Goal: Transaction & Acquisition: Purchase product/service

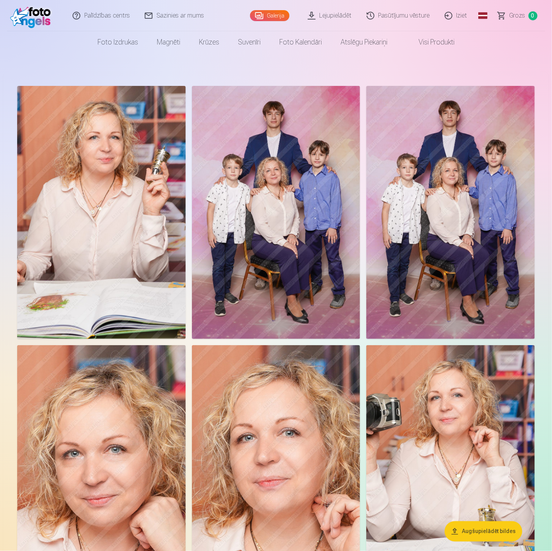
click at [398, 11] on link "Pasūtījumu vēsture" at bounding box center [399, 15] width 78 height 31
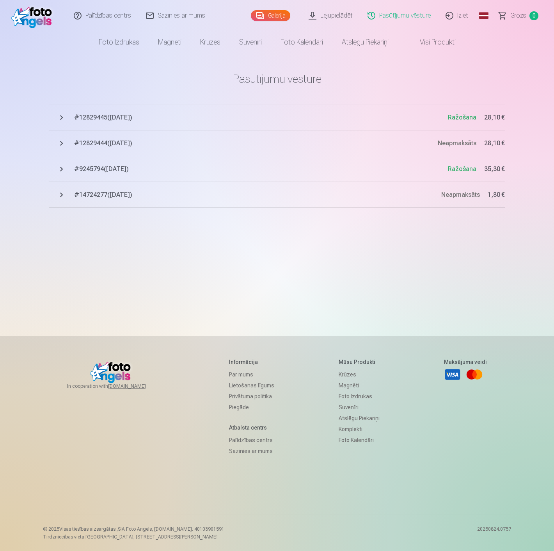
click at [120, 118] on span "# 12829445 ( [DATE] )" at bounding box center [261, 117] width 374 height 9
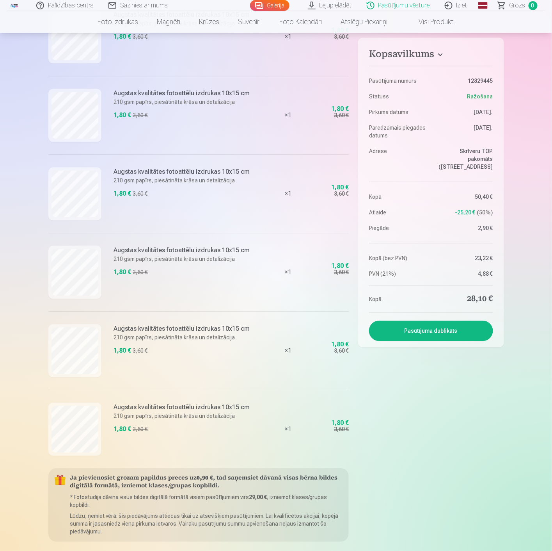
scroll to position [563, 0]
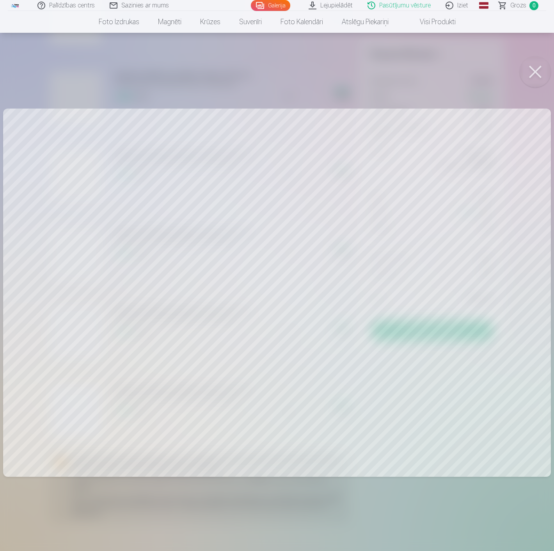
click at [535, 75] on button at bounding box center [535, 71] width 31 height 31
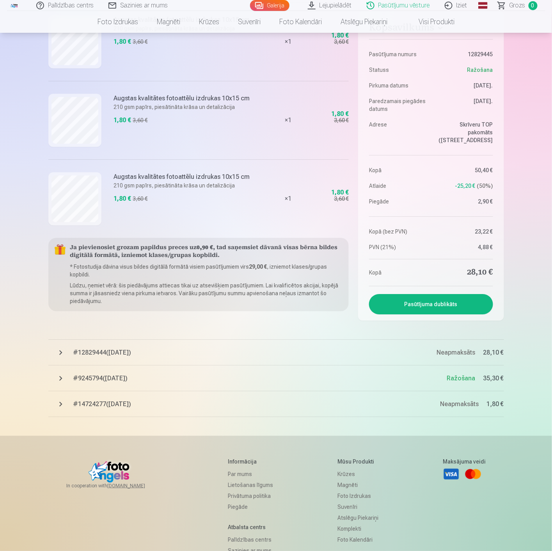
scroll to position [780, 0]
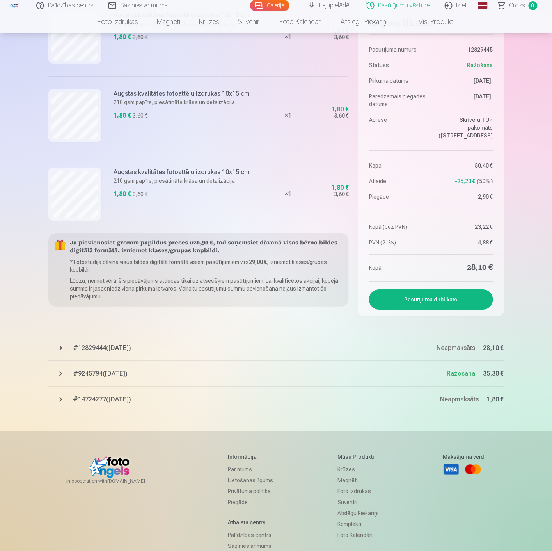
click at [137, 375] on span "# 9245794 ( [DATE] )" at bounding box center [260, 373] width 374 height 9
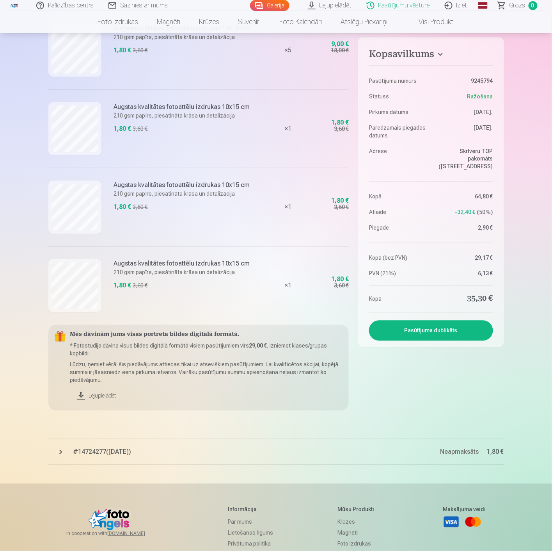
scroll to position [1344, 0]
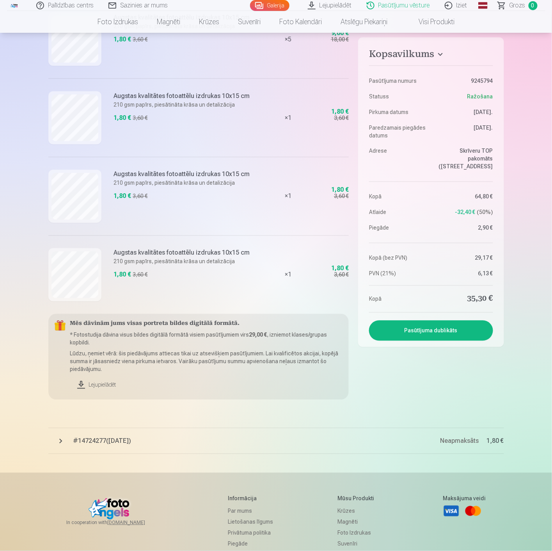
click at [101, 385] on link "Lejupielādēt" at bounding box center [206, 384] width 273 height 17
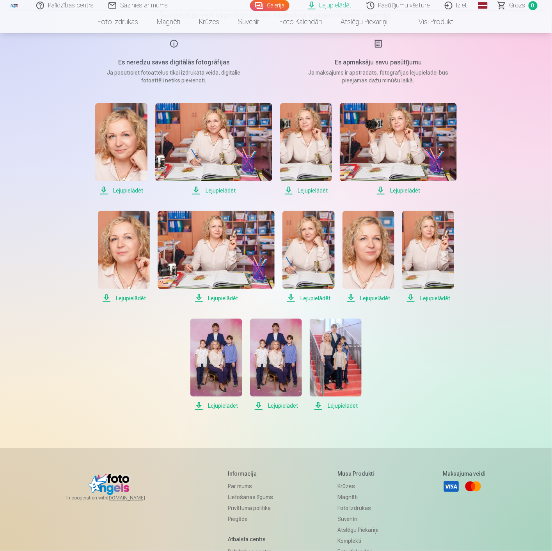
scroll to position [87, 0]
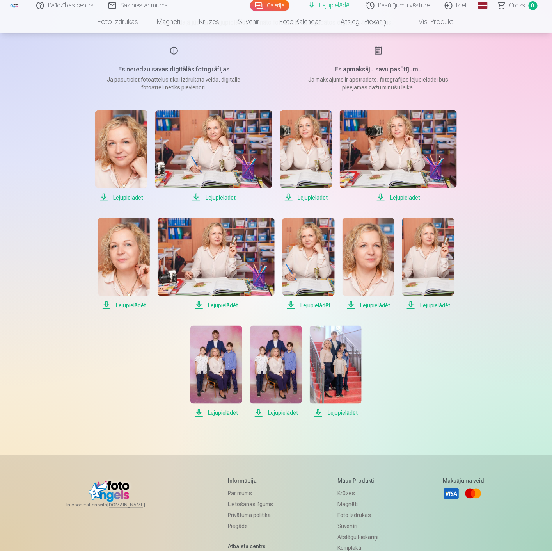
click at [126, 197] on span "Lejupielādēt" at bounding box center [121, 197] width 52 height 9
click at [220, 196] on span "Lejupielādēt" at bounding box center [213, 197] width 117 height 9
click at [313, 198] on span "Lejupielādēt" at bounding box center [306, 197] width 52 height 9
click at [399, 200] on span "Lejupielādēt" at bounding box center [398, 197] width 117 height 9
click at [123, 303] on span "Lejupielādēt" at bounding box center [124, 304] width 52 height 9
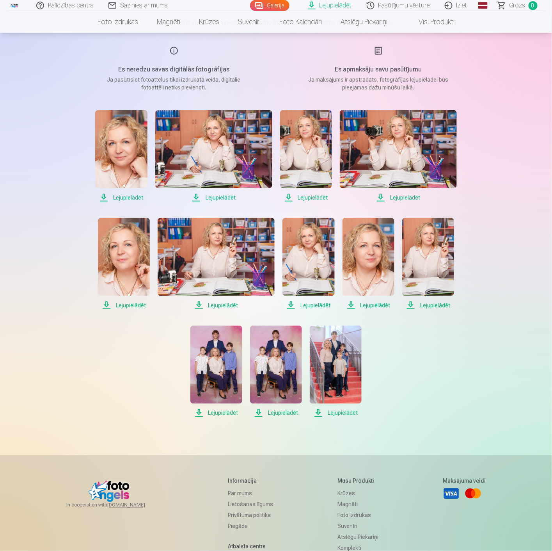
click at [231, 306] on span "Lejupielādēt" at bounding box center [216, 304] width 117 height 9
click at [315, 303] on span "Lejupielādēt" at bounding box center [309, 304] width 52 height 9
click at [368, 305] on span "Lejupielādēt" at bounding box center [369, 304] width 52 height 9
click at [434, 305] on span "Lejupielādēt" at bounding box center [428, 304] width 52 height 9
click at [220, 409] on span "Lejupielādēt" at bounding box center [216, 412] width 52 height 9
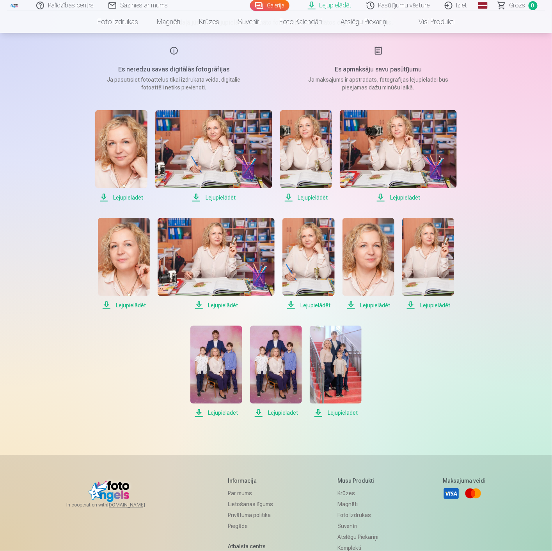
click at [286, 412] on span "Lejupielādēt" at bounding box center [276, 412] width 52 height 9
click at [338, 411] on span "Lejupielādēt" at bounding box center [336, 412] width 52 height 9
click at [408, 410] on div "Lejupielādēt Lejupielādēt Lejupielādēt Lejupielādēt Lejupielādēt Lejupielādēt L…" at bounding box center [276, 263] width 390 height 307
click at [525, 252] on div "Palīdzības centrs Sazinies ar mums Galerija Lejupielādēt Pasūtījumu vēsture Izi…" at bounding box center [276, 291] width 552 height 756
click at [518, 5] on span "Grozs" at bounding box center [518, 5] width 16 height 9
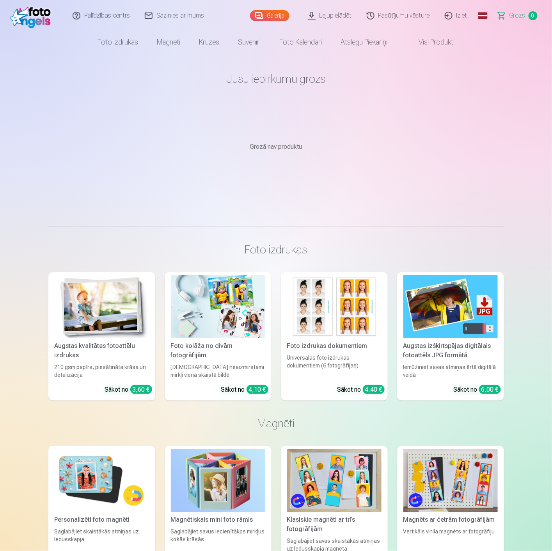
click at [403, 16] on link "Pasūtījumu vēsture" at bounding box center [399, 15] width 78 height 31
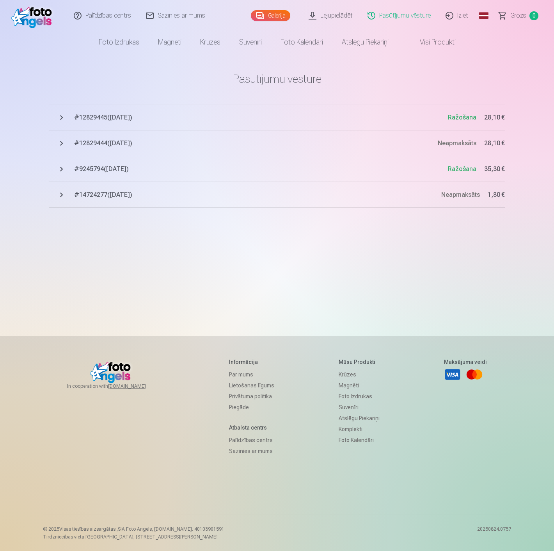
click at [420, 233] on div "Pasūtījumu vēsture # 12829445 ( [DATE] ) Ražošana 28,10 € # 12829444 ( [DATE] )…" at bounding box center [277, 220] width 468 height 441
click at [459, 195] on span "Neapmaksāts" at bounding box center [460, 194] width 39 height 7
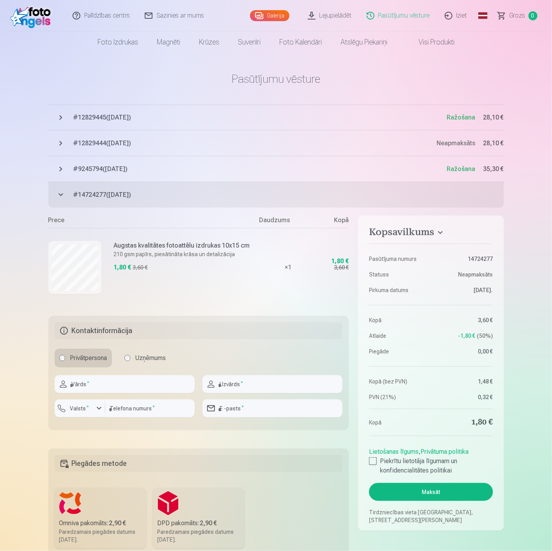
click at [182, 193] on span "# 14724277 ( [DATE] )" at bounding box center [288, 194] width 431 height 9
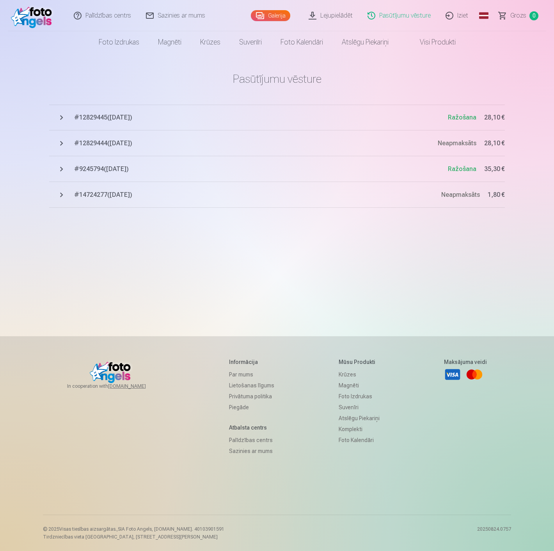
click at [188, 137] on button "# 12829444 ( [DATE] ) Neapmaksāts 28,10 €" at bounding box center [277, 143] width 456 height 26
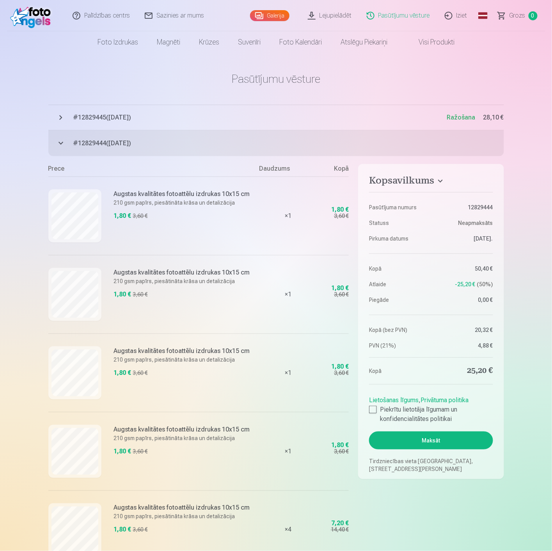
click at [160, 138] on button "# 12829444 ( [DATE] ) Neapmaksāts 28,10 €" at bounding box center [276, 143] width 456 height 26
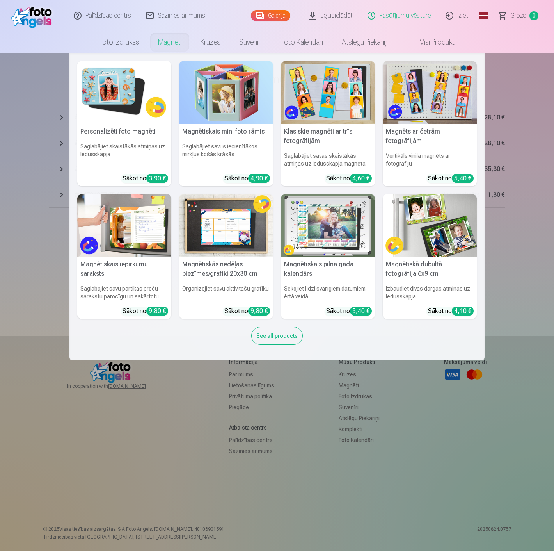
click at [162, 41] on link "Magnēti" at bounding box center [170, 42] width 42 height 22
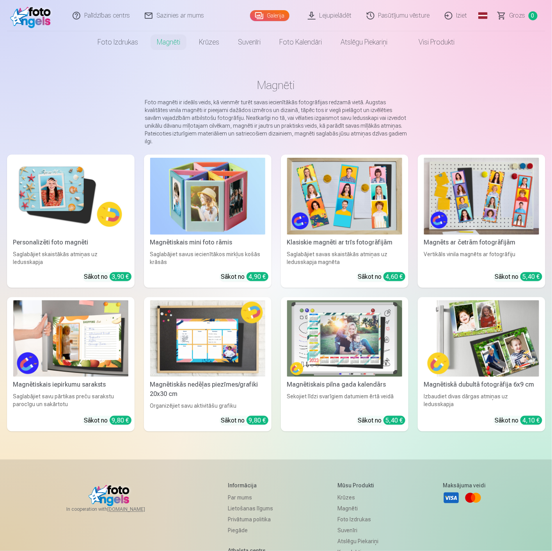
click at [355, 221] on img at bounding box center [344, 196] width 115 height 77
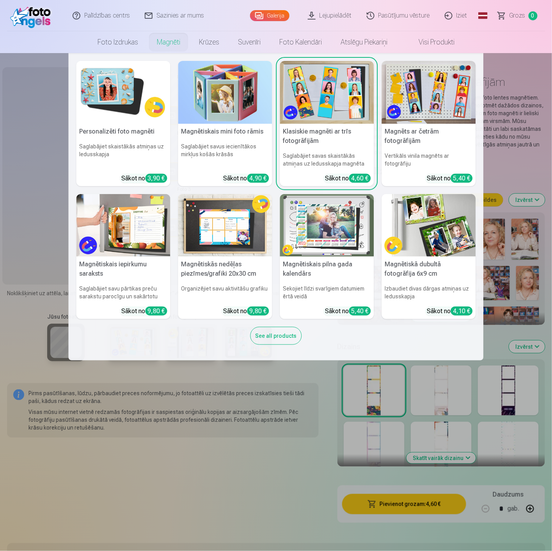
click at [167, 40] on link "Magnēti" at bounding box center [169, 42] width 42 height 22
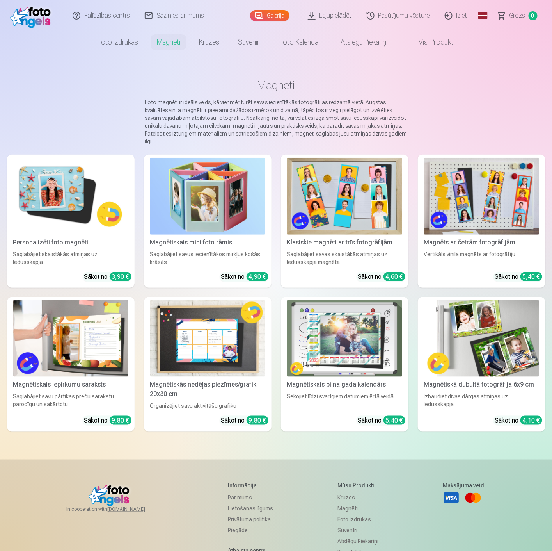
click at [57, 179] on img at bounding box center [70, 196] width 115 height 77
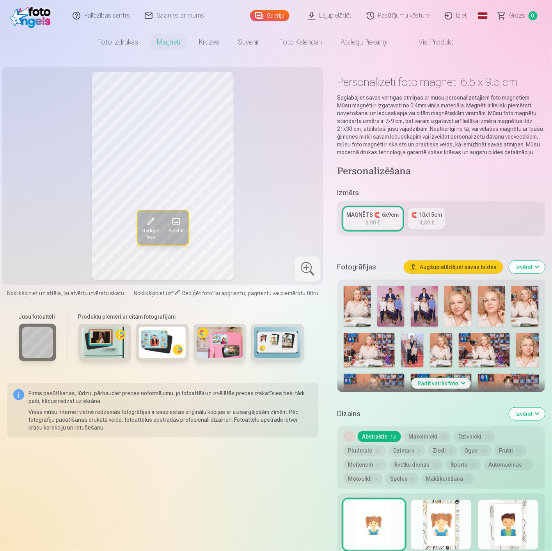
click at [98, 340] on img at bounding box center [105, 342] width 47 height 31
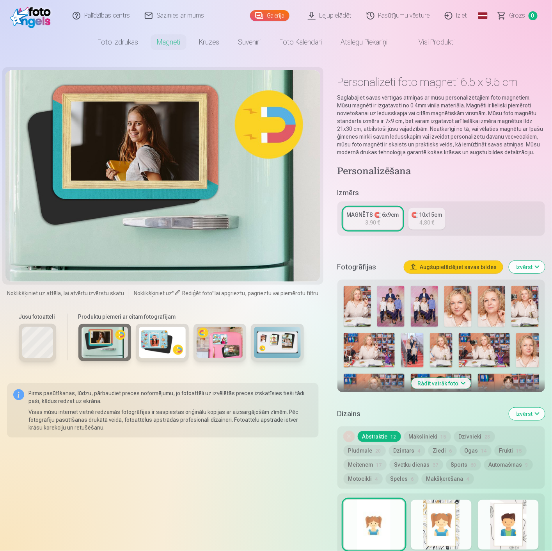
click at [150, 342] on img at bounding box center [162, 342] width 47 height 31
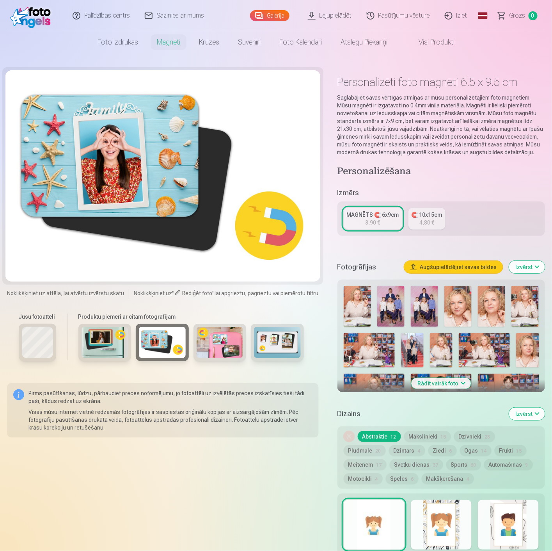
click at [219, 344] on img at bounding box center [220, 342] width 47 height 31
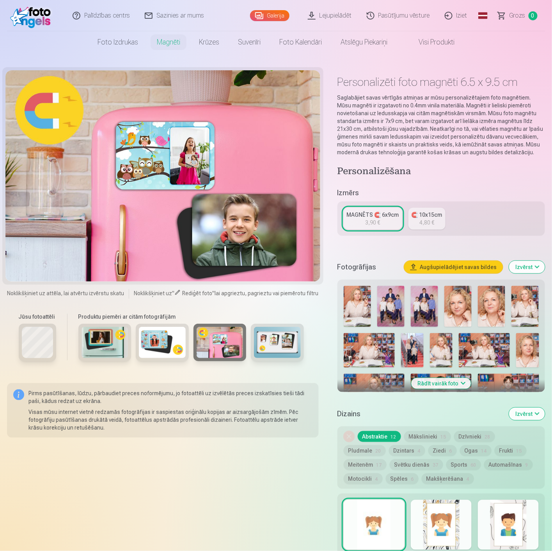
click at [278, 346] on img at bounding box center [277, 342] width 47 height 31
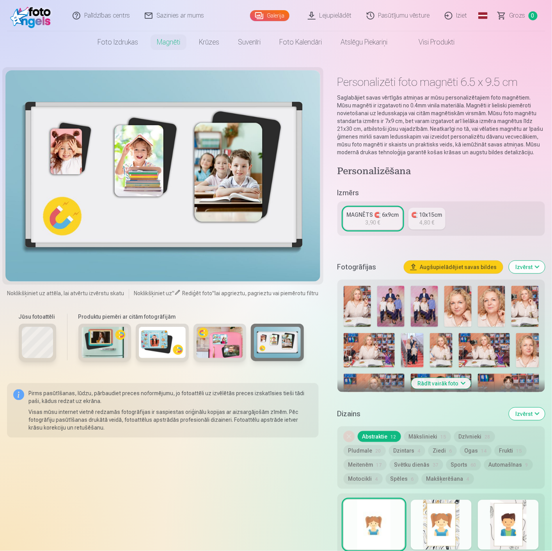
drag, startPoint x: 149, startPoint y: 204, endPoint x: 149, endPoint y: 210, distance: 5.1
click at [149, 205] on div at bounding box center [162, 175] width 315 height 211
click at [20, 331] on div at bounding box center [37, 341] width 37 height 37
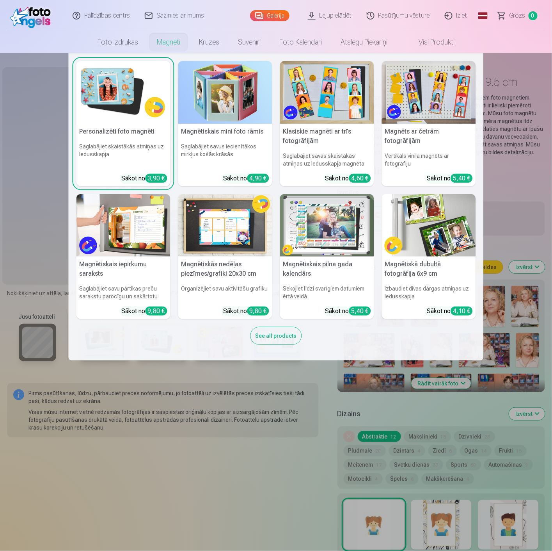
click at [242, 149] on h6 "Saglabājiet savus iecienītākos mirkļus košās krāsās" at bounding box center [225, 154] width 94 height 31
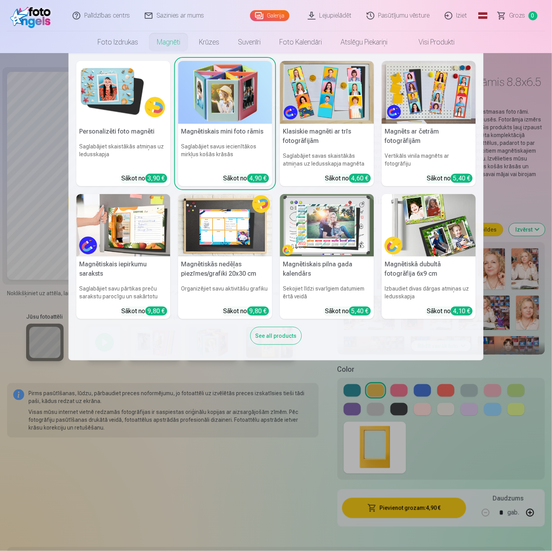
click at [172, 41] on link "Magnēti" at bounding box center [169, 42] width 42 height 22
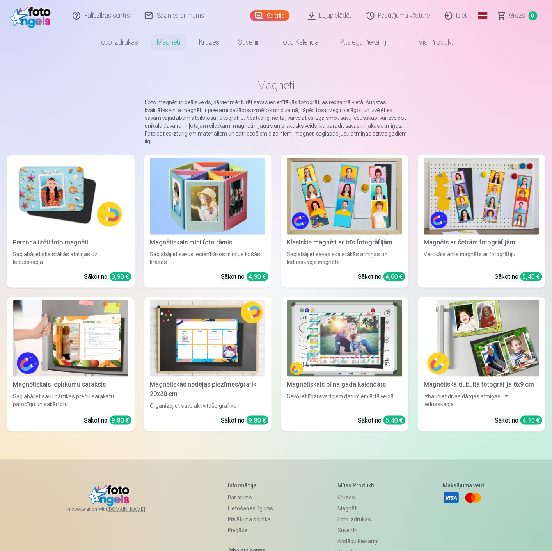
click at [332, 192] on img at bounding box center [344, 196] width 115 height 77
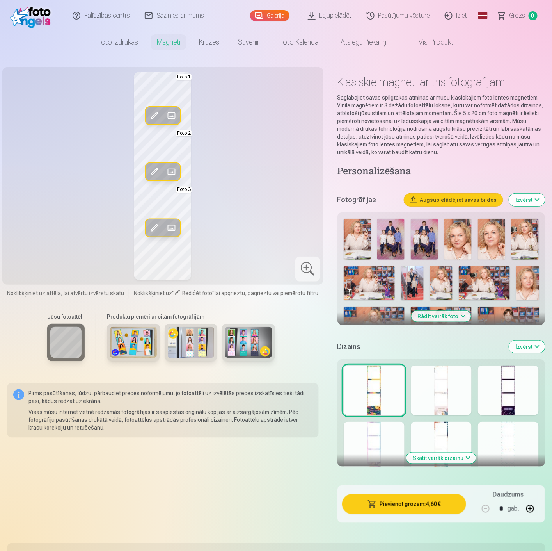
click at [169, 225] on span at bounding box center [171, 228] width 12 height 12
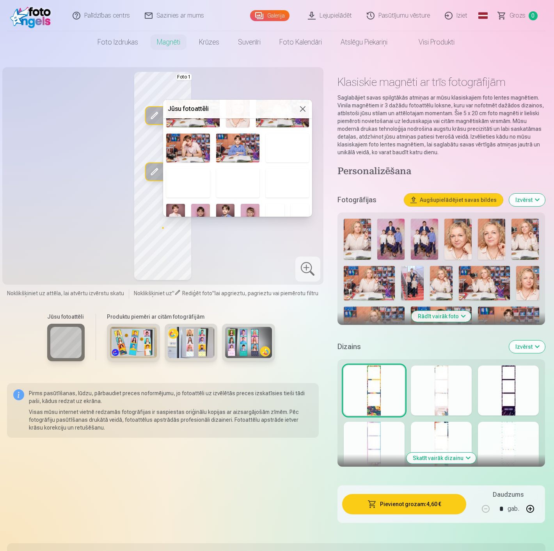
scroll to position [102, 0]
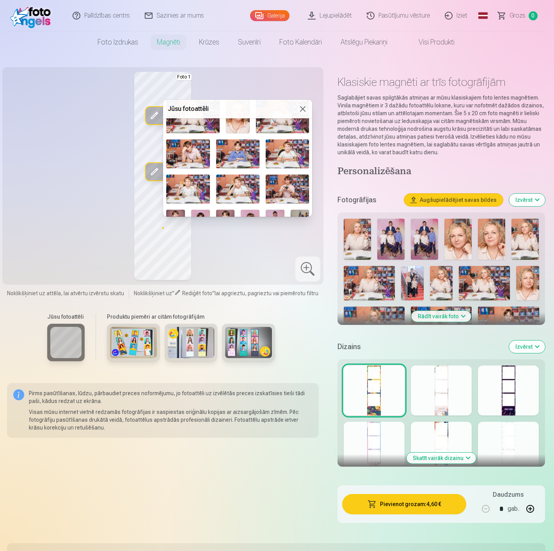
click at [239, 259] on div at bounding box center [277, 275] width 554 height 551
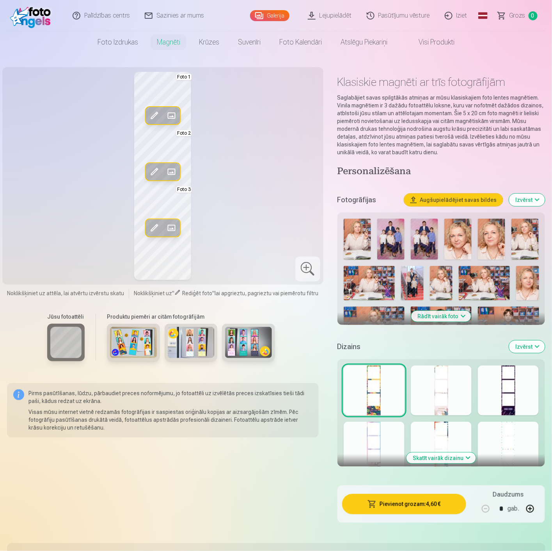
click at [171, 224] on span at bounding box center [171, 228] width 12 height 12
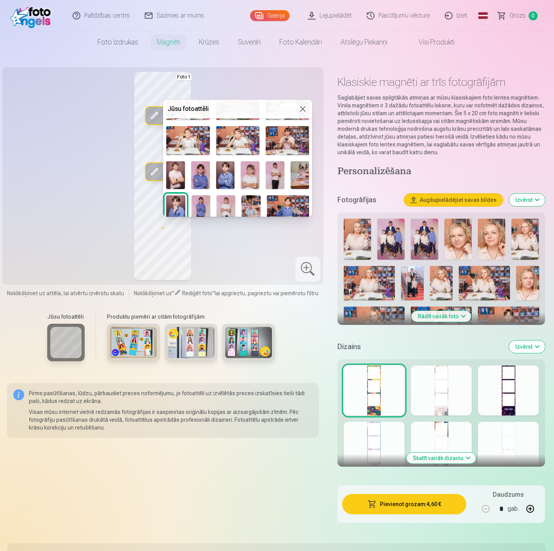
scroll to position [173, 0]
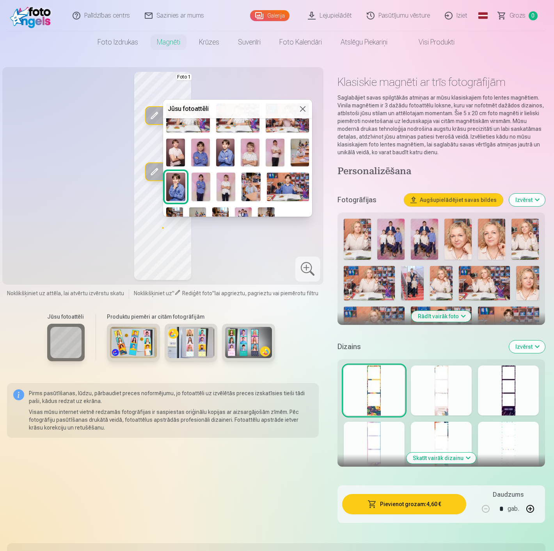
click at [247, 151] on img at bounding box center [250, 153] width 19 height 28
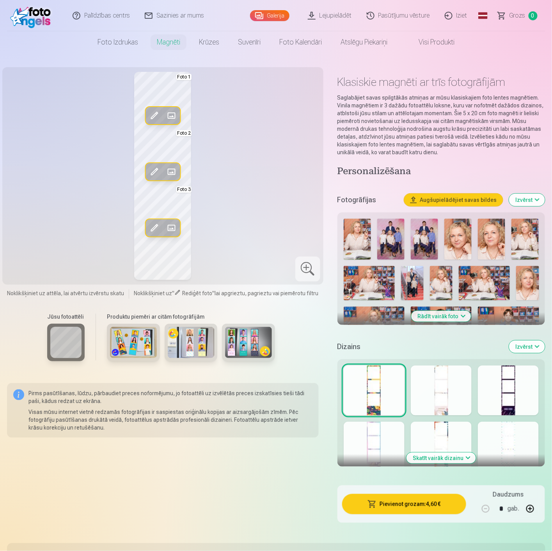
click at [172, 228] on span at bounding box center [171, 228] width 12 height 12
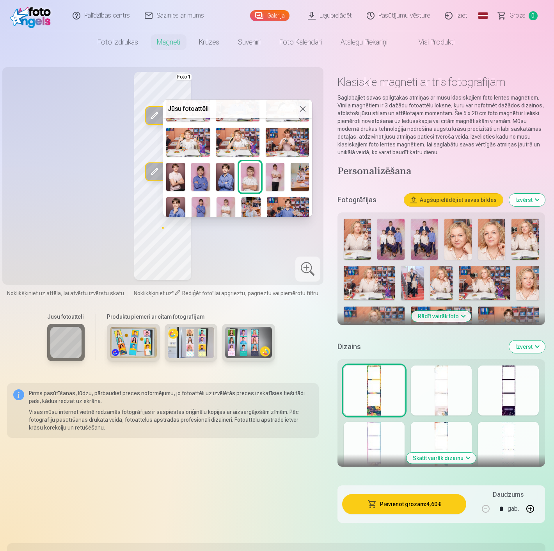
scroll to position [189, 0]
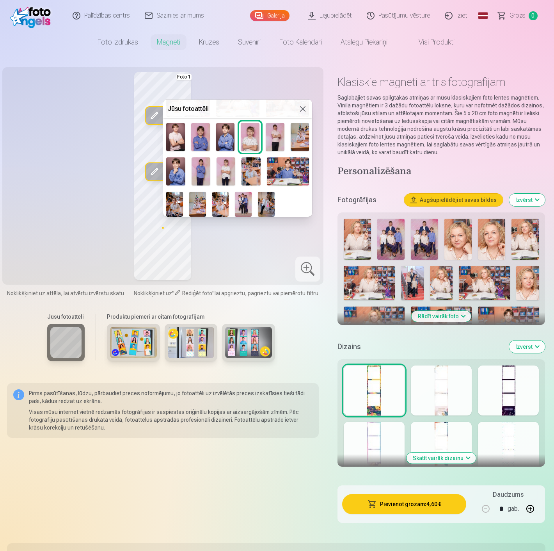
click at [247, 174] on img at bounding box center [251, 171] width 19 height 28
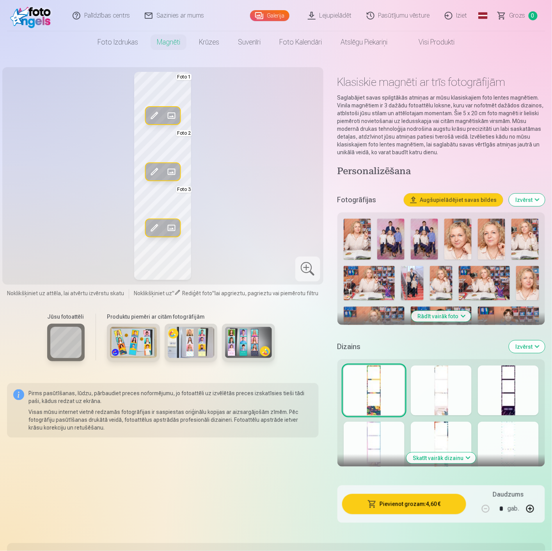
click at [244, 204] on div "Rediģēt foto Aizstāt Foto 1 Rediģēt foto Aizstāt Foto 2 Rediģēt foto Aizstāt Fo…" at bounding box center [163, 176] width 312 height 208
click at [174, 228] on span at bounding box center [171, 228] width 12 height 12
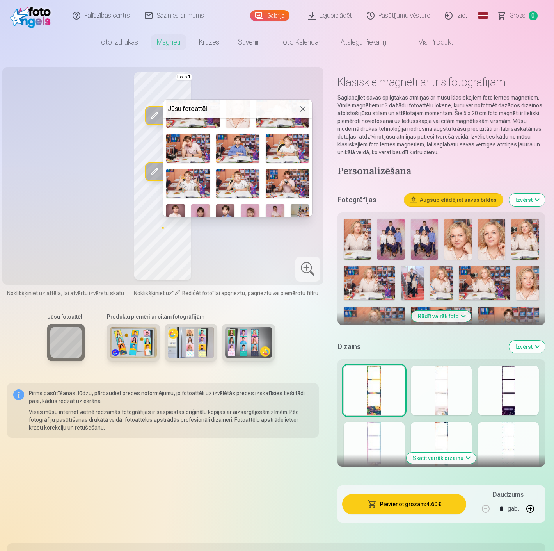
scroll to position [102, 0]
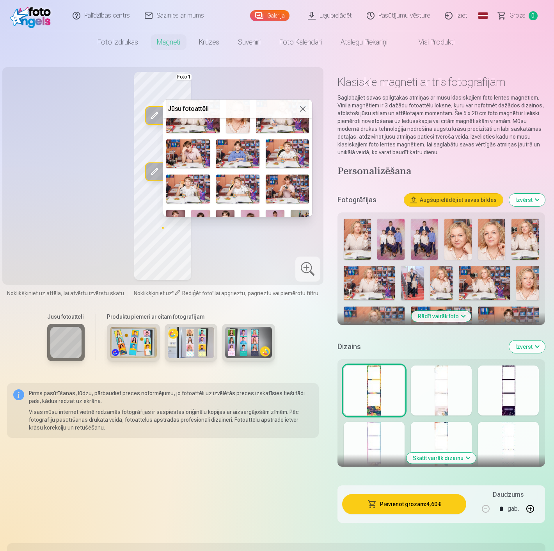
click at [240, 253] on div at bounding box center [277, 275] width 554 height 551
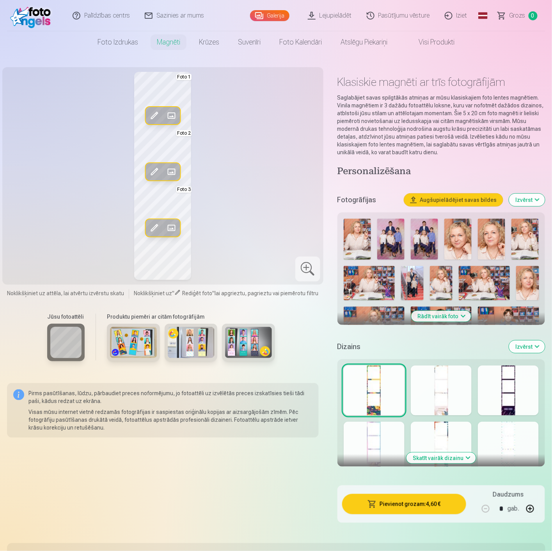
click at [172, 226] on span at bounding box center [171, 228] width 12 height 12
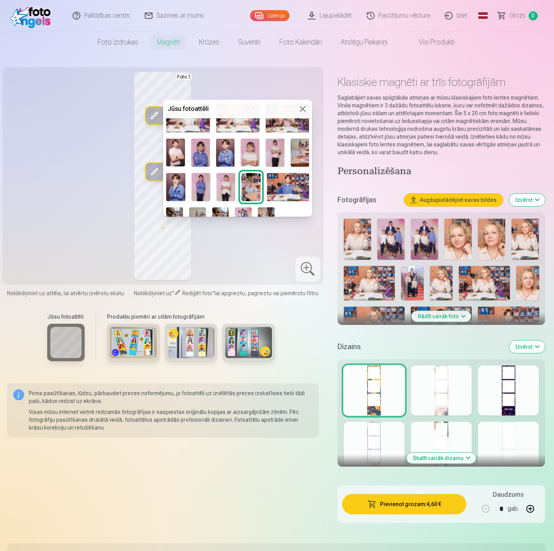
scroll to position [189, 0]
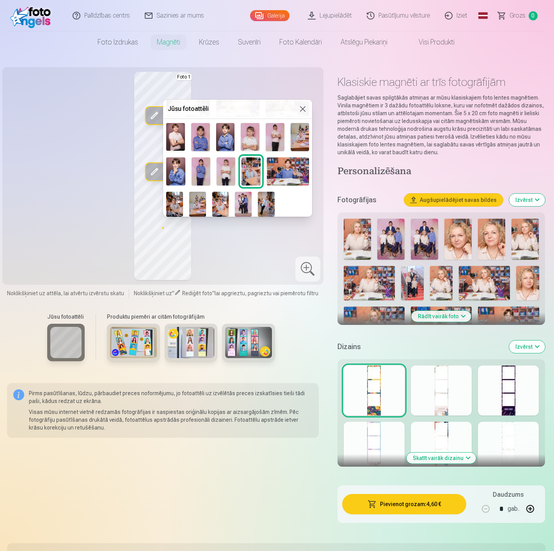
click at [265, 252] on div at bounding box center [277, 275] width 554 height 551
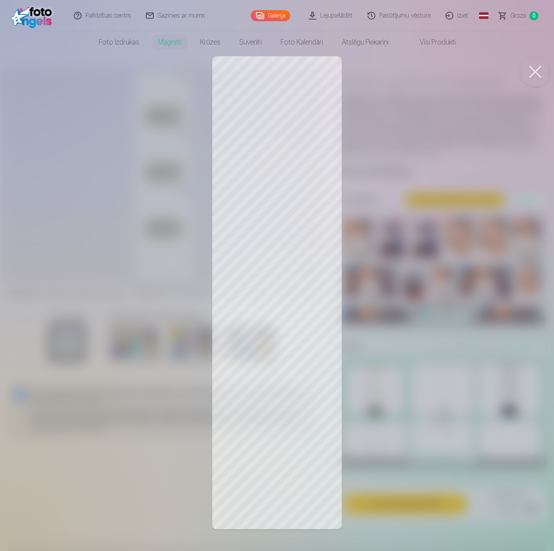
click at [304, 396] on div at bounding box center [277, 275] width 554 height 551
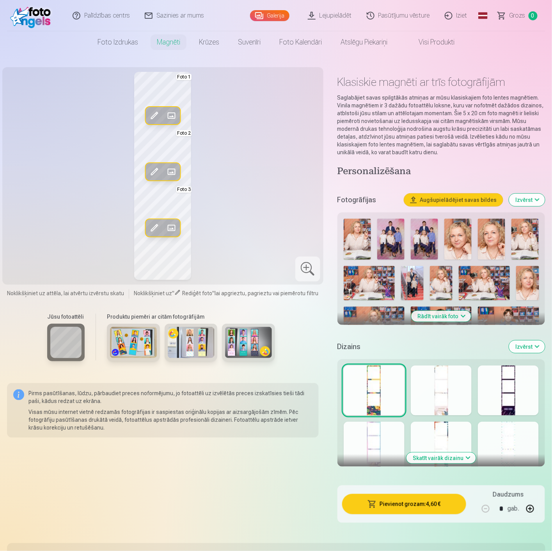
click at [173, 115] on span at bounding box center [171, 115] width 12 height 12
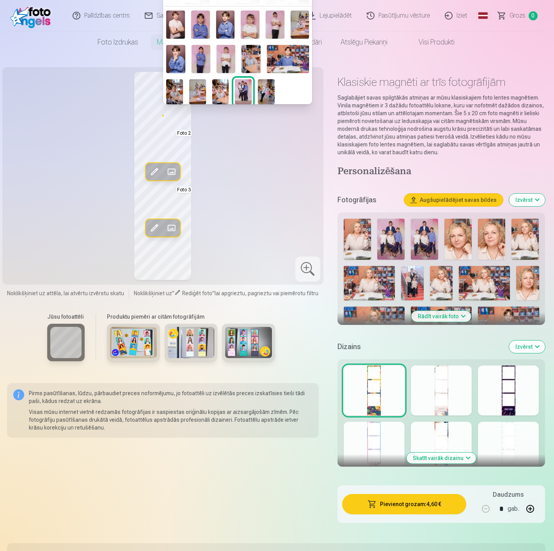
click at [270, 86] on img at bounding box center [266, 91] width 17 height 25
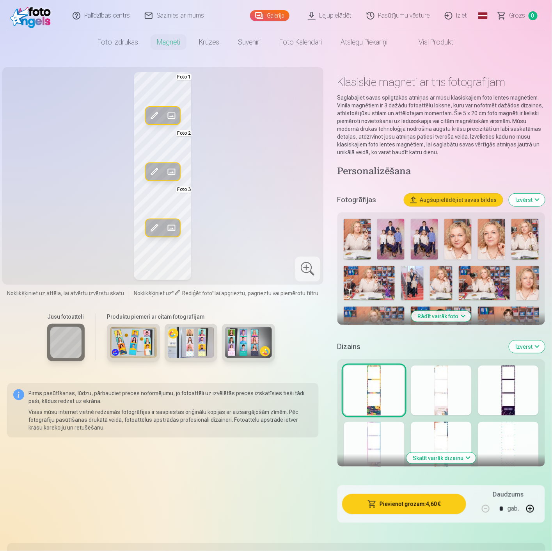
click at [260, 165] on div "Rediģēt foto Aizstāt Foto 1 Rediģēt foto Aizstāt Foto 2 Rediģēt foto Aizstāt Fo…" at bounding box center [163, 176] width 312 height 208
click at [168, 227] on span at bounding box center [171, 228] width 12 height 12
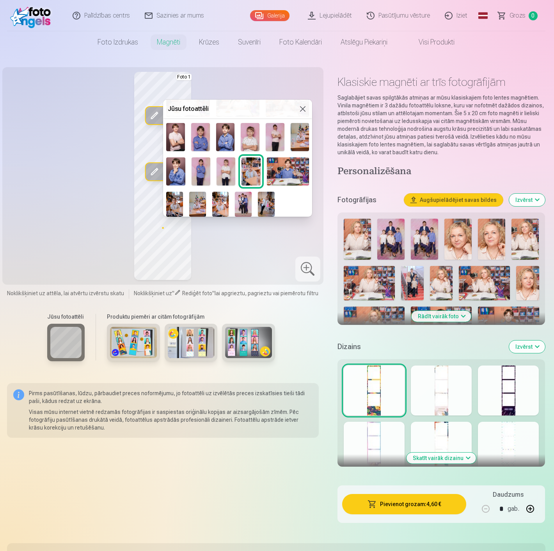
scroll to position [102, 0]
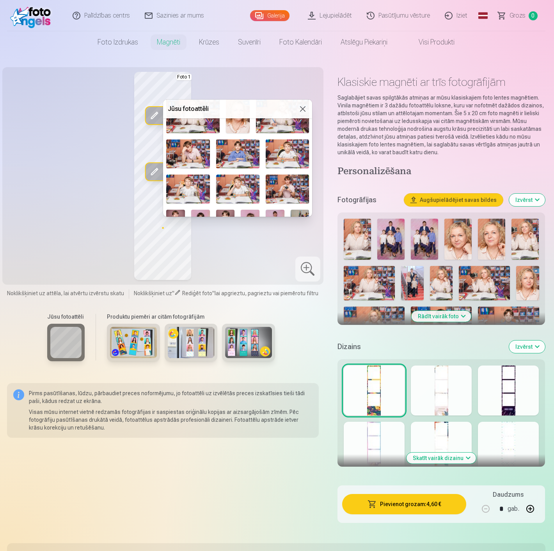
click at [260, 247] on div at bounding box center [277, 275] width 554 height 551
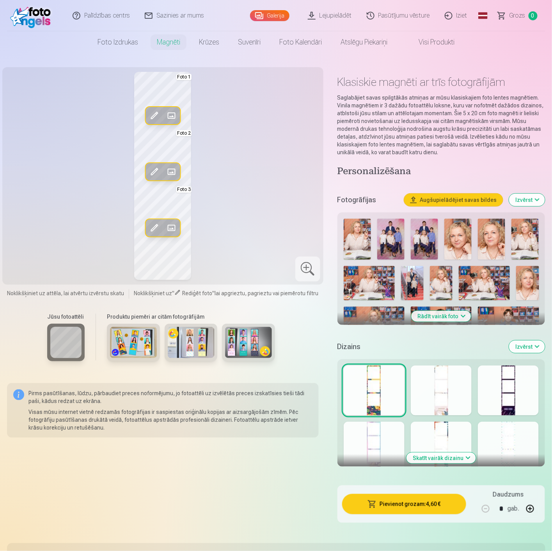
click at [479, 198] on button "Augšupielādējiet savas bildes" at bounding box center [453, 200] width 99 height 12
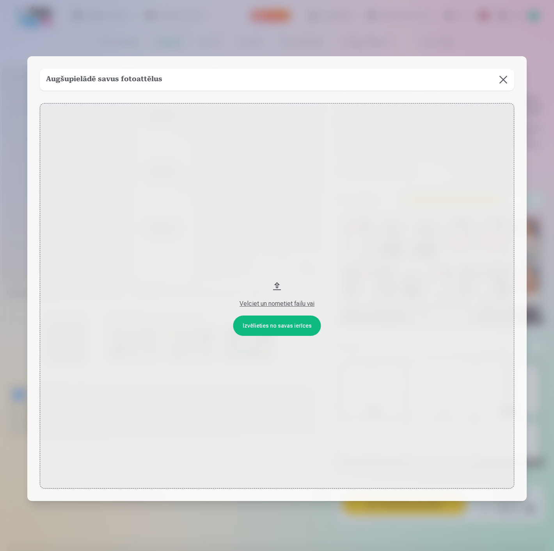
click at [288, 325] on button "Velciet un nometiet failu vai" at bounding box center [277, 296] width 475 height 386
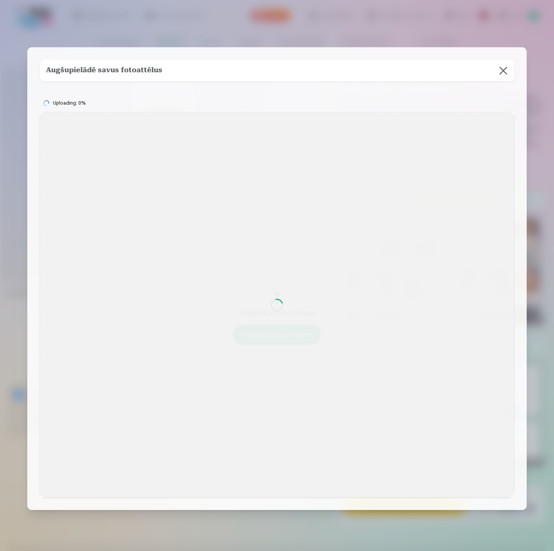
click at [240, 86] on div "Augšupielādē savus fotoattēlus Uploading: 0% Izvēlieties no savas ierīces Velci…" at bounding box center [276, 278] width 499 height 463
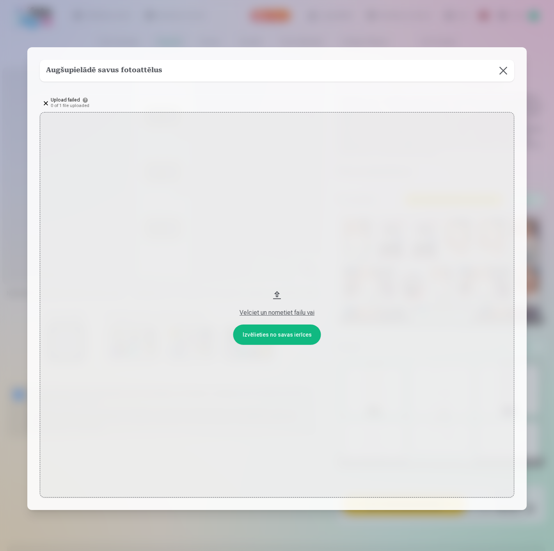
click at [279, 313] on div "Velciet un nometiet failu vai" at bounding box center [277, 312] width 459 height 9
click at [504, 74] on button at bounding box center [503, 71] width 22 height 22
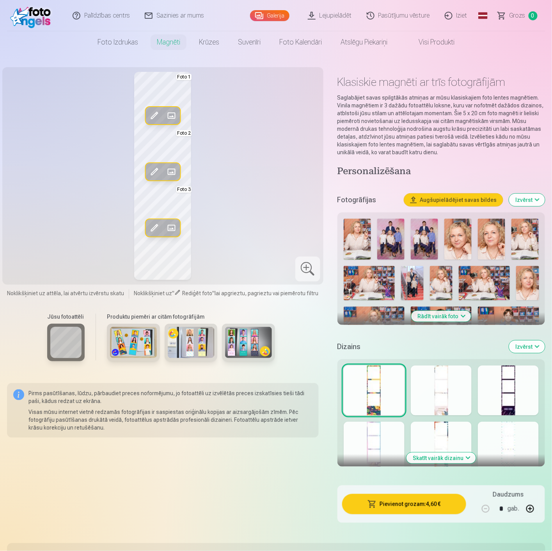
click at [453, 198] on button "Augšupielādējiet savas bildes" at bounding box center [453, 200] width 99 height 12
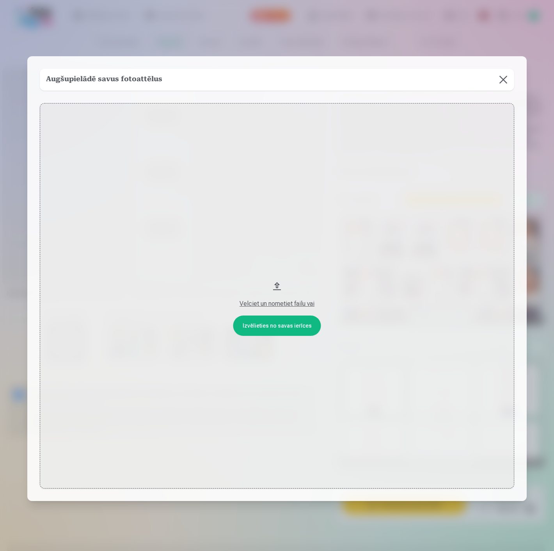
click at [276, 324] on button "Velciet un nometiet failu vai" at bounding box center [277, 296] width 475 height 386
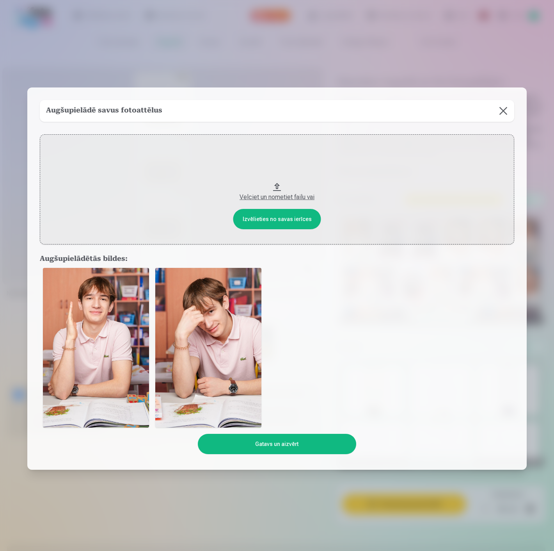
click at [306, 439] on button "Gatavs un aizvērt" at bounding box center [277, 444] width 158 height 20
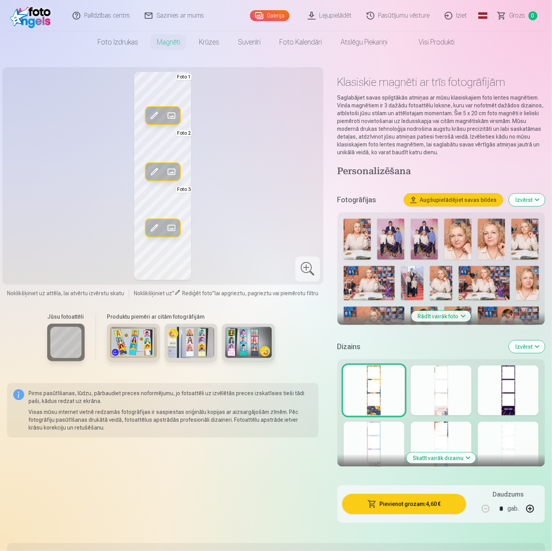
click at [174, 108] on button "Aizstāt" at bounding box center [171, 115] width 17 height 17
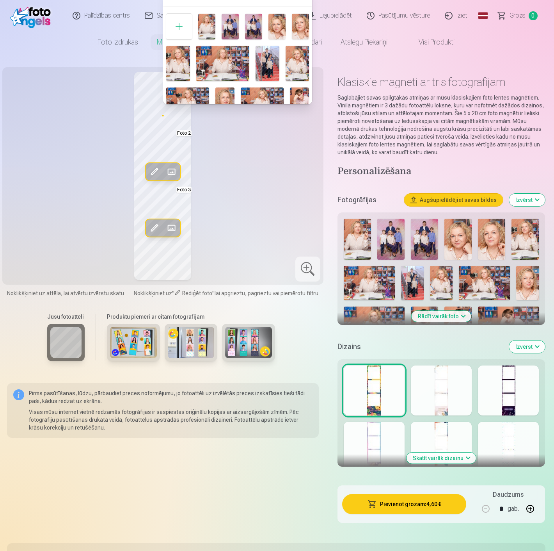
click at [169, 226] on div at bounding box center [277, 275] width 554 height 551
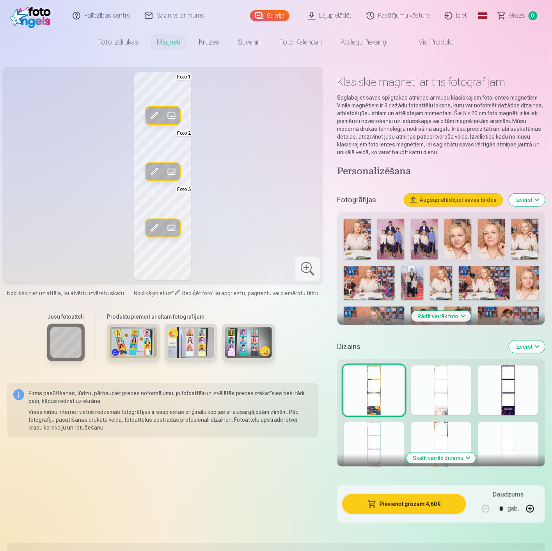
click at [174, 228] on span at bounding box center [171, 228] width 12 height 12
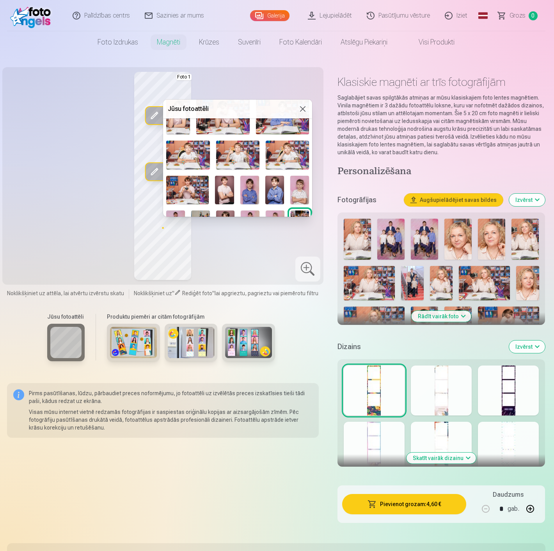
scroll to position [92, 0]
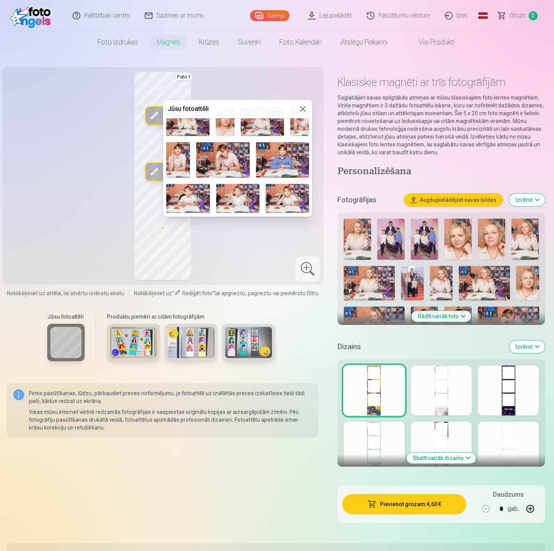
click at [220, 162] on img at bounding box center [222, 160] width 53 height 36
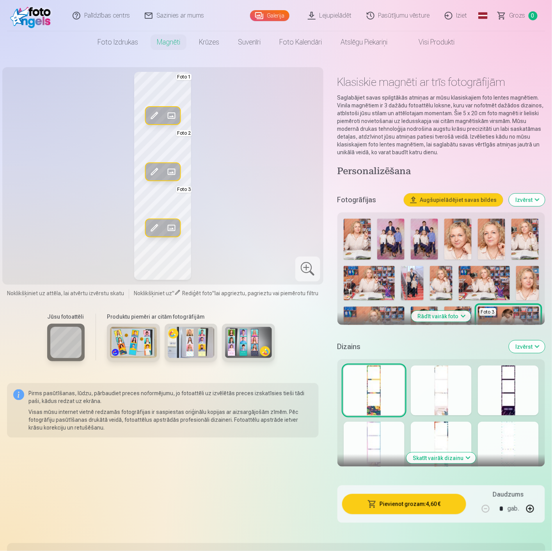
click at [172, 115] on span at bounding box center [171, 115] width 12 height 12
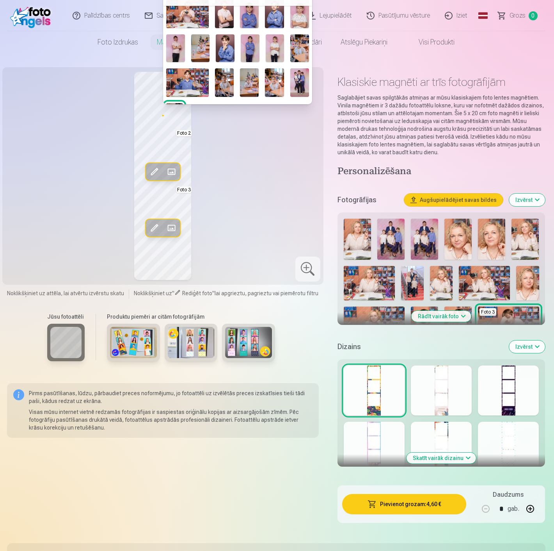
scroll to position [217, 0]
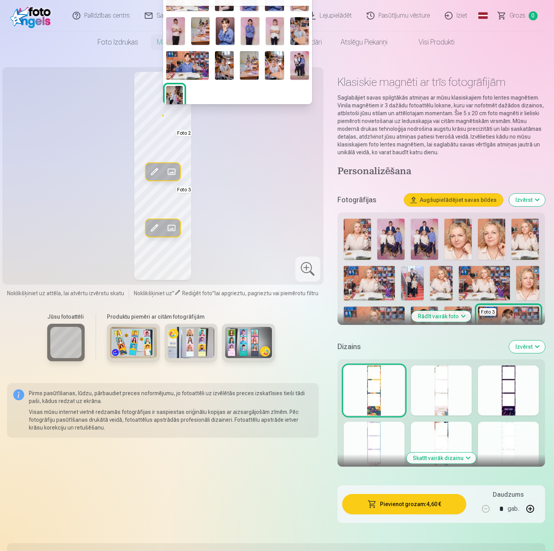
click at [268, 210] on div at bounding box center [277, 275] width 554 height 551
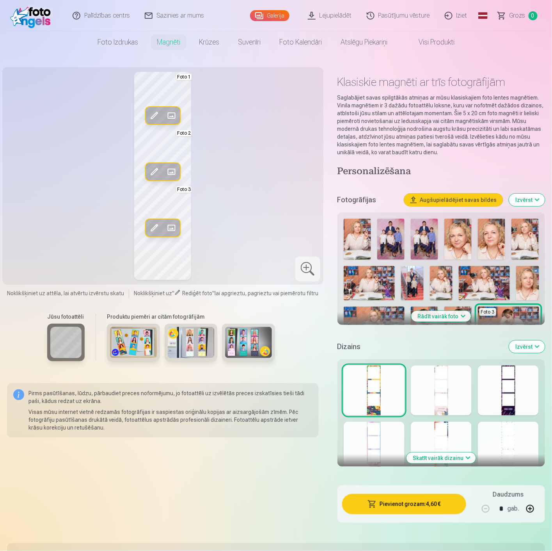
click at [458, 203] on button "Augšupielādējiet savas bildes" at bounding box center [453, 200] width 99 height 12
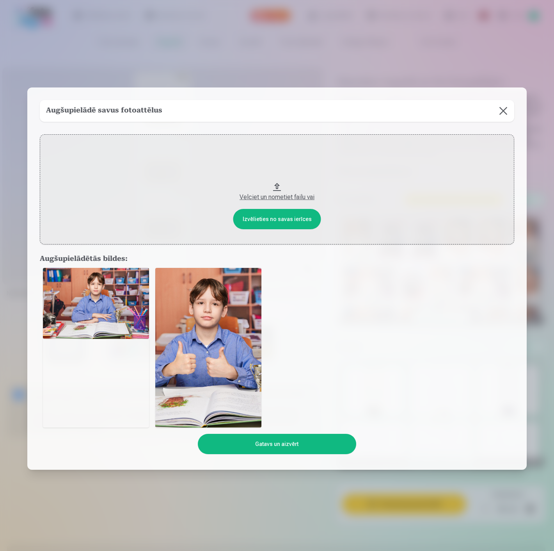
click at [284, 439] on button "Gatavs un aizvērt" at bounding box center [277, 444] width 158 height 20
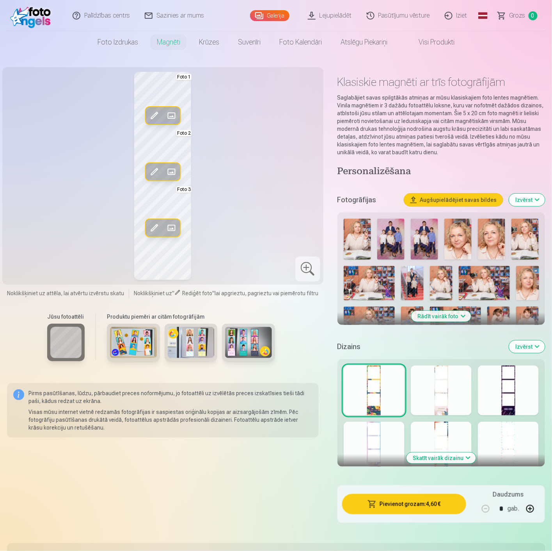
click at [170, 111] on span at bounding box center [171, 115] width 12 height 12
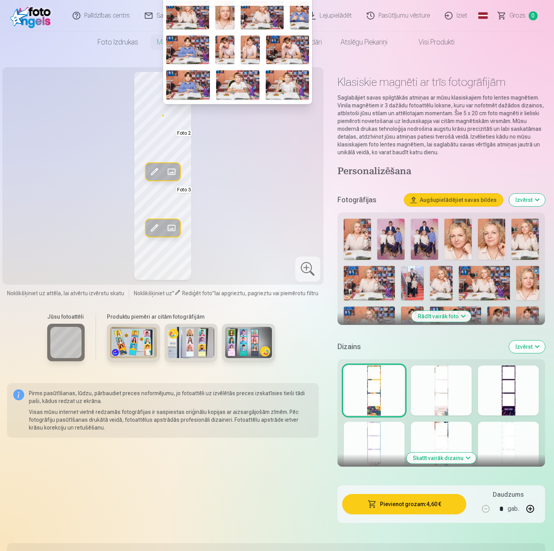
scroll to position [43, 0]
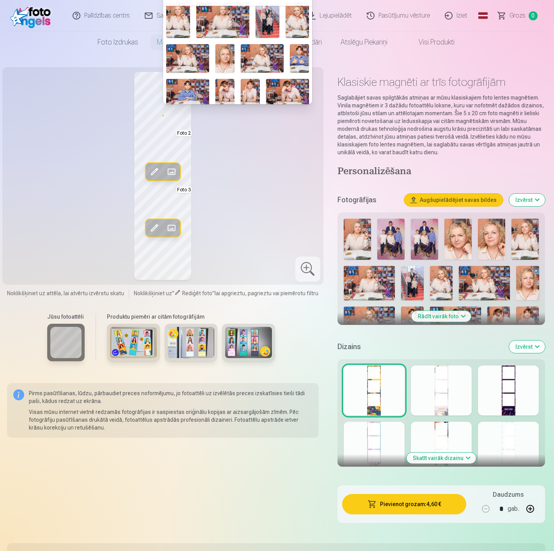
click at [296, 56] on img at bounding box center [299, 58] width 19 height 28
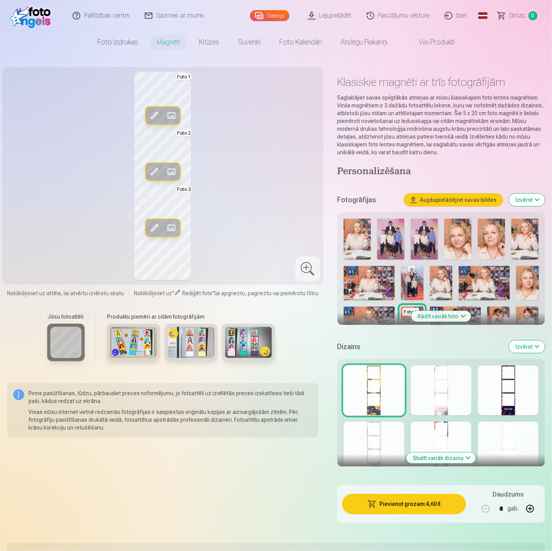
click at [250, 165] on div "Rediģēt foto Aizstāt Foto 1 Rediģēt foto Aizstāt Foto 2 Rediģēt foto Aizstāt Fo…" at bounding box center [163, 176] width 312 height 208
click at [267, 172] on div "Rediģēt foto Aizstāt Foto 1 Rediģēt foto Aizstāt Foto 2 Rediģēt foto Aizstāt Fo…" at bounding box center [163, 176] width 312 height 208
click at [473, 196] on button "Augšupielādējiet savas bildes" at bounding box center [453, 200] width 99 height 12
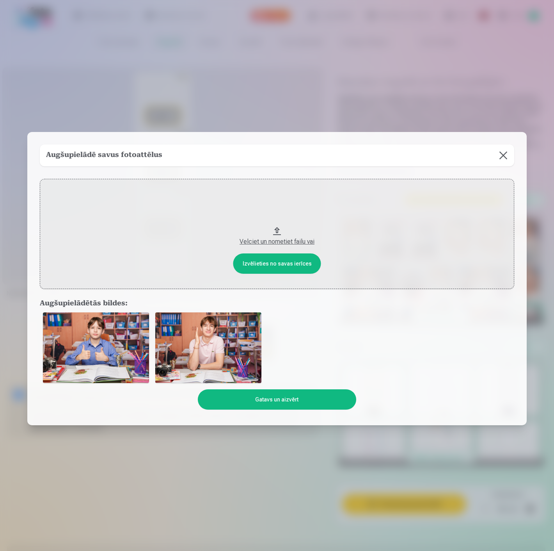
click at [305, 396] on button "Gatavs un aizvērt" at bounding box center [277, 399] width 158 height 20
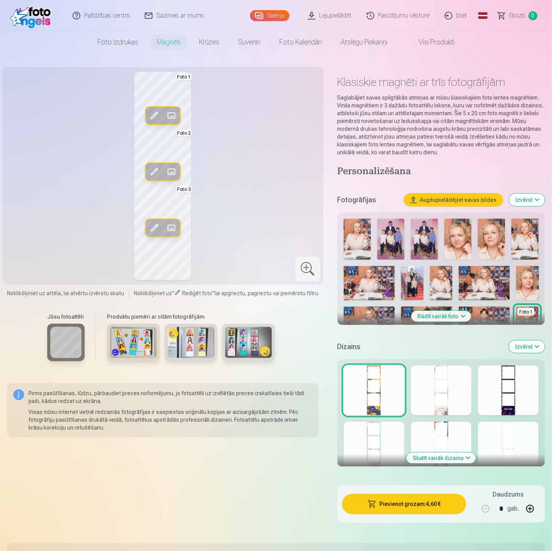
click at [259, 198] on div "Rediģēt foto Aizstāt Foto 1 Rediģēt foto Aizstāt Foto 2 Rediģēt foto Aizstāt Fo…" at bounding box center [163, 176] width 312 height 208
click at [170, 112] on span at bounding box center [171, 115] width 12 height 12
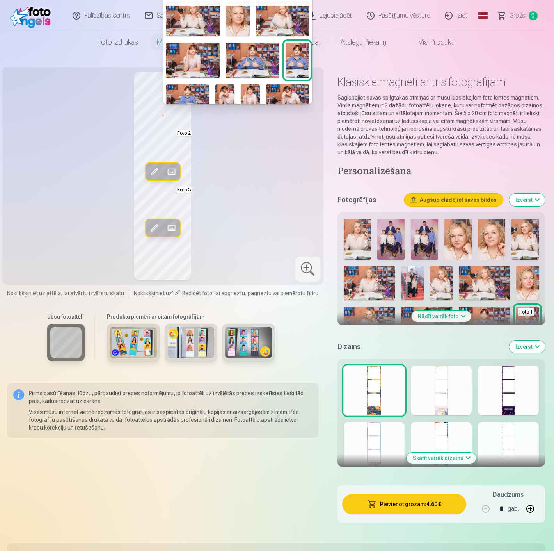
scroll to position [130, 0]
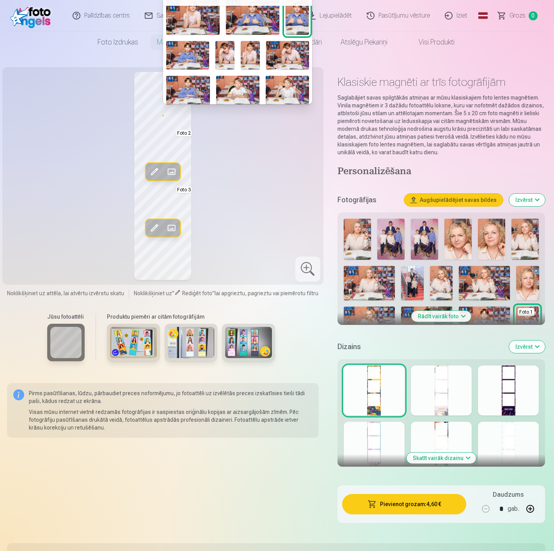
click at [182, 9] on img at bounding box center [192, 17] width 53 height 36
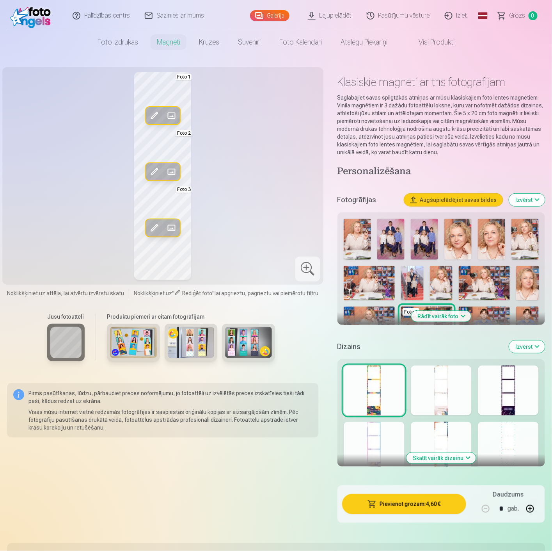
click at [172, 112] on span at bounding box center [171, 115] width 12 height 12
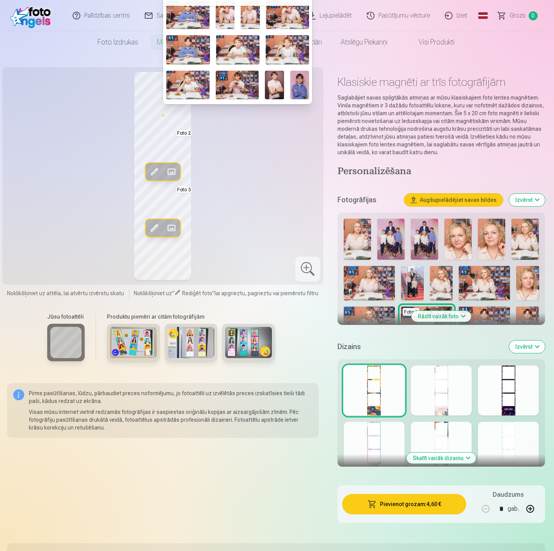
scroll to position [173, 0]
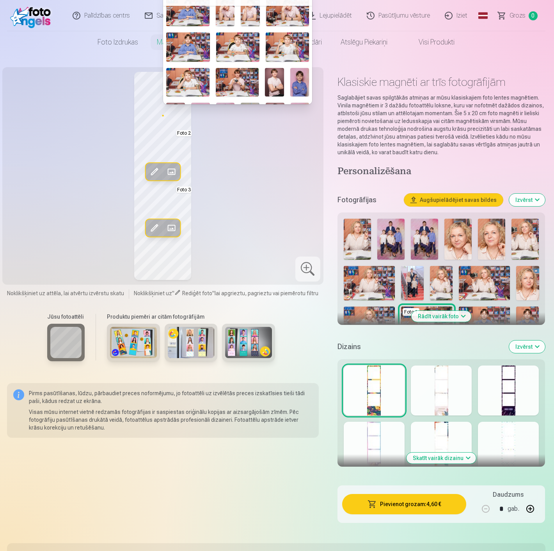
click at [185, 81] on img at bounding box center [187, 82] width 43 height 28
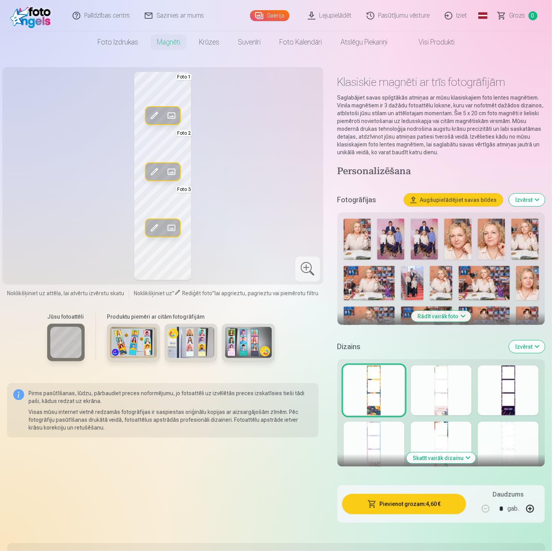
click at [173, 172] on span at bounding box center [171, 171] width 12 height 12
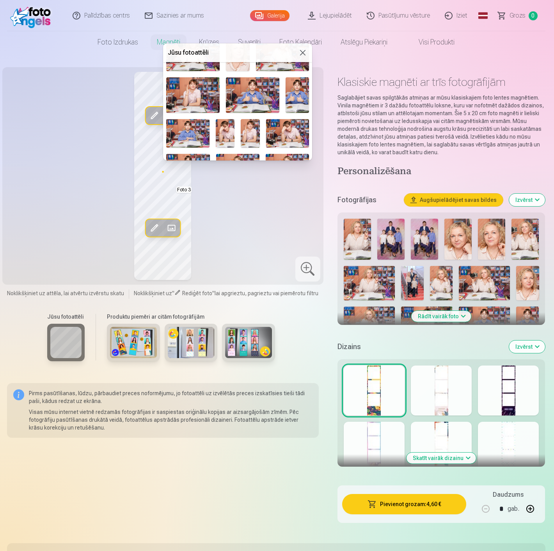
scroll to position [130, 0]
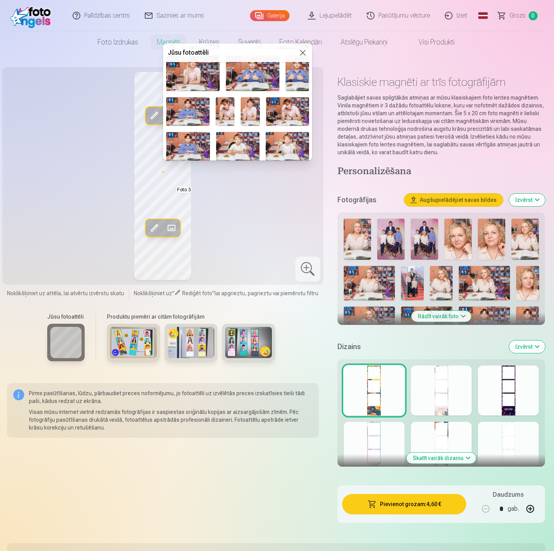
click at [242, 68] on img at bounding box center [252, 73] width 53 height 36
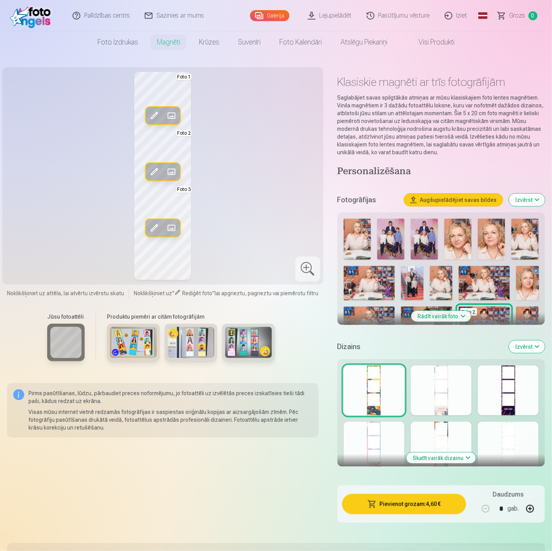
click at [173, 228] on span at bounding box center [171, 228] width 12 height 12
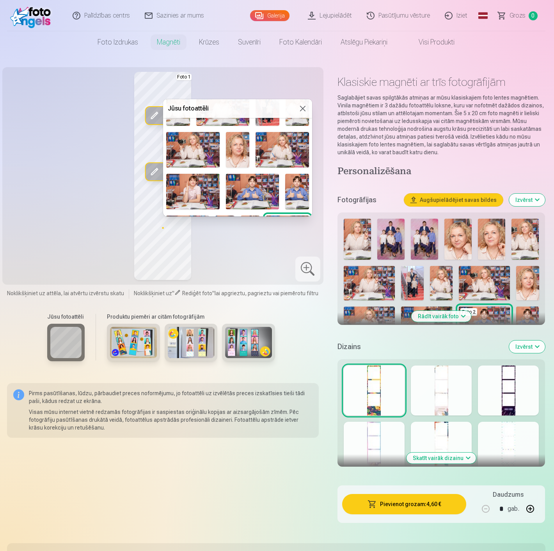
scroll to position [87, 0]
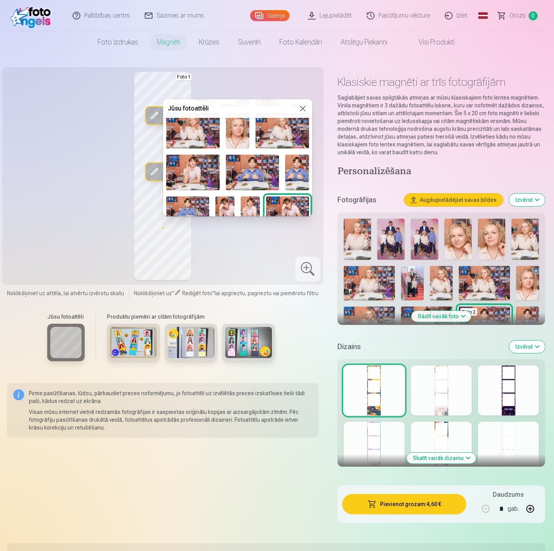
click at [183, 155] on img at bounding box center [192, 173] width 53 height 36
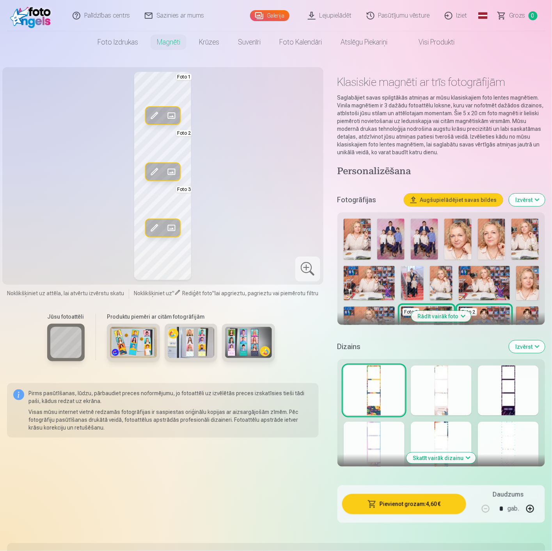
click at [240, 221] on div "Rediģēt foto Aizstāt Foto 1 Rediģēt foto Aizstāt Foto 2 Rediģēt foto Aizstāt Fo…" at bounding box center [163, 176] width 312 height 208
click at [270, 192] on div "Rediģēt foto Aizstāt Foto 1 Rediģēt foto Aizstāt Foto 2 Rediģēt foto Aizstāt Fo…" at bounding box center [163, 176] width 312 height 208
click at [307, 264] on div at bounding box center [307, 268] width 25 height 25
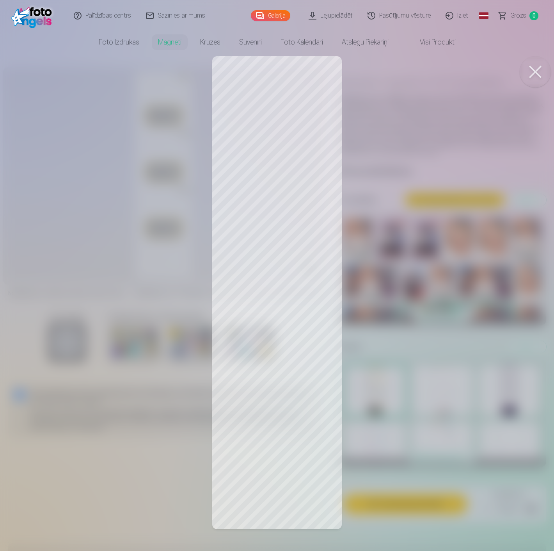
click at [285, 371] on div at bounding box center [277, 275] width 554 height 551
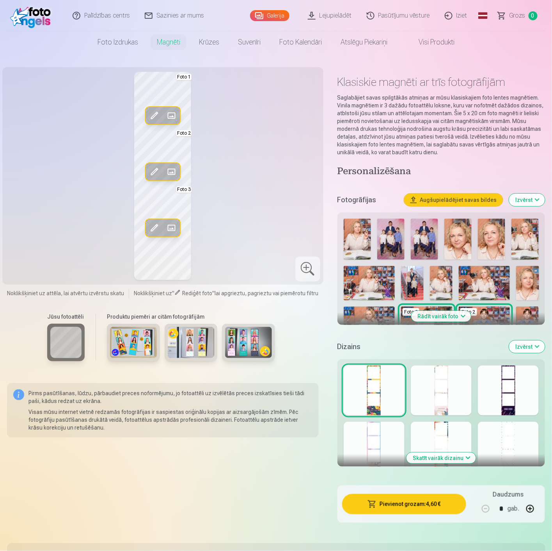
click at [172, 226] on span at bounding box center [171, 228] width 12 height 12
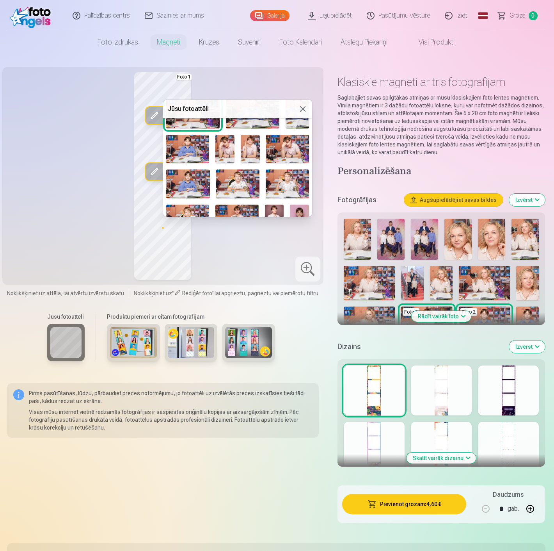
scroll to position [130, 0]
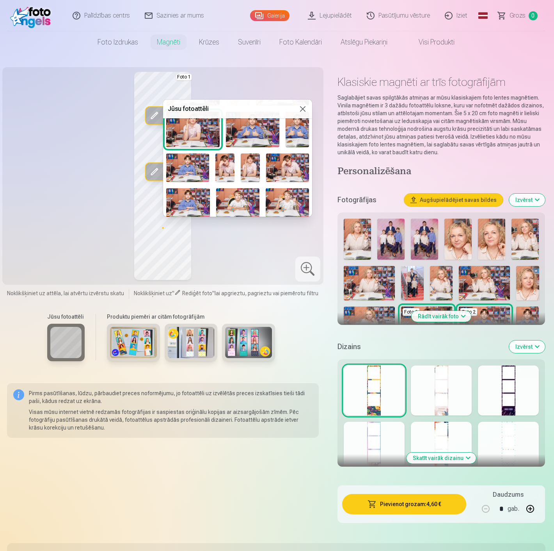
click at [225, 162] on img at bounding box center [224, 167] width 19 height 28
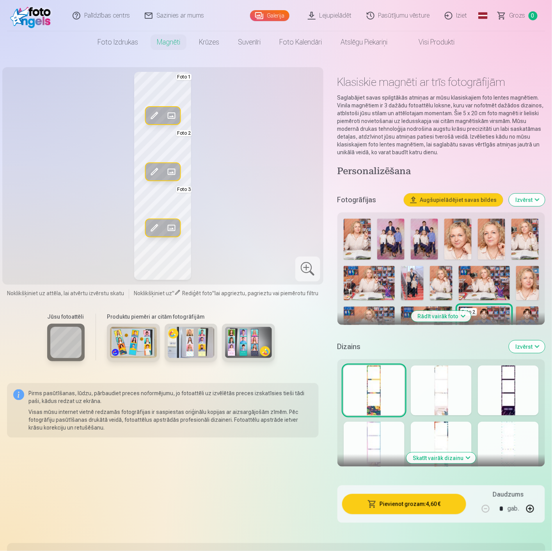
click at [169, 226] on span at bounding box center [171, 228] width 12 height 12
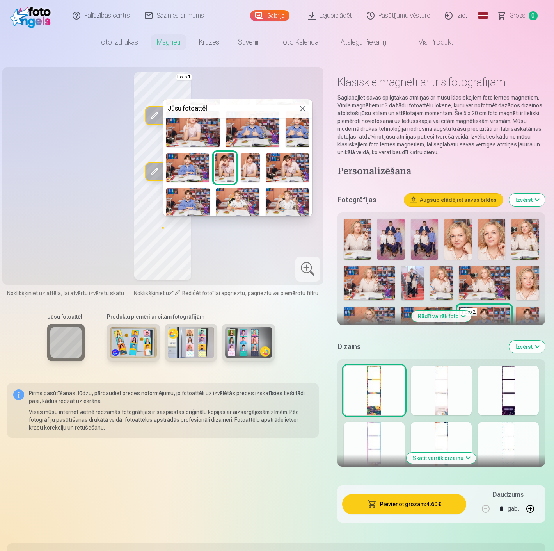
click at [286, 167] on img at bounding box center [287, 167] width 43 height 28
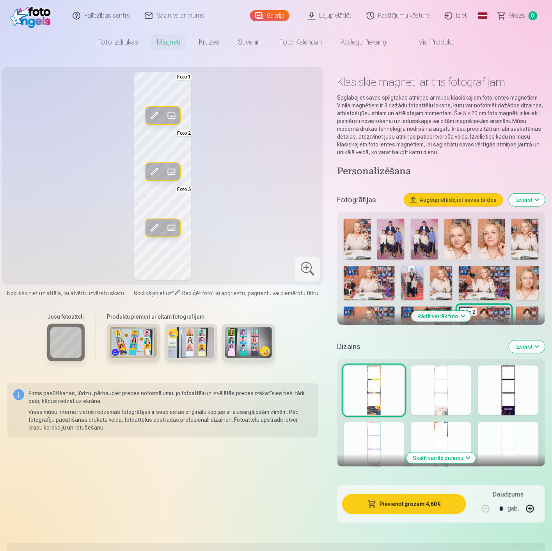
click at [285, 215] on div "Rediģēt foto Aizstāt Foto 1 Rediģēt foto Aizstāt Foto 2 Rediģēt foto Aizstāt Fo…" at bounding box center [163, 176] width 312 height 208
click at [248, 192] on div "Rediģēt foto Aizstāt Foto 1 Rediģēt foto Aizstāt Foto 2 Rediģēt foto Aizstāt Fo…" at bounding box center [163, 176] width 312 height 208
click at [298, 256] on div "Rediģēt foto Aizstāt Foto 1 Rediģēt foto Aizstāt Foto 2 Rediģēt foto Aizstāt Fo…" at bounding box center [163, 176] width 312 height 208
click at [306, 266] on div at bounding box center [307, 268] width 25 height 25
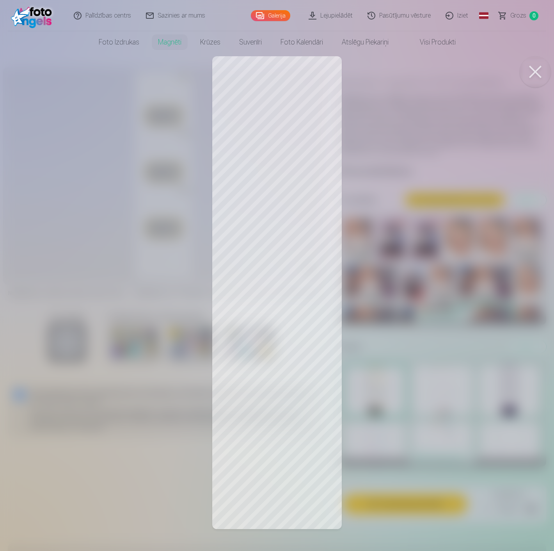
click at [286, 379] on div at bounding box center [277, 275] width 554 height 551
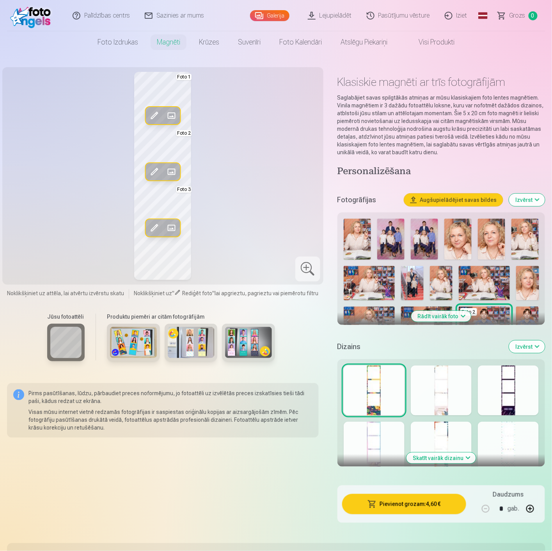
click at [169, 227] on span at bounding box center [171, 228] width 12 height 12
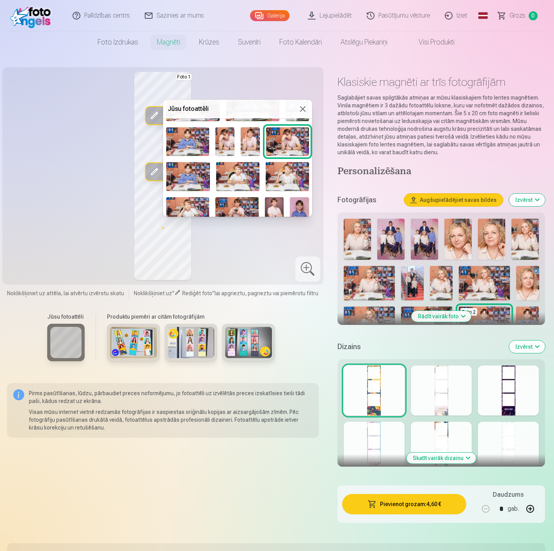
scroll to position [134, 0]
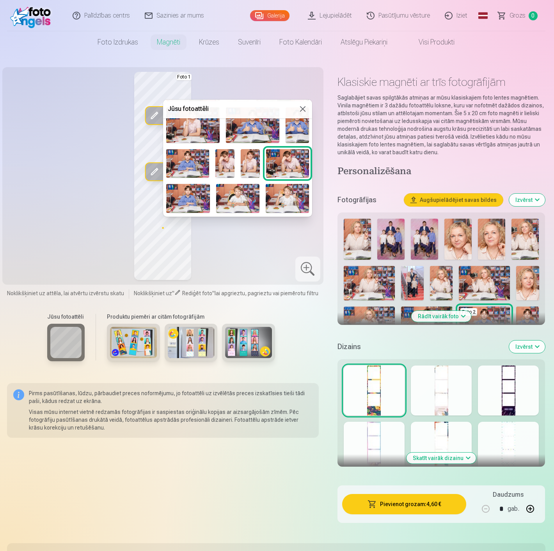
click at [196, 123] on img at bounding box center [192, 125] width 53 height 36
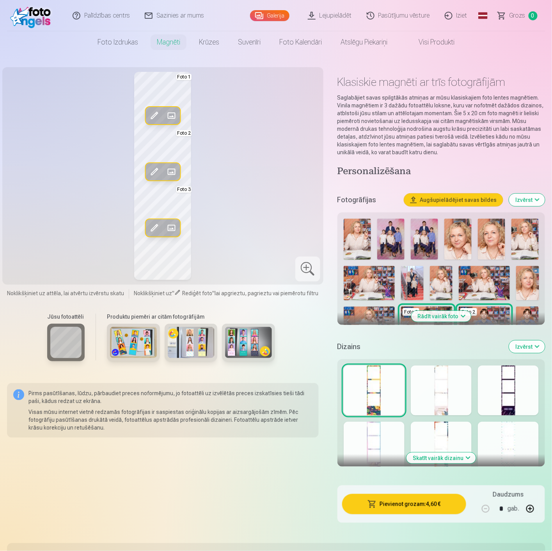
click at [236, 197] on div "Rediģēt foto Aizstāt Foto 1 Rediģēt foto Aizstāt Foto 2 Rediģēt foto Aizstāt Fo…" at bounding box center [163, 176] width 312 height 208
click at [242, 223] on div "Rediģēt foto Aizstāt Foto 1 Rediģēt foto Aizstāt Foto 2 Rediģēt foto Aizstāt Fo…" at bounding box center [163, 176] width 312 height 208
click at [309, 268] on div at bounding box center [307, 268] width 25 height 25
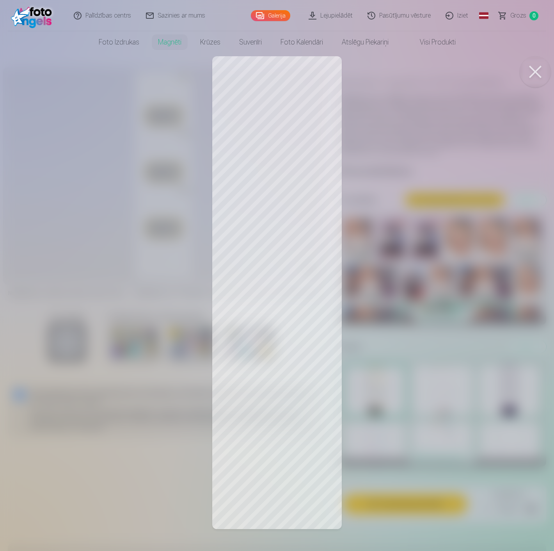
click at [534, 76] on button at bounding box center [535, 71] width 31 height 31
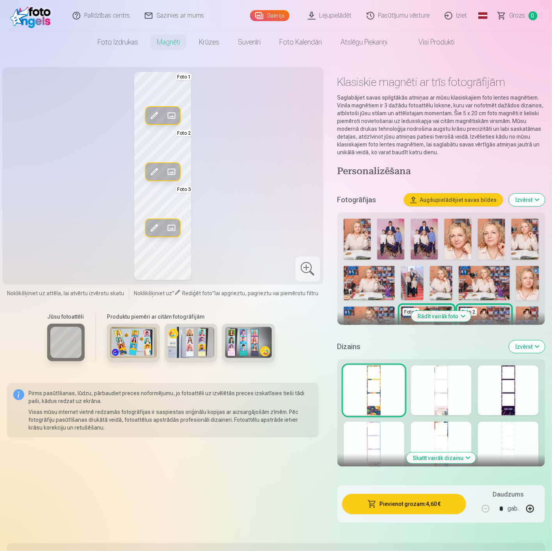
click at [427, 507] on button "Pievienot grozam : 4,60 €" at bounding box center [404, 504] width 124 height 20
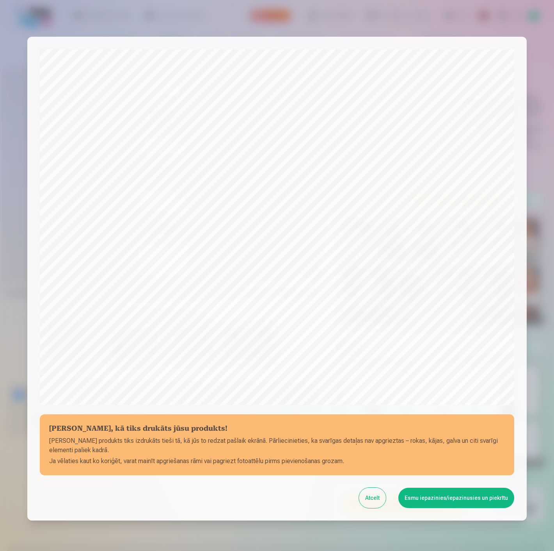
scroll to position [53, 0]
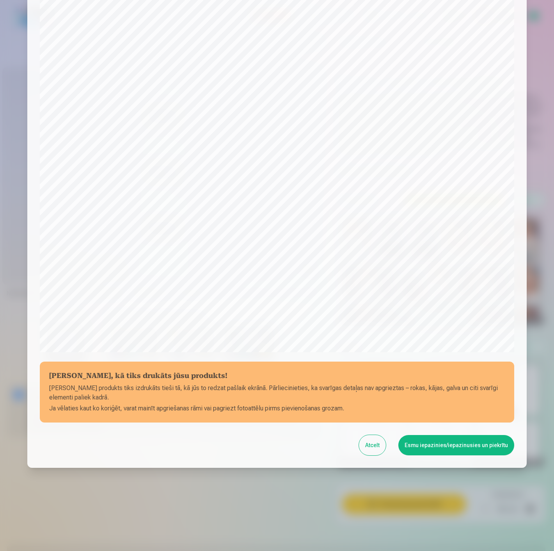
click at [366, 435] on div "Atcelt Esmu iepazinies/iepazinusies un piekrītu" at bounding box center [277, 445] width 475 height 20
click at [375, 445] on button "Atcelt" at bounding box center [372, 445] width 27 height 20
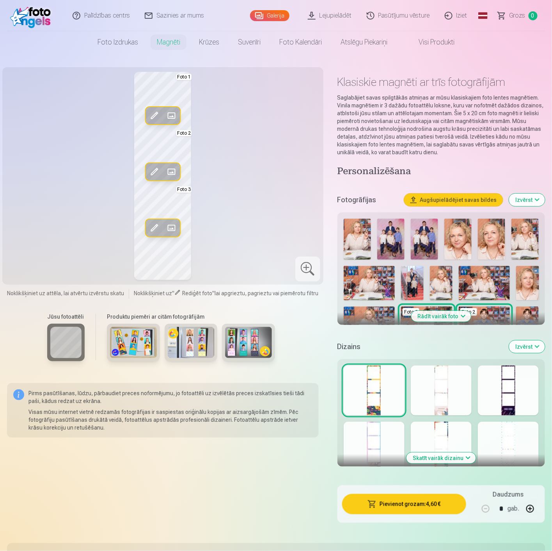
click at [153, 223] on span at bounding box center [154, 228] width 12 height 12
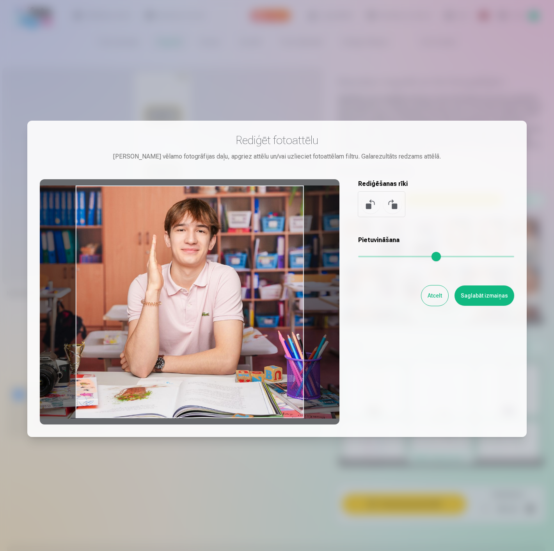
drag, startPoint x: 236, startPoint y: 266, endPoint x: 237, endPoint y: 257, distance: 9.4
click at [237, 257] on div at bounding box center [190, 301] width 300 height 245
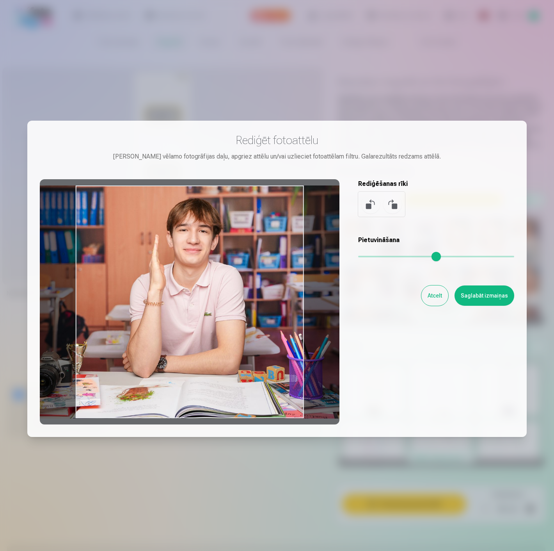
drag, startPoint x: 237, startPoint y: 258, endPoint x: 240, endPoint y: 275, distance: 16.9
click at [240, 275] on div at bounding box center [190, 301] width 300 height 245
click at [434, 295] on button "Atcelt" at bounding box center [434, 295] width 27 height 20
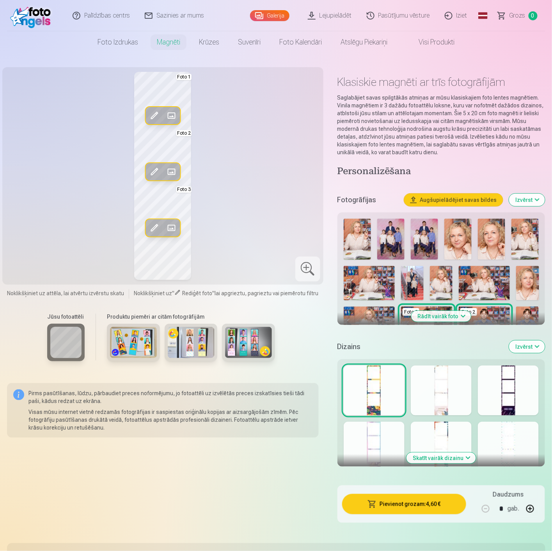
click at [155, 114] on span at bounding box center [154, 115] width 12 height 12
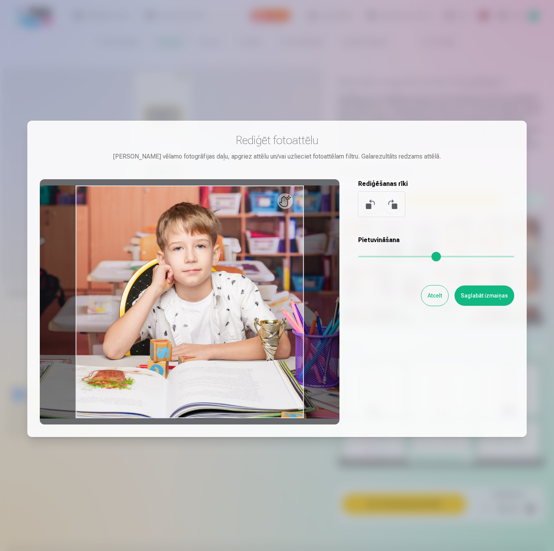
click at [438, 297] on button "Atcelt" at bounding box center [434, 295] width 27 height 20
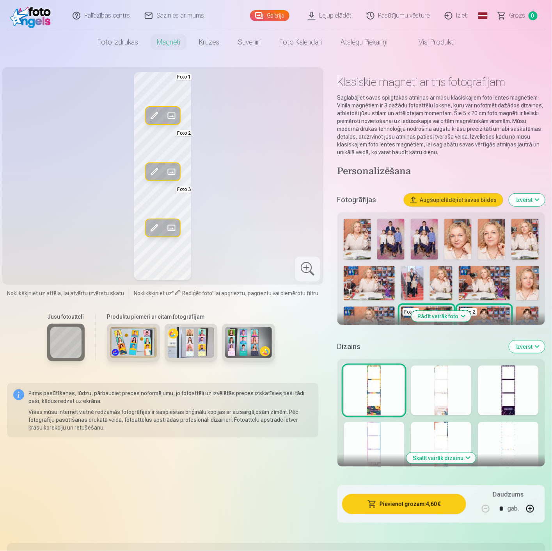
click at [169, 112] on span at bounding box center [171, 115] width 12 height 12
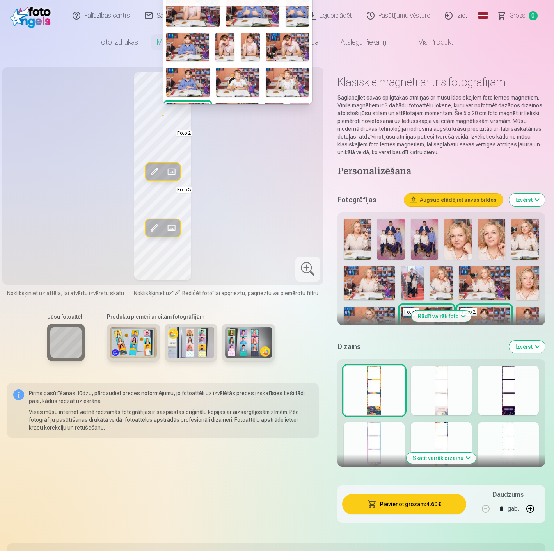
scroll to position [173, 0]
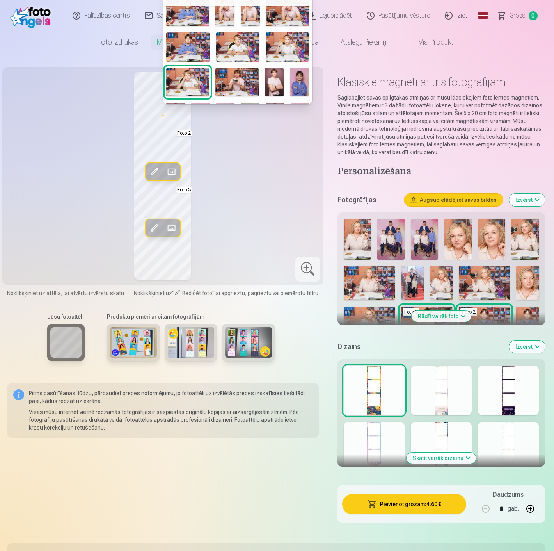
click at [180, 71] on img at bounding box center [187, 82] width 43 height 28
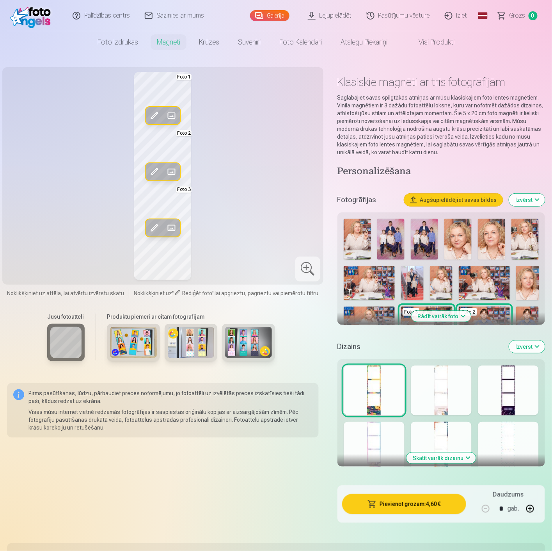
click at [241, 150] on div "Rediģēt foto Aizstāt Foto 1 Rediģēt foto Aizstāt Foto 2 Rediģēt foto Aizstāt Fo…" at bounding box center [163, 176] width 312 height 208
click at [268, 170] on div "Rediģēt foto Aizstāt Foto 1 Rediģēt foto Aizstāt Foto 2 Rediģēt foto Aizstāt Fo…" at bounding box center [163, 176] width 312 height 208
click at [310, 266] on div at bounding box center [307, 268] width 25 height 25
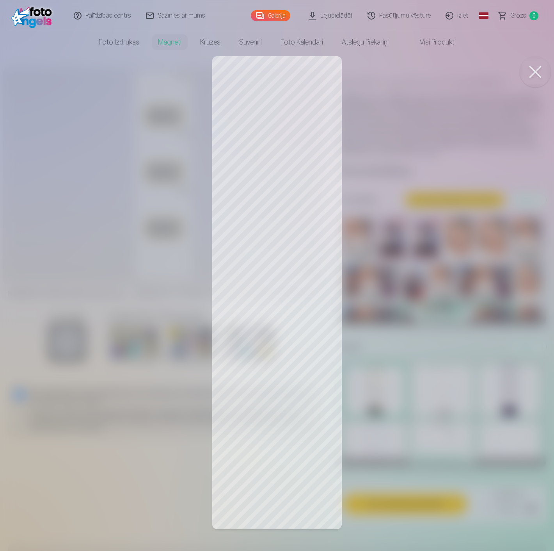
click at [538, 71] on button at bounding box center [535, 71] width 31 height 31
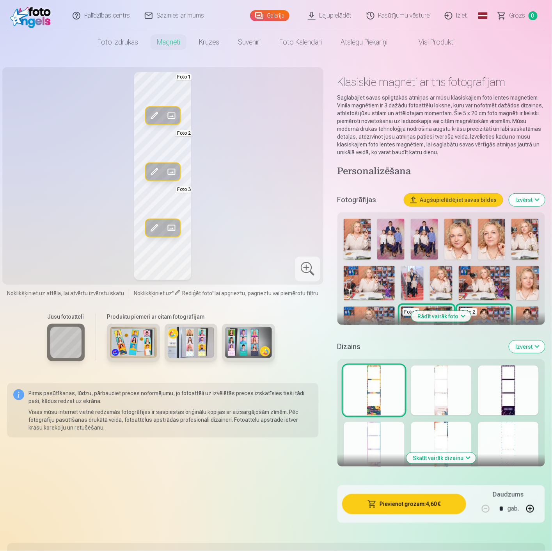
click at [309, 263] on div at bounding box center [307, 268] width 25 height 25
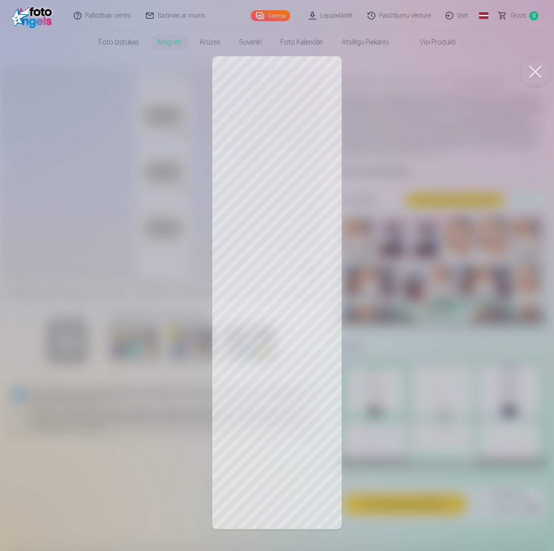
click at [287, 123] on div at bounding box center [277, 275] width 554 height 551
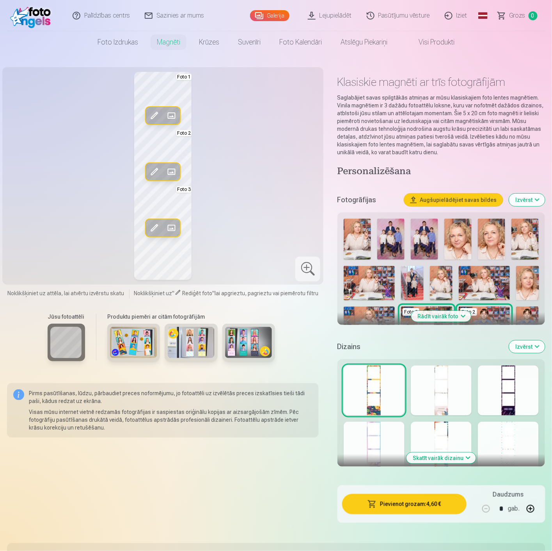
click at [173, 114] on span at bounding box center [171, 115] width 12 height 12
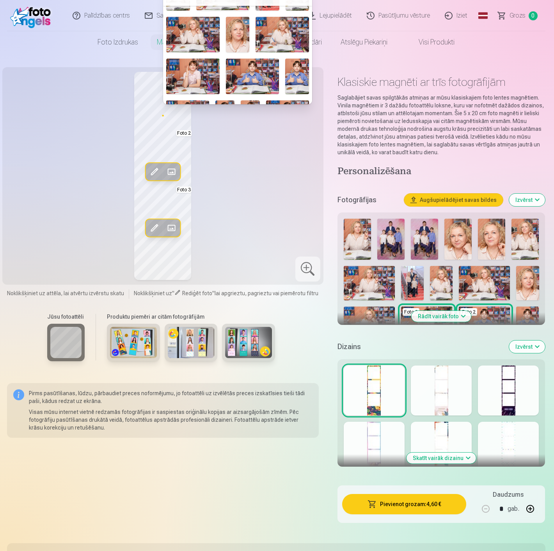
scroll to position [43, 0]
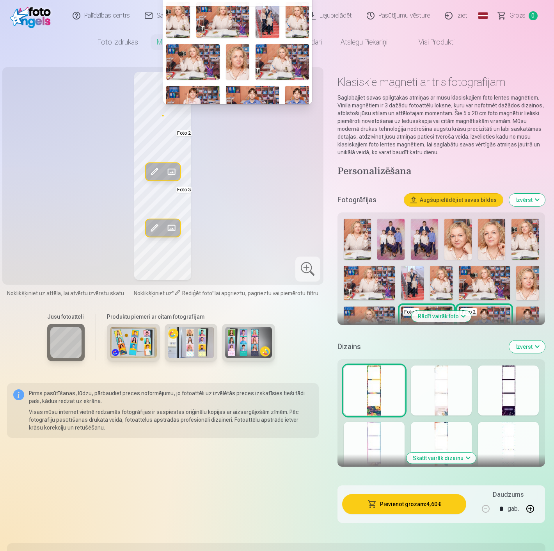
click at [284, 180] on div at bounding box center [277, 275] width 554 height 551
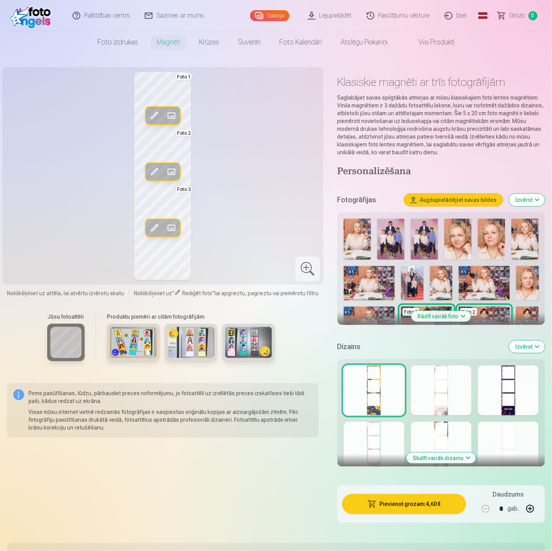
click at [459, 199] on button "Augšupielādējiet savas bildes" at bounding box center [453, 200] width 99 height 12
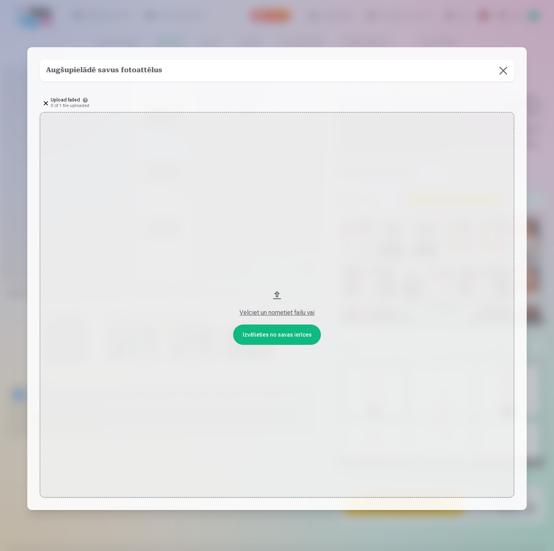
click at [366, 290] on button "Velciet un nometiet failu vai" at bounding box center [277, 305] width 475 height 386
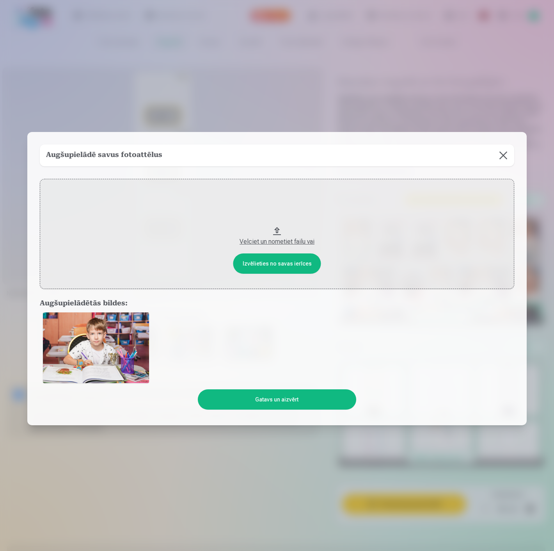
click at [291, 397] on button "Gatavs un aizvērt" at bounding box center [277, 399] width 158 height 20
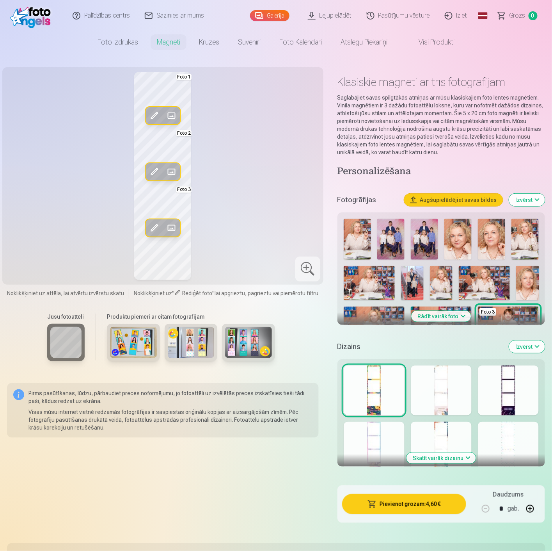
click at [170, 112] on span at bounding box center [171, 115] width 12 height 12
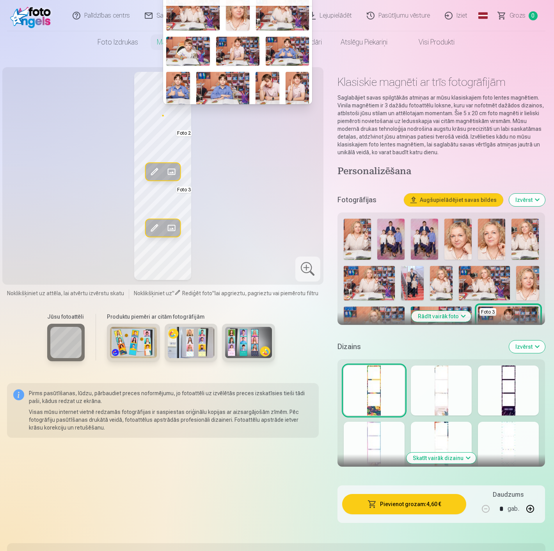
scroll to position [92, 0]
click at [181, 41] on img at bounding box center [187, 51] width 43 height 29
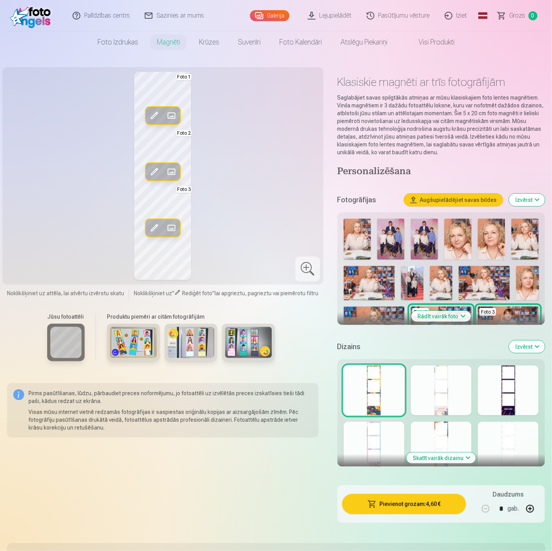
click at [170, 115] on span at bounding box center [171, 115] width 12 height 12
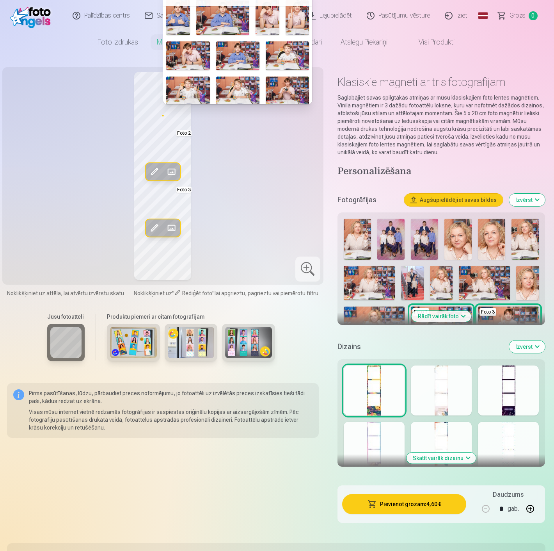
scroll to position [173, 0]
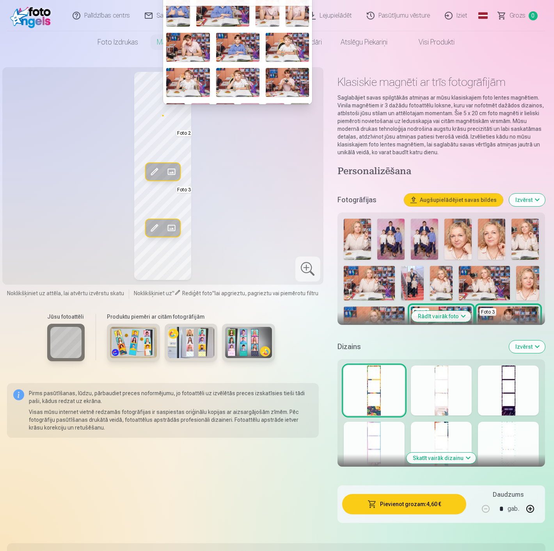
click at [236, 74] on img at bounding box center [237, 82] width 43 height 29
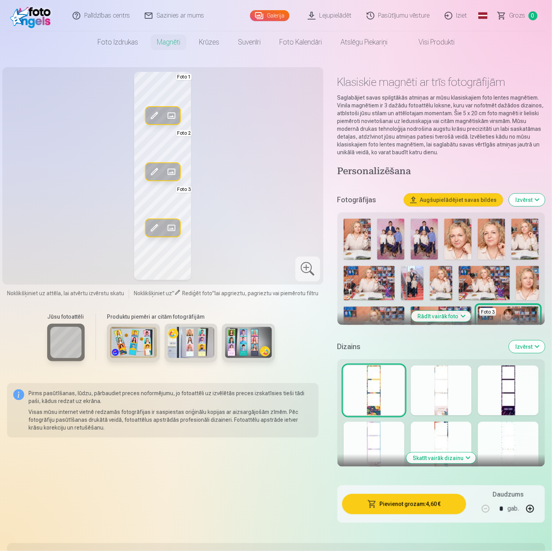
click at [260, 130] on div "Rediģēt foto Aizstāt Foto 1 Rediģēt foto Aizstāt Foto 2 Rediģēt foto Aizstāt Fo…" at bounding box center [163, 176] width 312 height 208
click at [307, 267] on div at bounding box center [307, 268] width 25 height 25
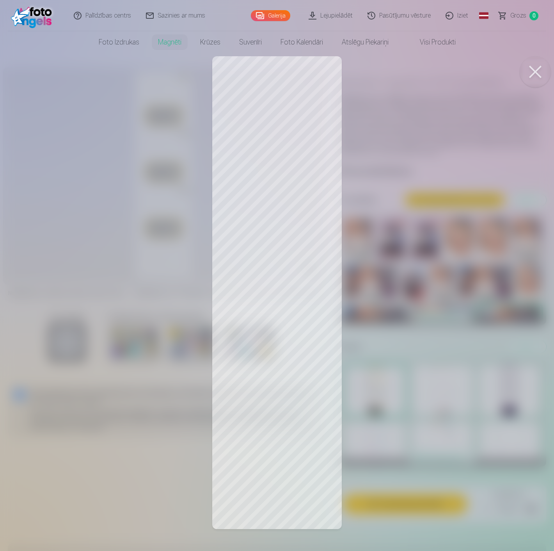
click at [534, 75] on button at bounding box center [535, 71] width 31 height 31
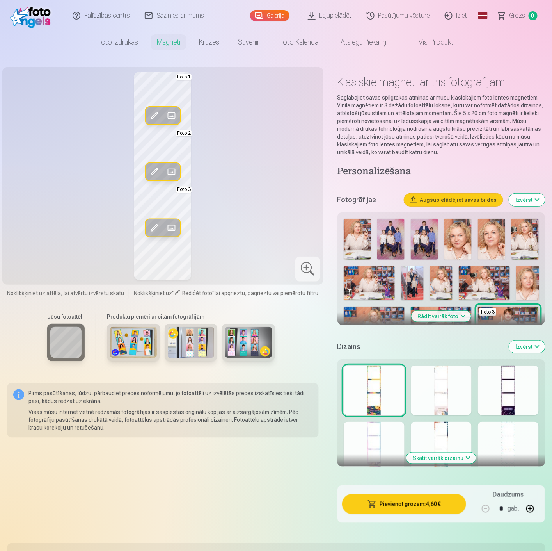
click at [417, 506] on button "Pievienot grozam : 4,60 €" at bounding box center [404, 504] width 124 height 20
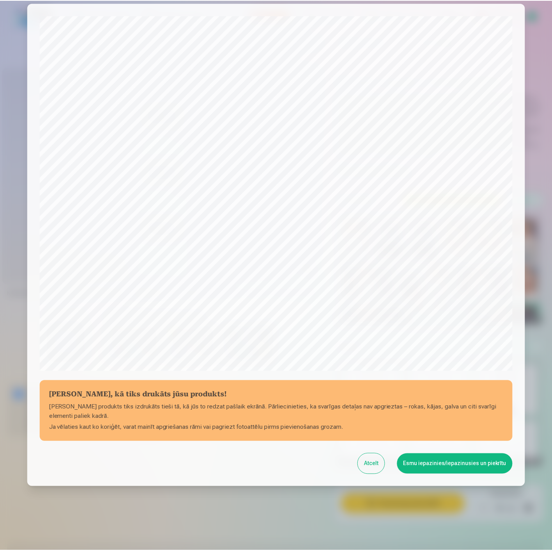
scroll to position [53, 0]
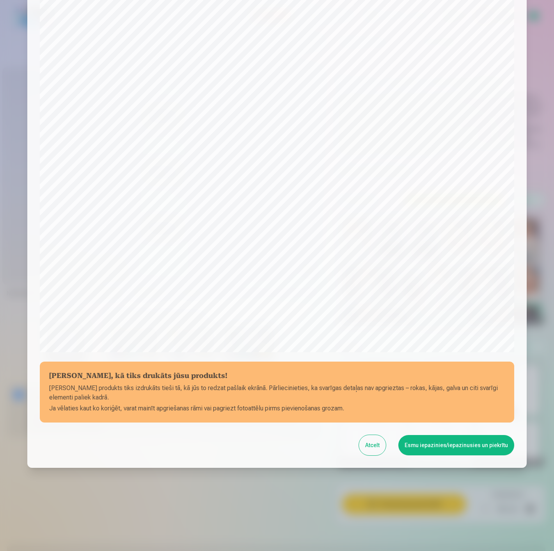
click at [457, 445] on button "Esmu iepazinies/iepazinusies un piekrītu" at bounding box center [456, 445] width 116 height 20
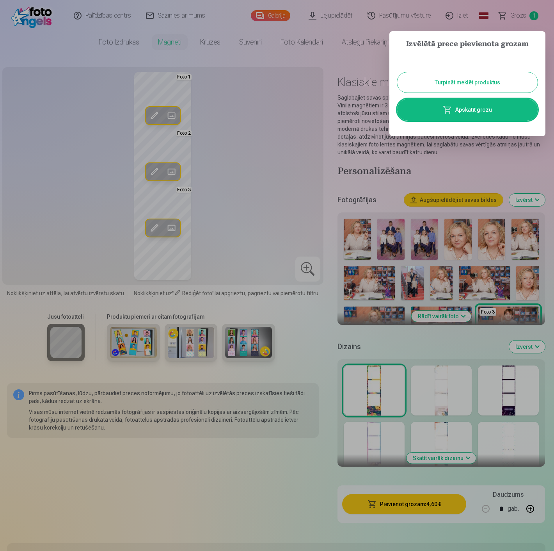
click at [459, 81] on button "Turpināt meklēt produktus" at bounding box center [467, 82] width 140 height 20
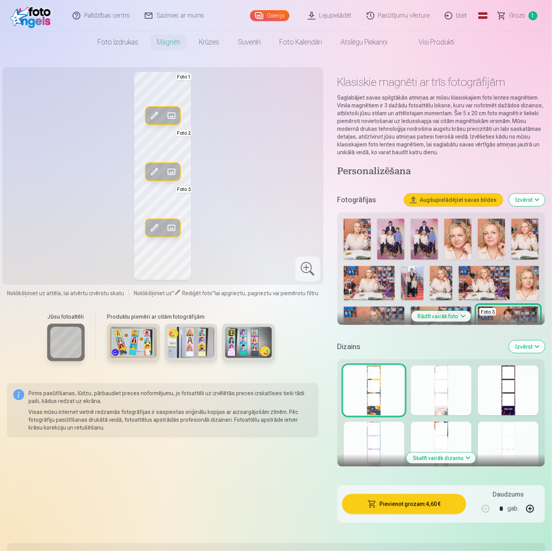
click at [517, 16] on span "Grozs" at bounding box center [518, 15] width 16 height 9
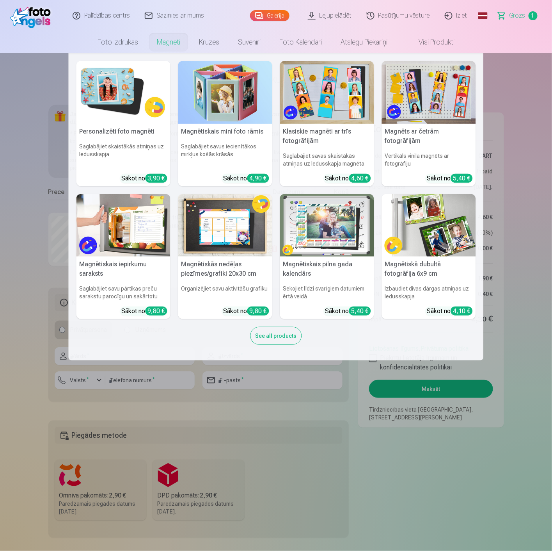
click at [163, 43] on link "Magnēti" at bounding box center [169, 42] width 42 height 22
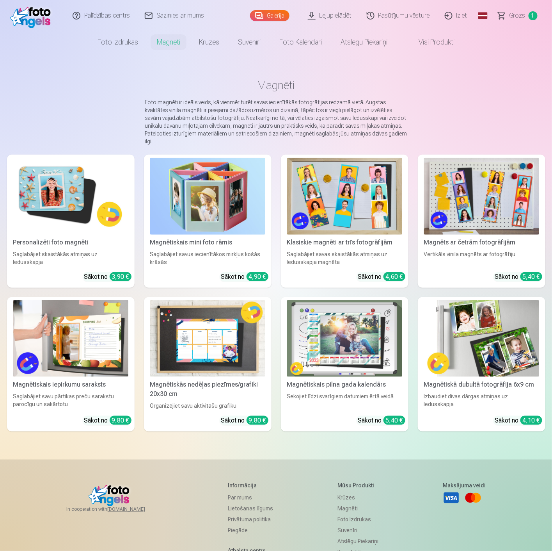
click at [68, 196] on img at bounding box center [70, 196] width 115 height 77
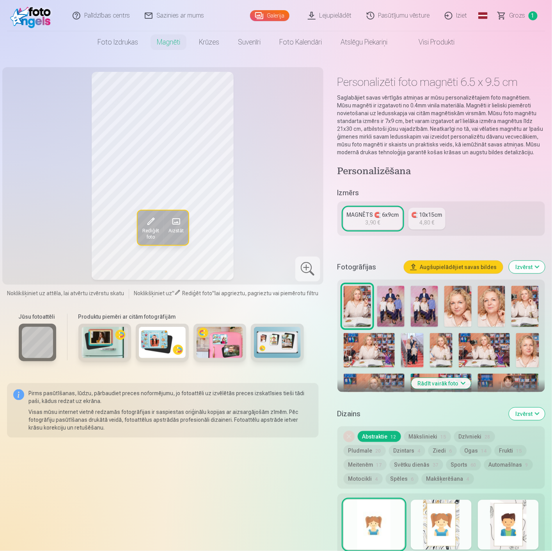
click at [438, 383] on button "Rādīt vairāk foto" at bounding box center [442, 383] width 60 height 11
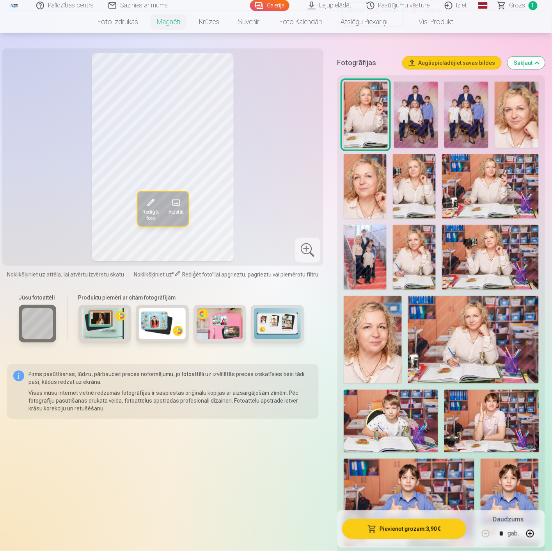
scroll to position [173, 0]
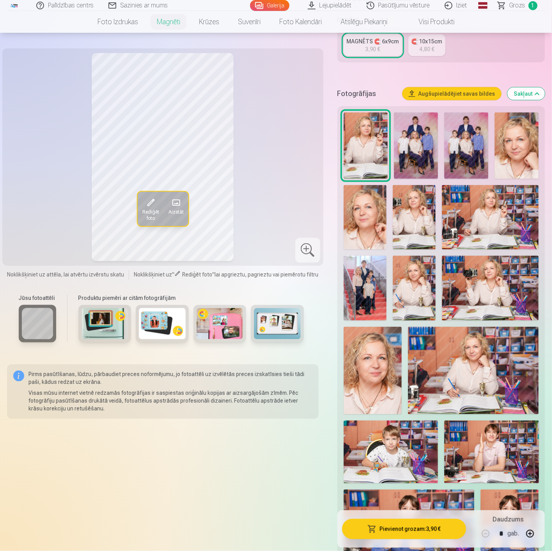
click at [455, 91] on button "Augšupielādējiet savas bildes" at bounding box center [452, 93] width 99 height 12
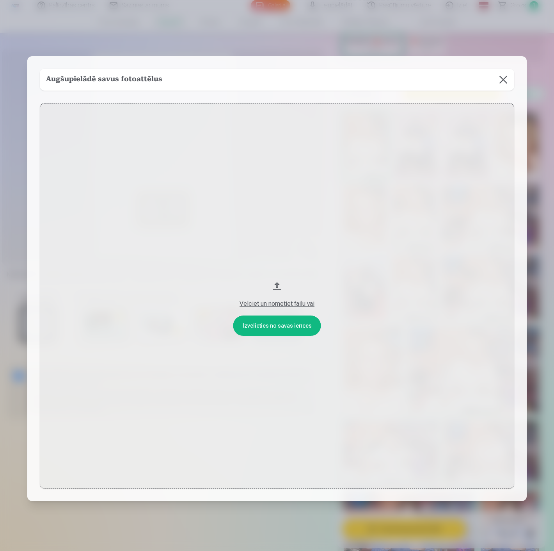
click at [502, 76] on button at bounding box center [503, 80] width 22 height 22
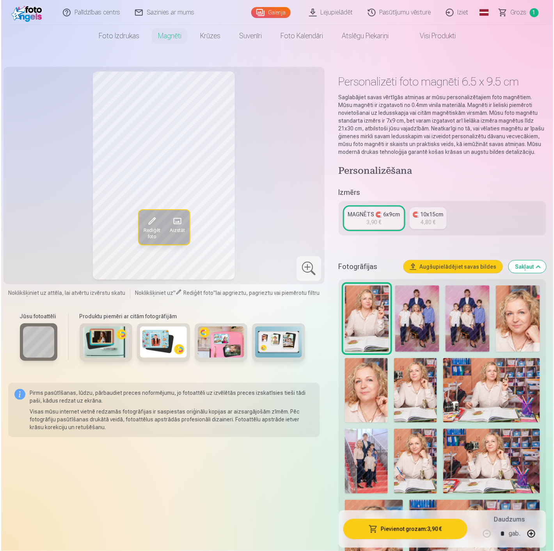
scroll to position [0, 0]
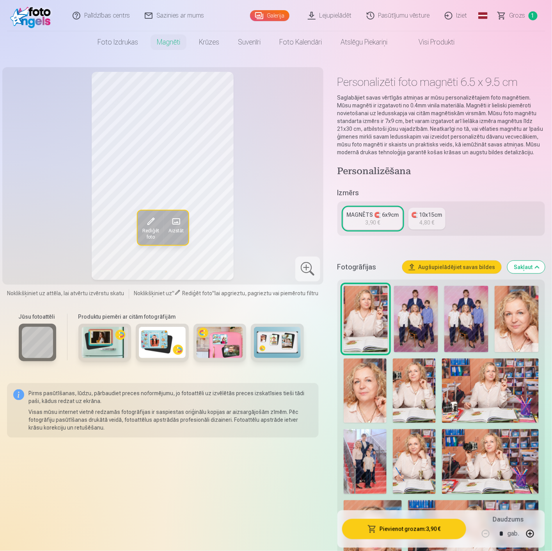
drag, startPoint x: 262, startPoint y: 466, endPoint x: 230, endPoint y: 342, distance: 128.2
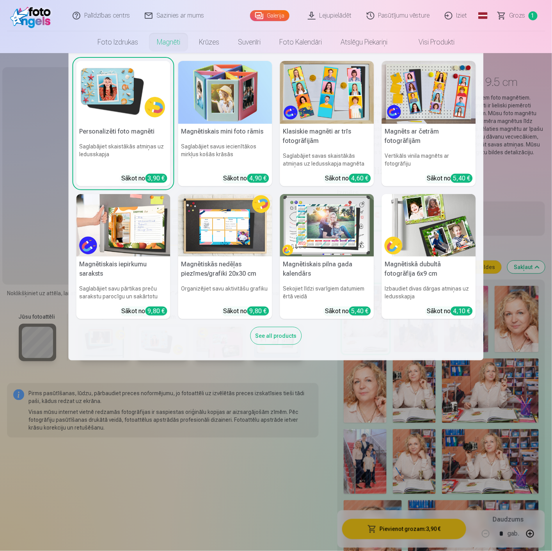
click at [168, 44] on link "Magnēti" at bounding box center [169, 42] width 42 height 22
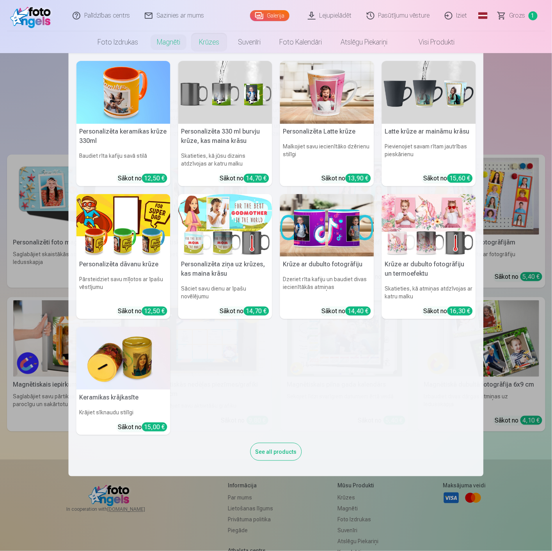
click at [196, 43] on link "Krūzes" at bounding box center [209, 42] width 39 height 22
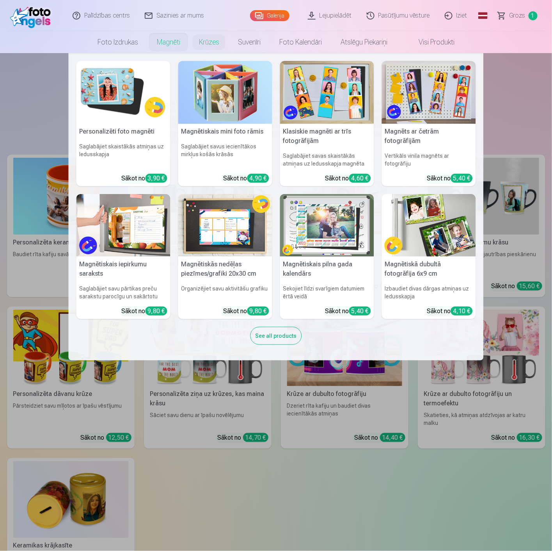
click at [160, 39] on link "Magnēti" at bounding box center [169, 42] width 42 height 22
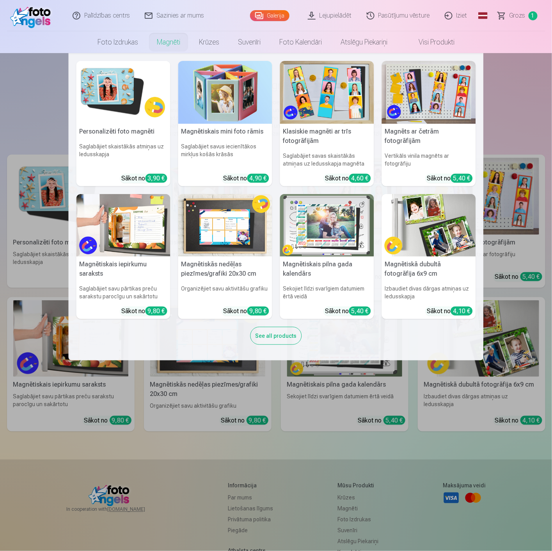
click at [330, 147] on link "Klasiskie magnēti ar trīs fotogrāfijām Saglabājiet savas skaistākās atmiņas uz …" at bounding box center [327, 123] width 94 height 125
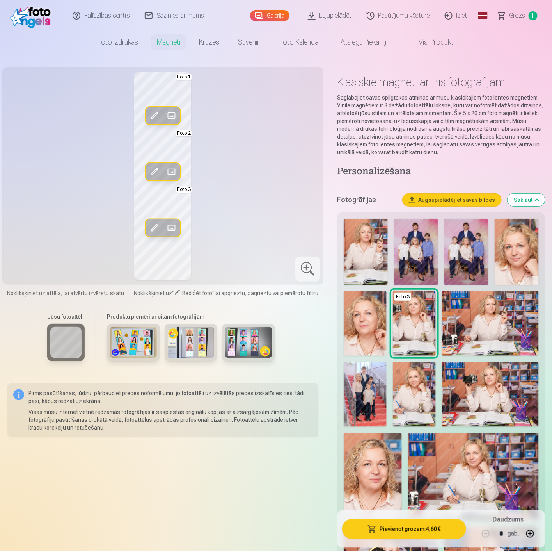
click at [466, 203] on button "Augšupielādējiet savas bildes" at bounding box center [452, 200] width 99 height 12
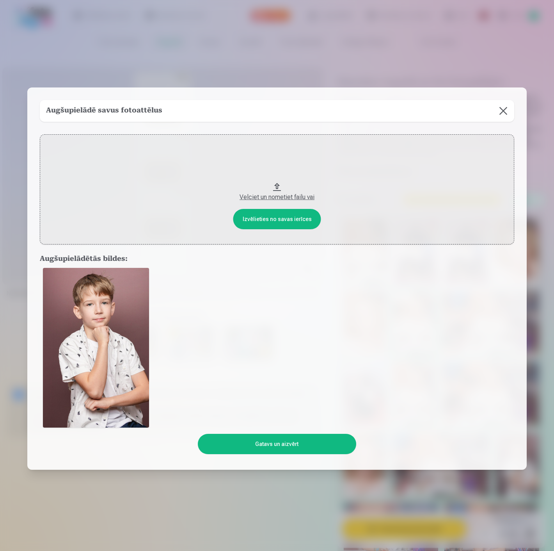
click at [318, 354] on div at bounding box center [277, 347] width 475 height 165
click at [500, 114] on button at bounding box center [503, 111] width 22 height 22
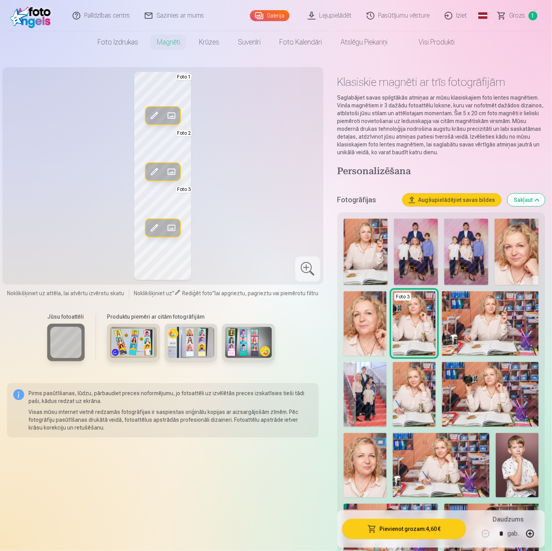
click at [467, 200] on button "Augšupielādējiet savas bildes" at bounding box center [452, 200] width 99 height 12
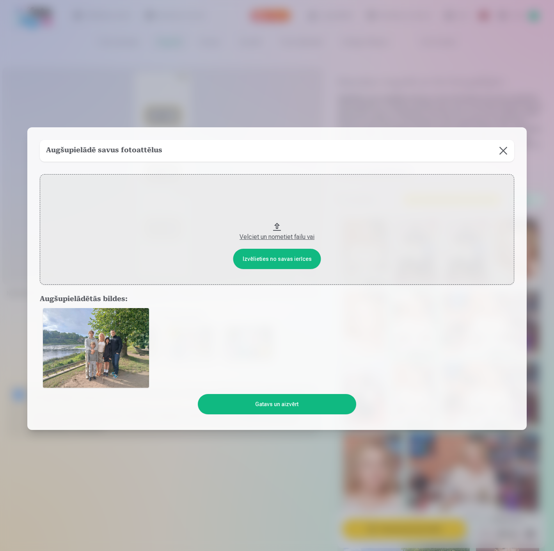
click at [309, 322] on div at bounding box center [277, 348] width 475 height 86
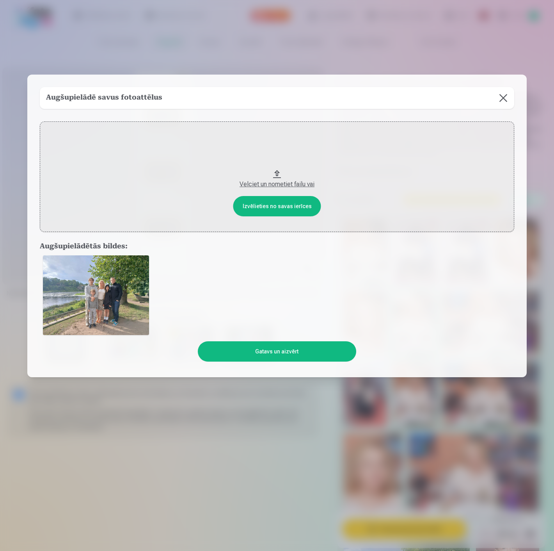
scroll to position [9, 0]
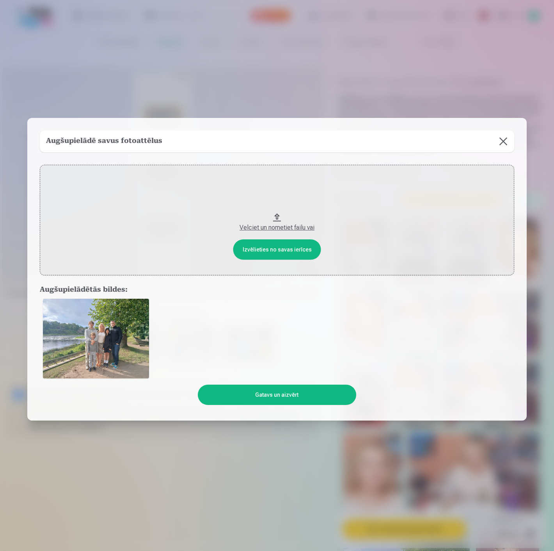
click at [278, 212] on button "Velciet un nometiet failu vai" at bounding box center [277, 220] width 475 height 110
click at [315, 396] on button "Gatavs un aizvērt" at bounding box center [277, 394] width 158 height 20
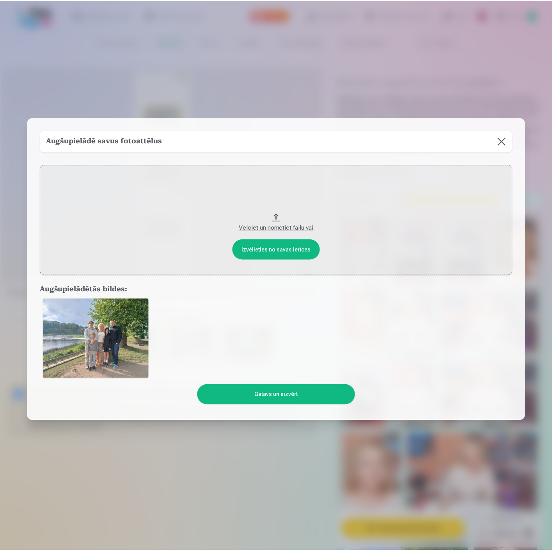
scroll to position [53, 0]
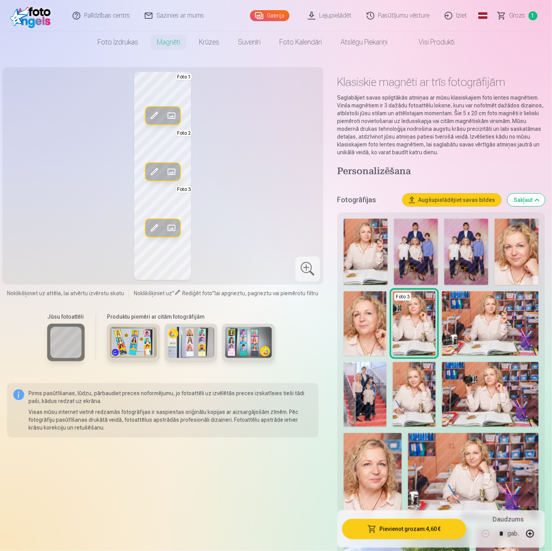
click at [453, 199] on button "Augšupielādējiet savas bildes" at bounding box center [452, 200] width 99 height 12
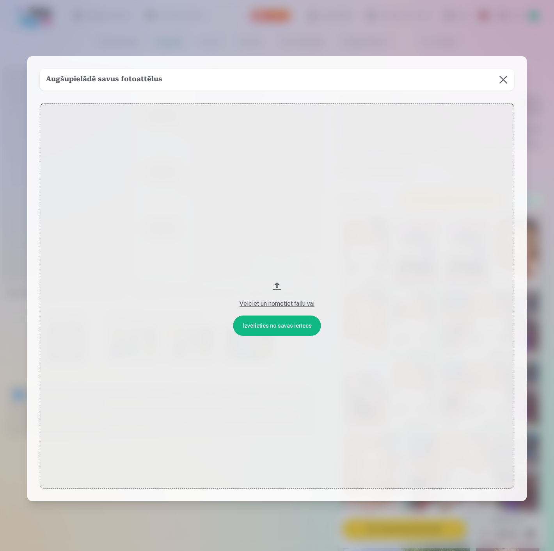
click at [393, 406] on button "Velciet un nometiet failu vai" at bounding box center [277, 296] width 475 height 386
click at [506, 83] on button at bounding box center [503, 80] width 22 height 22
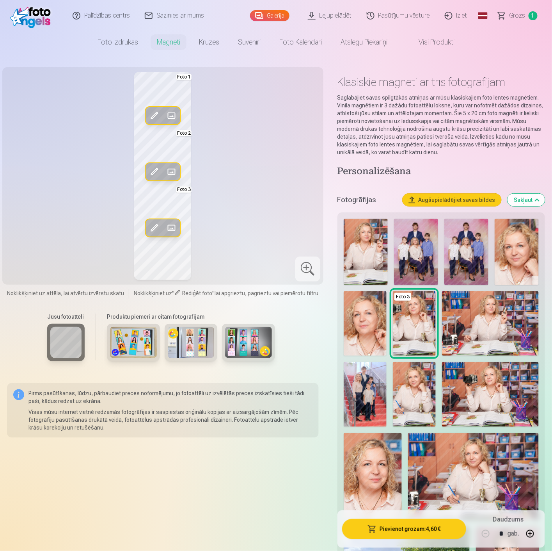
click at [457, 199] on button "Augšupielādējiet savas bildes" at bounding box center [452, 200] width 99 height 12
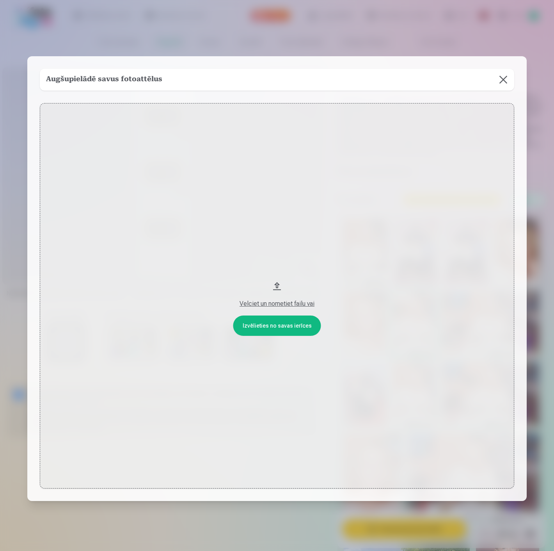
click at [505, 82] on button at bounding box center [503, 80] width 22 height 22
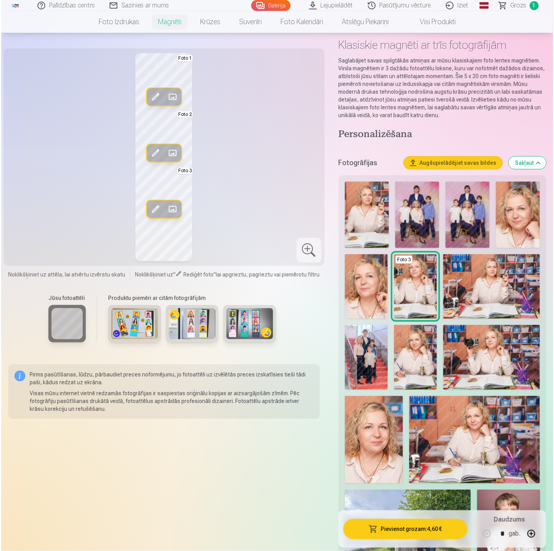
scroll to position [0, 0]
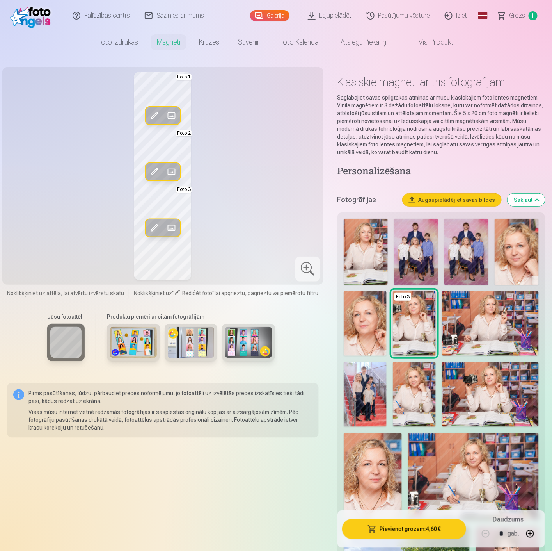
click at [440, 198] on button "Augšupielādējiet savas bildes" at bounding box center [452, 200] width 99 height 12
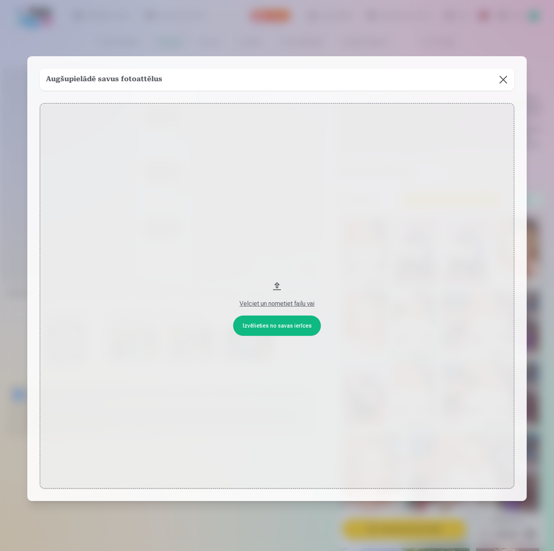
click at [280, 303] on div "Velciet un nometiet failu vai" at bounding box center [277, 303] width 459 height 9
click at [283, 301] on div "Velciet un nometiet failu vai" at bounding box center [277, 303] width 459 height 9
click at [500, 75] on button at bounding box center [503, 80] width 22 height 22
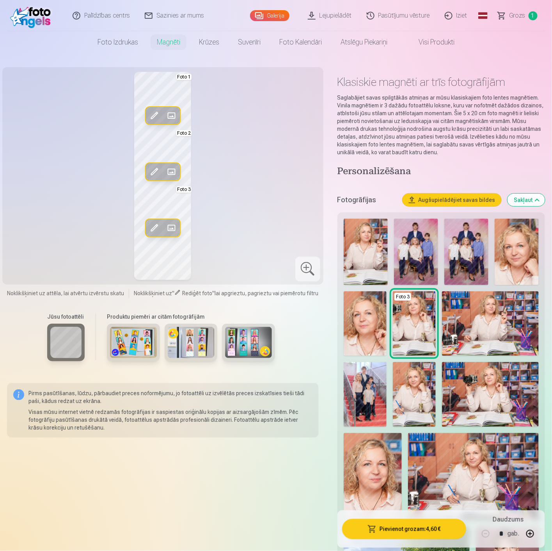
click at [454, 197] on button "Augšupielādējiet savas bildes" at bounding box center [452, 200] width 99 height 12
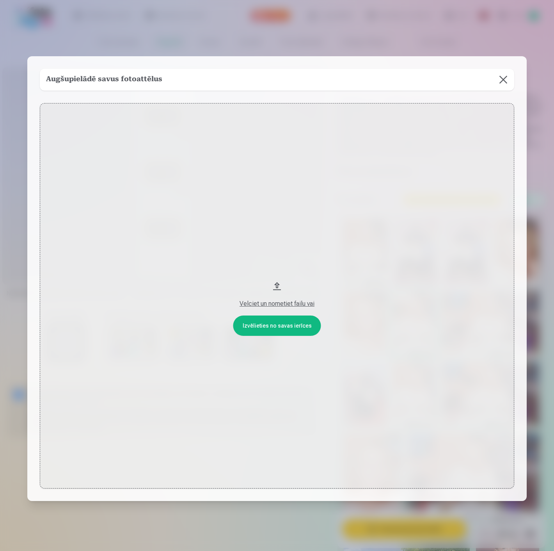
click at [278, 300] on div "Velciet un nometiet failu vai" at bounding box center [277, 303] width 459 height 9
click at [280, 326] on button "Velciet un nometiet failu vai" at bounding box center [277, 296] width 475 height 386
click at [504, 80] on button at bounding box center [503, 80] width 22 height 22
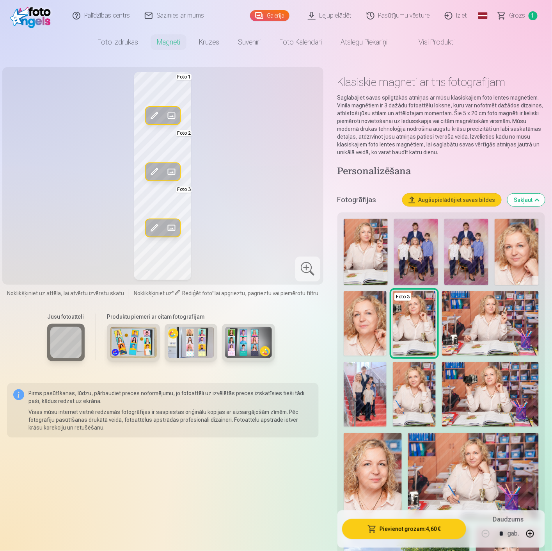
drag, startPoint x: 297, startPoint y: 340, endPoint x: 292, endPoint y: 326, distance: 14.8
click at [297, 341] on div "Jūsu fotoattēli Produktu piemēri ar citām fotogrāfijām" at bounding box center [163, 341] width 312 height 66
click at [282, 14] on link "Galerija" at bounding box center [269, 15] width 39 height 11
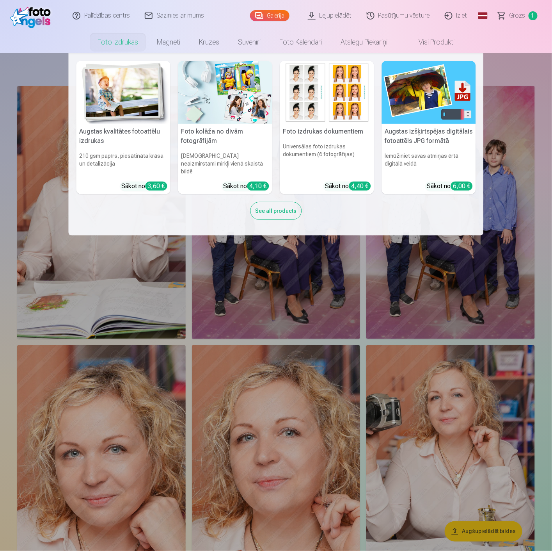
click at [117, 44] on link "Foto izdrukas" at bounding box center [117, 42] width 59 height 22
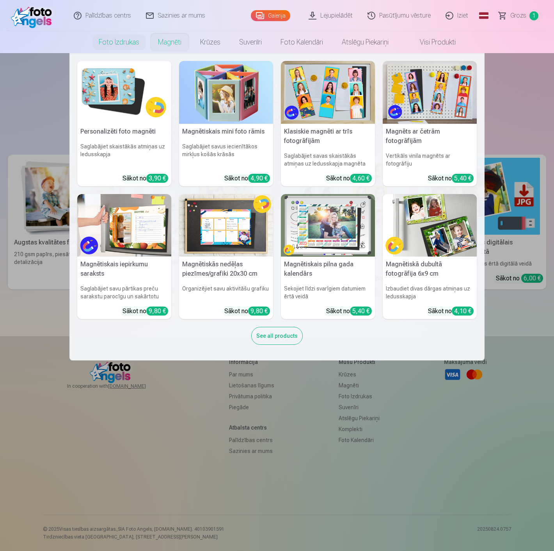
click at [162, 38] on link "Magnēti" at bounding box center [170, 42] width 42 height 22
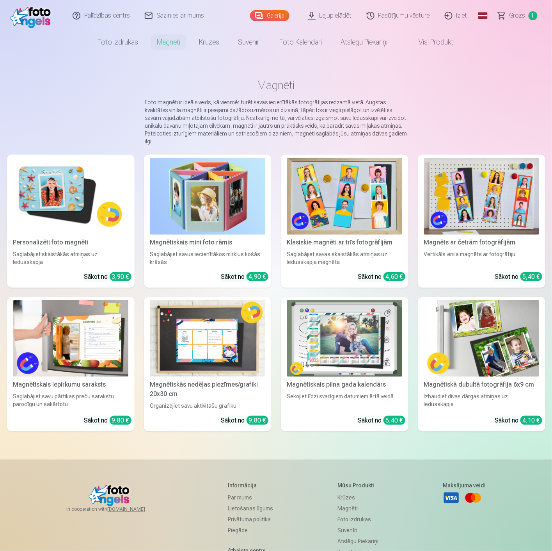
click at [86, 208] on img at bounding box center [70, 196] width 115 height 77
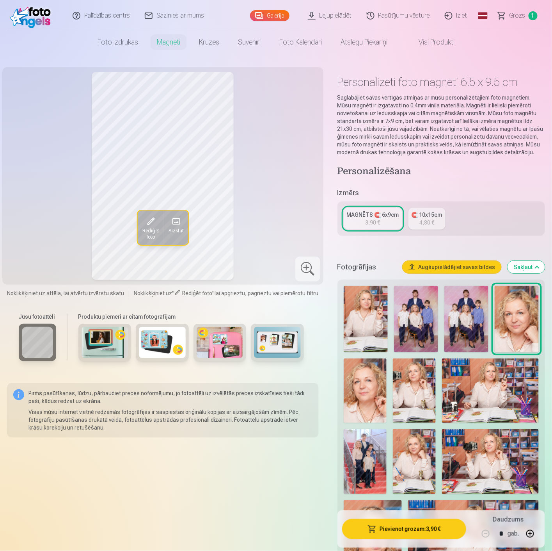
click at [453, 267] on button "Augšupielādējiet savas bildes" at bounding box center [452, 267] width 99 height 12
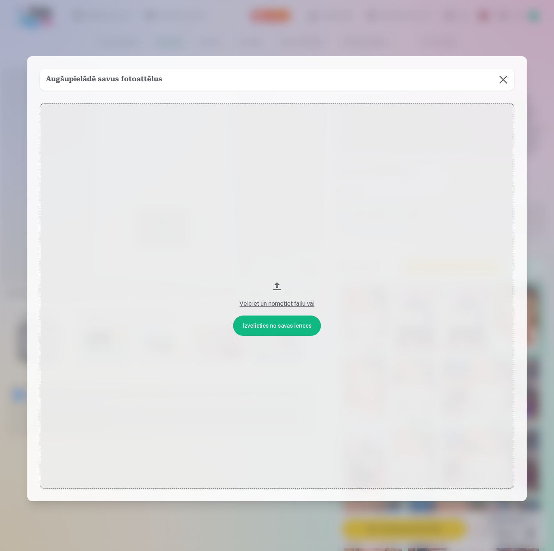
click at [268, 293] on button "Velciet un nometiet failu vai" at bounding box center [277, 296] width 475 height 386
click at [501, 76] on button at bounding box center [503, 80] width 22 height 22
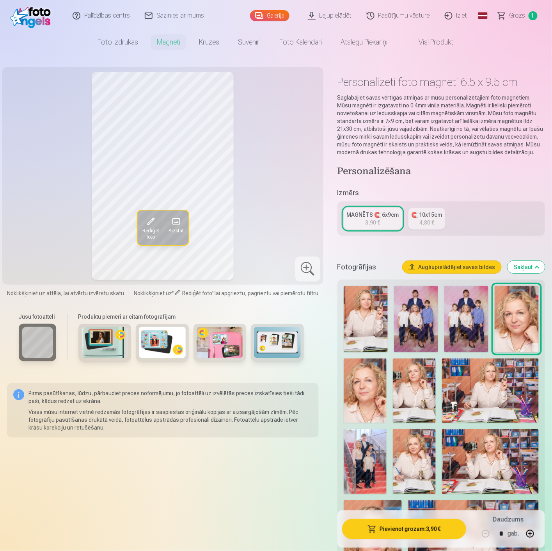
click at [457, 263] on button "Augšupielādējiet savas bildes" at bounding box center [452, 267] width 99 height 12
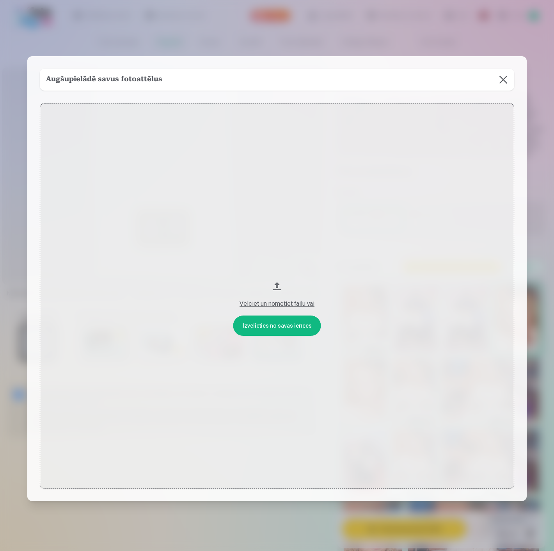
click at [271, 325] on button "Velciet un nometiet failu vai" at bounding box center [277, 296] width 475 height 386
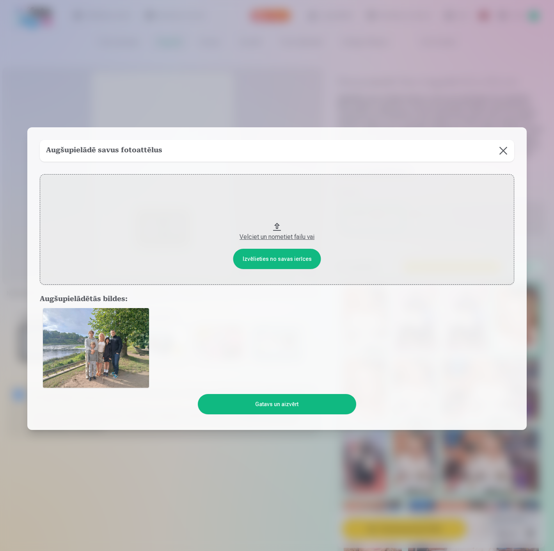
click at [502, 151] on button at bounding box center [503, 151] width 22 height 22
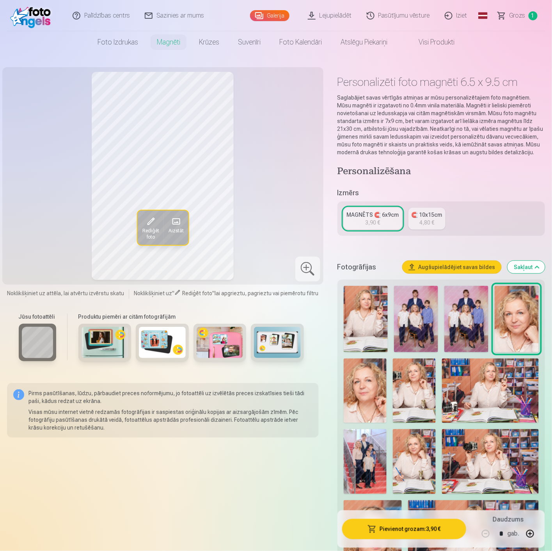
click at [460, 268] on button "Augšupielādējiet savas bildes" at bounding box center [452, 267] width 99 height 12
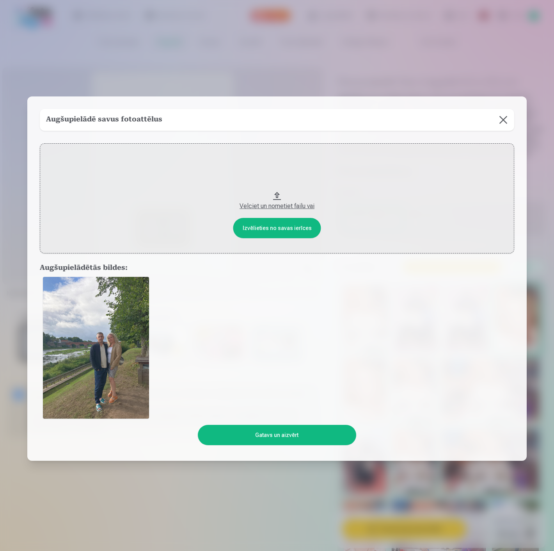
click at [266, 435] on button "Gatavs un aizvērt" at bounding box center [277, 435] width 158 height 20
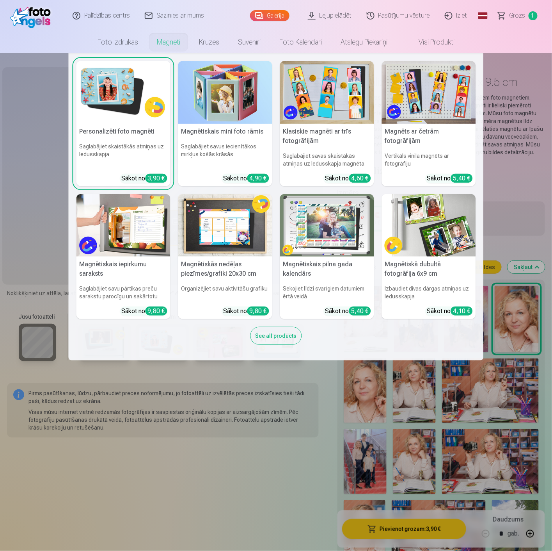
click at [166, 43] on link "Magnēti" at bounding box center [169, 42] width 42 height 22
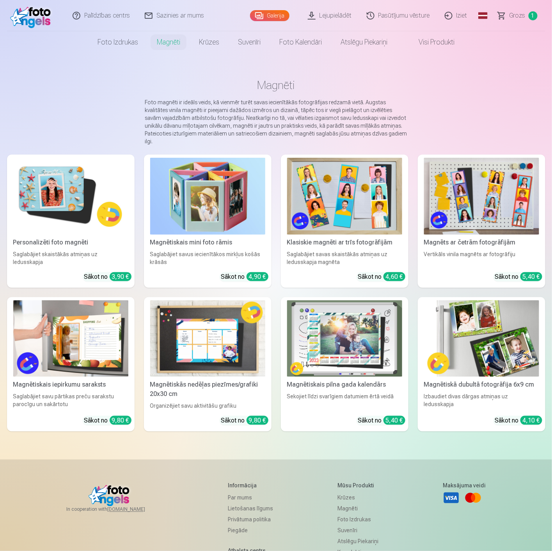
click at [345, 217] on img at bounding box center [344, 196] width 115 height 77
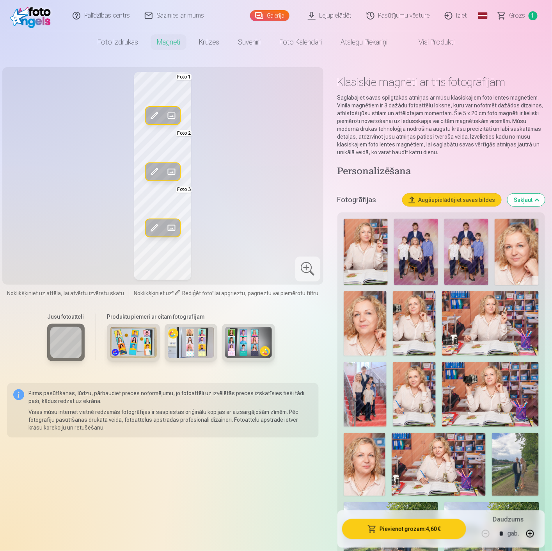
click at [173, 226] on span at bounding box center [171, 228] width 12 height 12
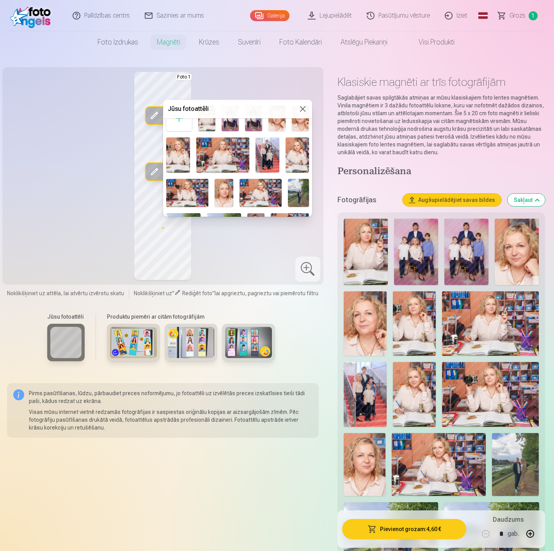
scroll to position [43, 0]
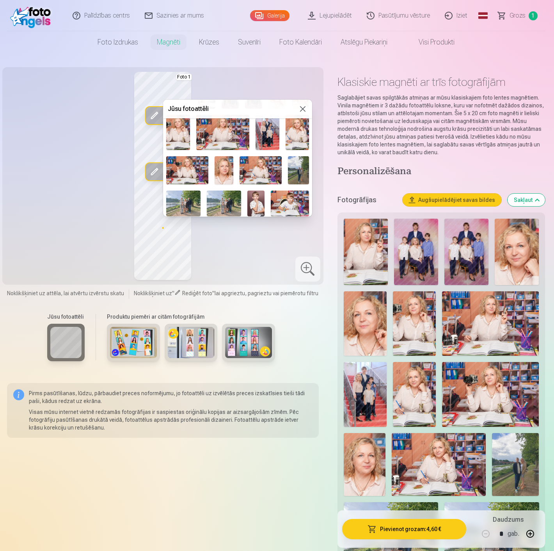
click at [295, 173] on img at bounding box center [298, 170] width 21 height 28
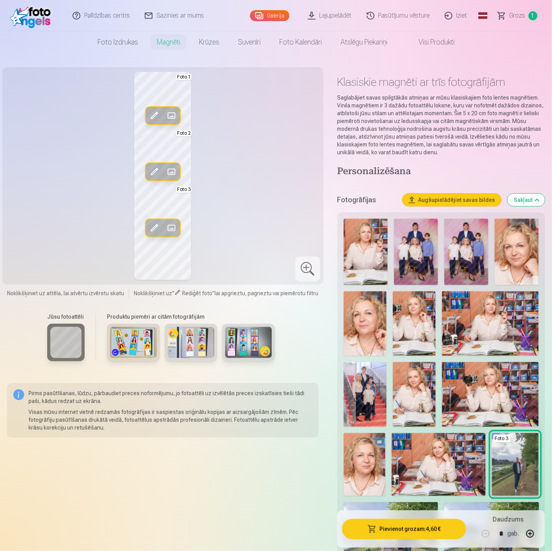
click at [157, 224] on span at bounding box center [154, 228] width 12 height 12
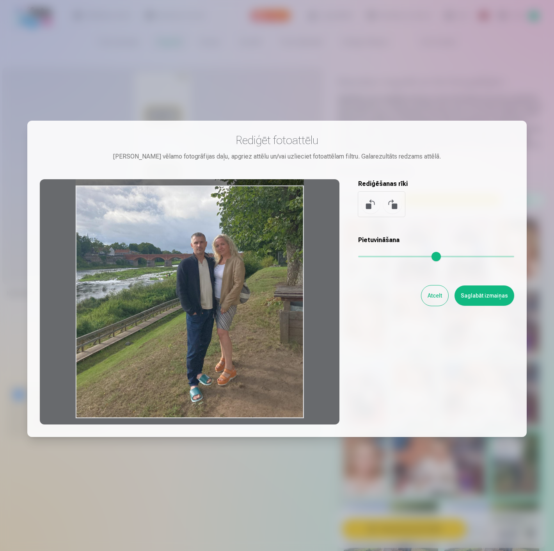
drag, startPoint x: 240, startPoint y: 313, endPoint x: 209, endPoint y: 258, distance: 63.8
click at [185, 240] on div at bounding box center [190, 301] width 300 height 245
drag, startPoint x: 254, startPoint y: 283, endPoint x: 269, endPoint y: 246, distance: 39.5
click at [269, 246] on div at bounding box center [190, 301] width 300 height 245
drag, startPoint x: 161, startPoint y: 263, endPoint x: 217, endPoint y: 247, distance: 58.4
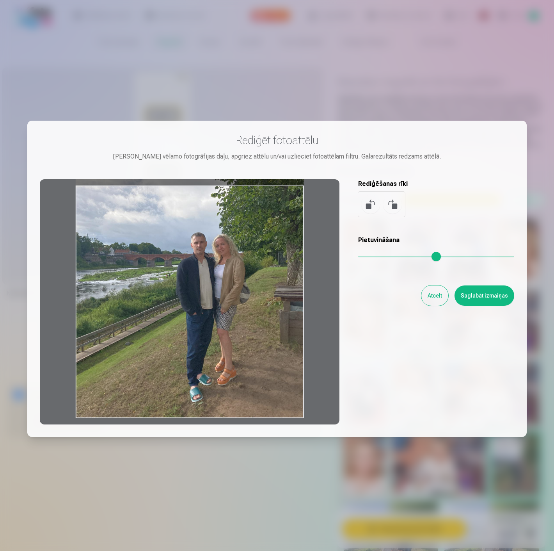
click at [217, 247] on div at bounding box center [190, 301] width 300 height 245
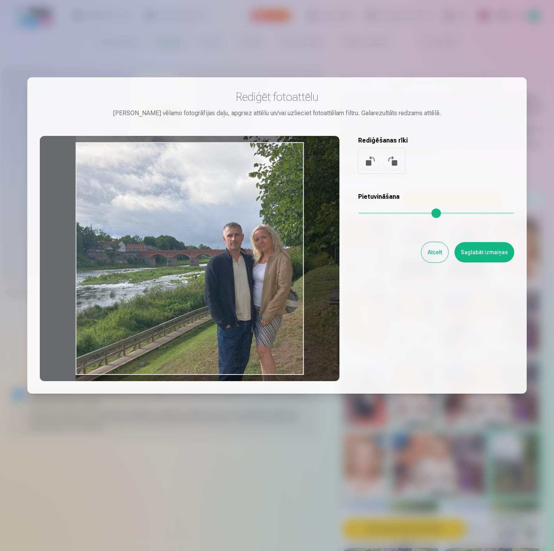
drag, startPoint x: 362, startPoint y: 214, endPoint x: 289, endPoint y: 233, distance: 75.4
click at [372, 214] on input "range" at bounding box center [436, 213] width 156 height 2
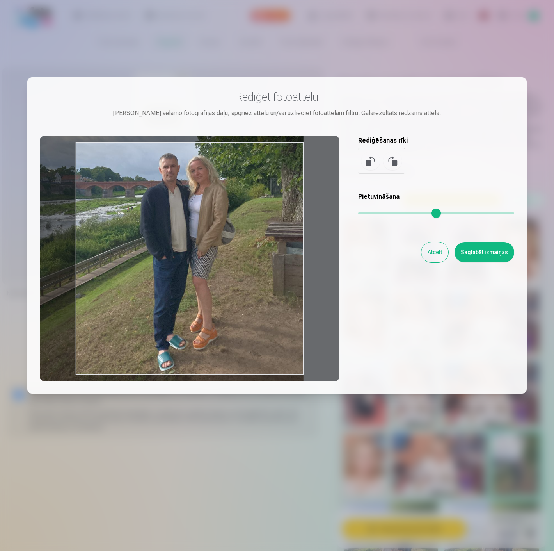
drag, startPoint x: 281, startPoint y: 267, endPoint x: 288, endPoint y: 228, distance: 40.0
click at [224, 206] on div at bounding box center [190, 258] width 300 height 245
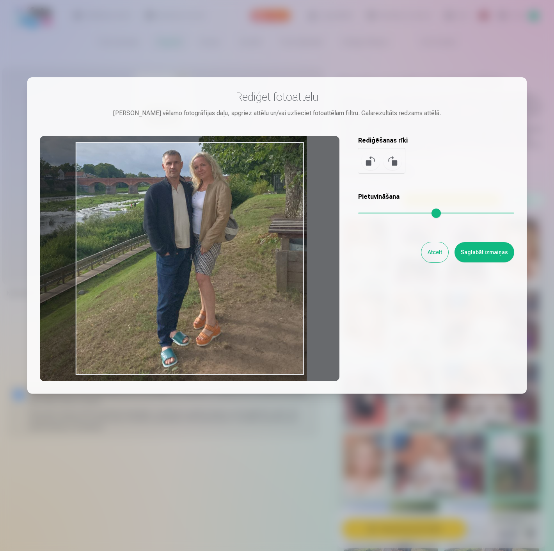
drag, startPoint x: 266, startPoint y: 238, endPoint x: 265, endPoint y: 229, distance: 9.8
click at [265, 229] on div at bounding box center [190, 258] width 300 height 245
type input "****"
click at [475, 254] on button "Saglabāt izmaiņas" at bounding box center [485, 252] width 60 height 20
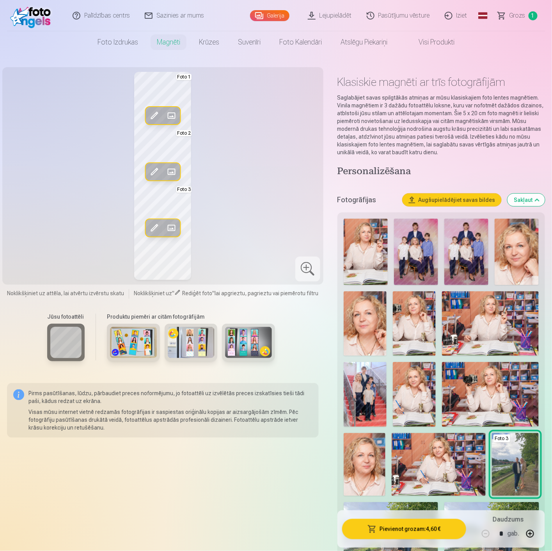
click at [155, 226] on span at bounding box center [154, 228] width 12 height 12
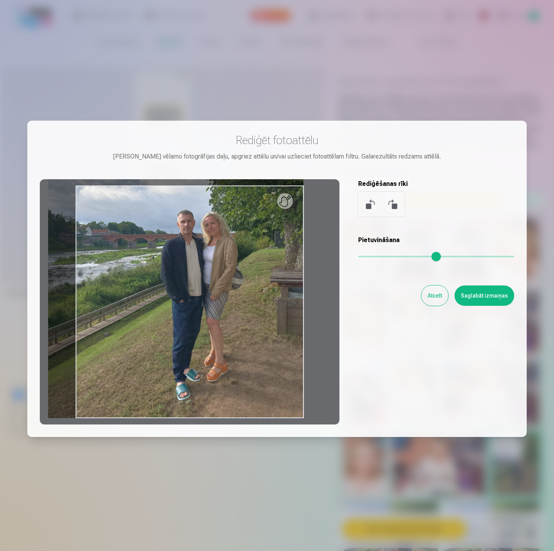
drag, startPoint x: 370, startPoint y: 252, endPoint x: 366, endPoint y: 252, distance: 3.9
type input "****"
click at [366, 256] on input "range" at bounding box center [436, 257] width 156 height 2
click at [497, 294] on button "Saglabāt izmaiņas" at bounding box center [485, 295] width 60 height 20
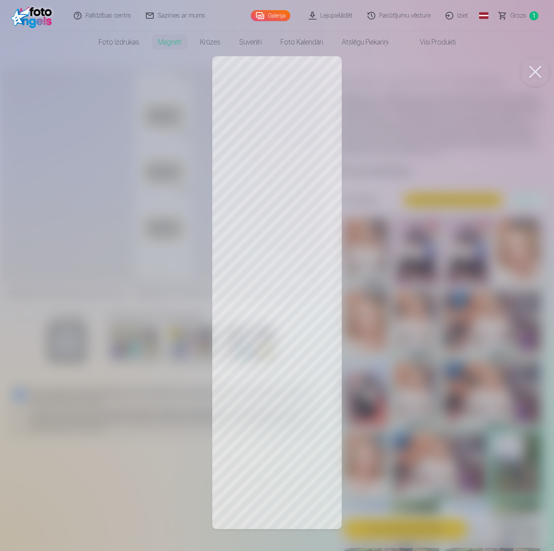
click at [537, 75] on button at bounding box center [535, 71] width 31 height 31
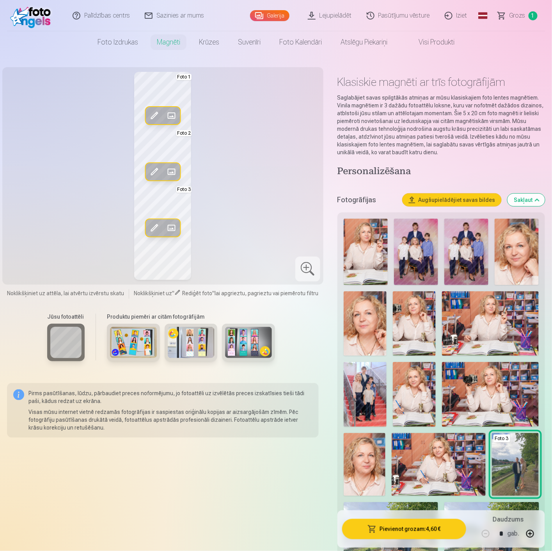
click at [174, 169] on span at bounding box center [171, 171] width 12 height 12
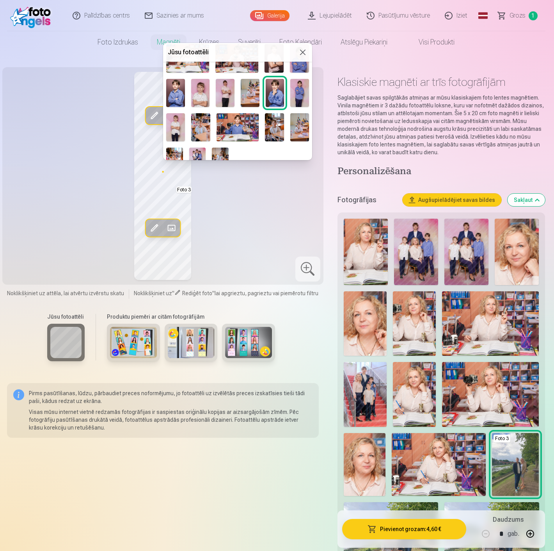
scroll to position [289, 0]
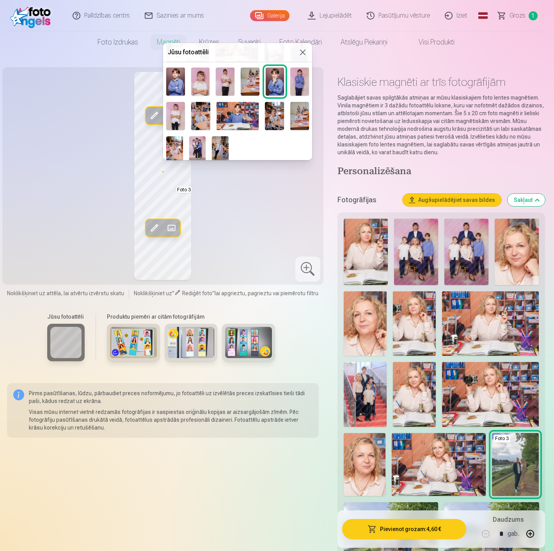
click at [201, 139] on img at bounding box center [197, 148] width 17 height 25
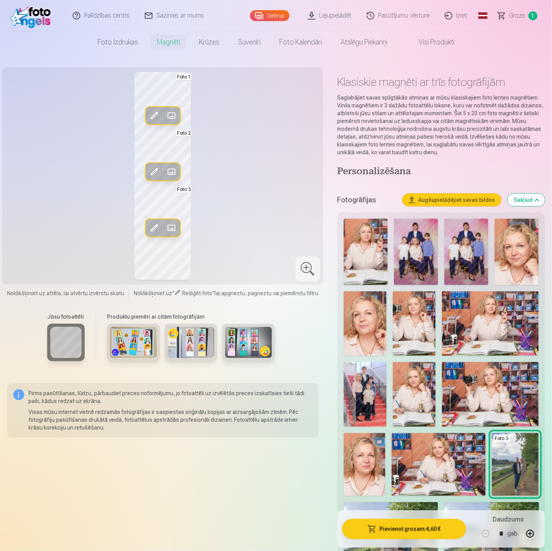
click at [153, 171] on span at bounding box center [154, 171] width 12 height 12
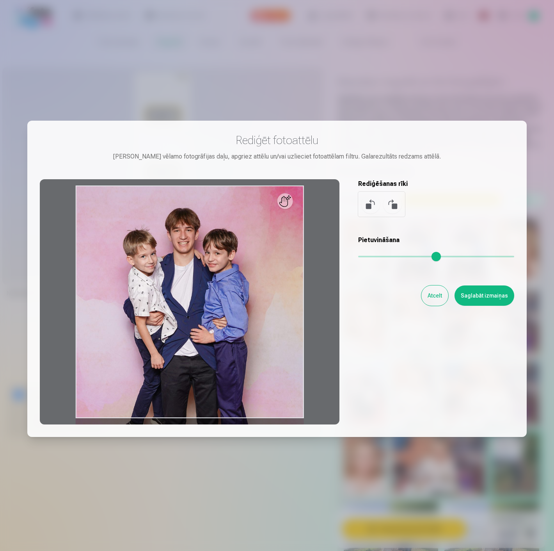
drag, startPoint x: 363, startPoint y: 258, endPoint x: 329, endPoint y: 245, distance: 36.7
click at [358, 256] on input "range" at bounding box center [436, 257] width 156 height 2
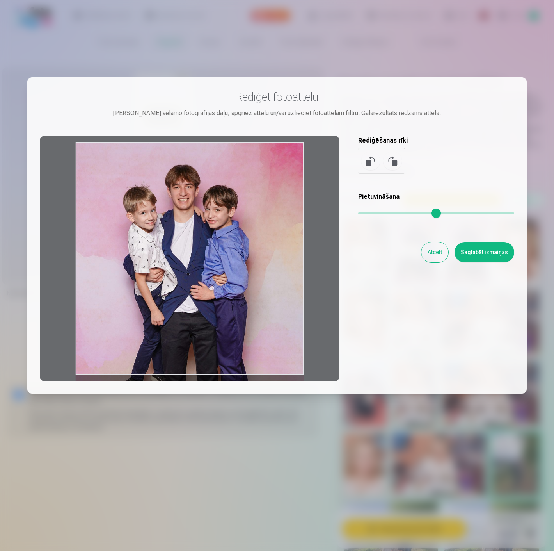
drag, startPoint x: 238, startPoint y: 269, endPoint x: 233, endPoint y: 291, distance: 22.8
click at [233, 291] on div at bounding box center [190, 258] width 300 height 245
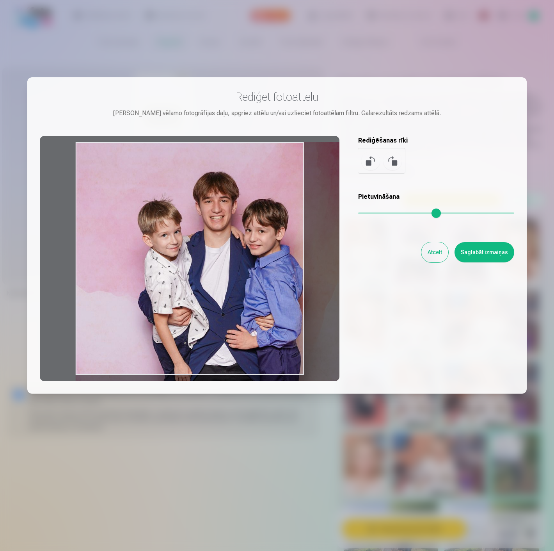
drag, startPoint x: 364, startPoint y: 215, endPoint x: 375, endPoint y: 216, distance: 10.2
click at [375, 214] on input "range" at bounding box center [436, 213] width 156 height 2
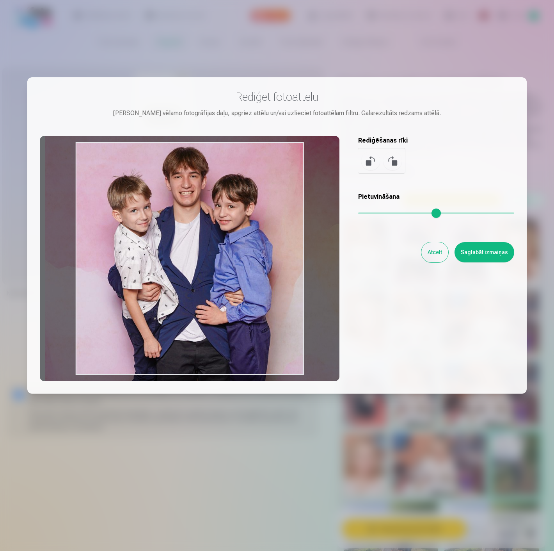
drag, startPoint x: 232, startPoint y: 267, endPoint x: 201, endPoint y: 243, distance: 38.9
click at [201, 243] on div at bounding box center [190, 258] width 300 height 245
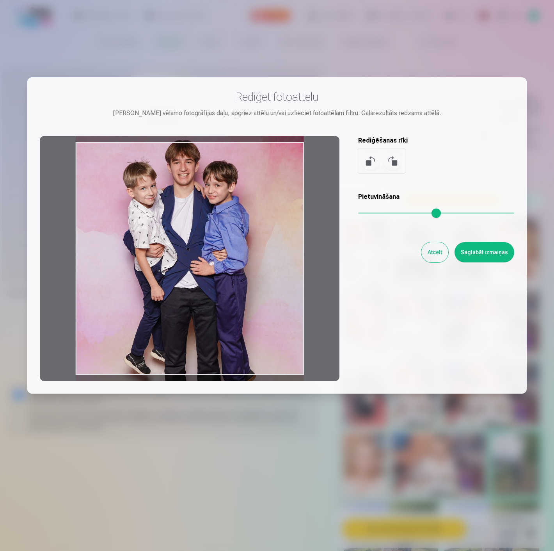
drag, startPoint x: 373, startPoint y: 212, endPoint x: 349, endPoint y: 213, distance: 24.2
type input "*"
click at [358, 212] on input "range" at bounding box center [436, 213] width 156 height 2
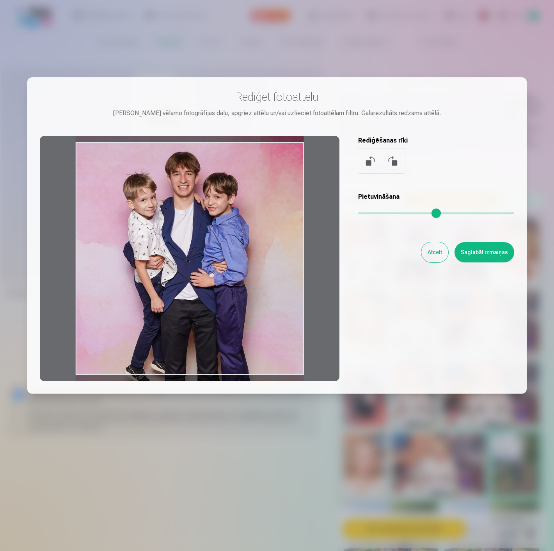
drag, startPoint x: 252, startPoint y: 230, endPoint x: 302, endPoint y: 242, distance: 51.3
click at [302, 242] on div at bounding box center [190, 258] width 300 height 245
click at [481, 249] on button "Saglabāt izmaiņas" at bounding box center [485, 252] width 60 height 20
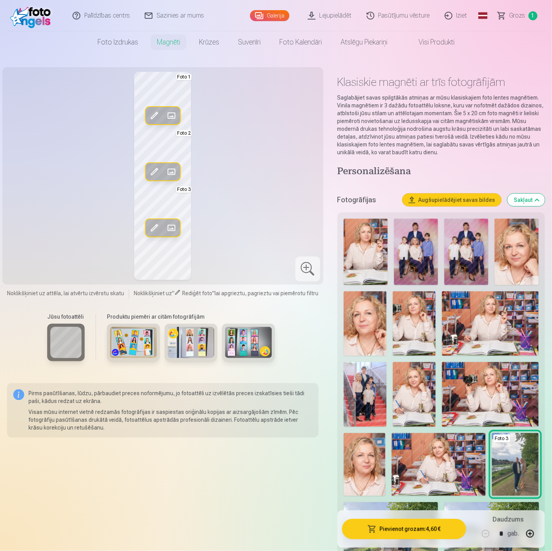
click at [155, 169] on span at bounding box center [154, 171] width 12 height 12
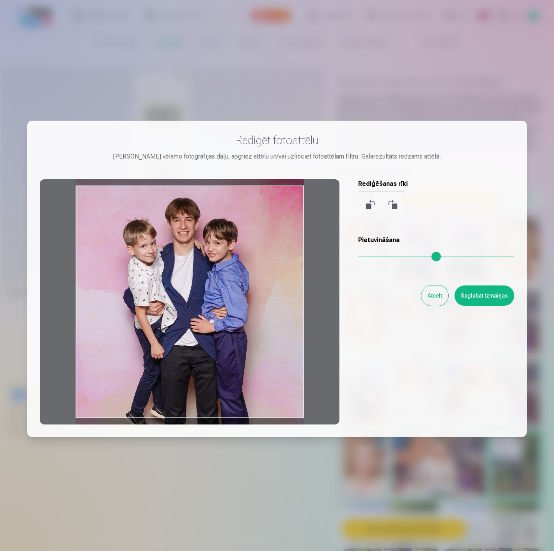
click at [275, 284] on div at bounding box center [190, 301] width 300 height 245
click at [494, 299] on button "Saglabāt izmaiņas" at bounding box center [485, 295] width 60 height 20
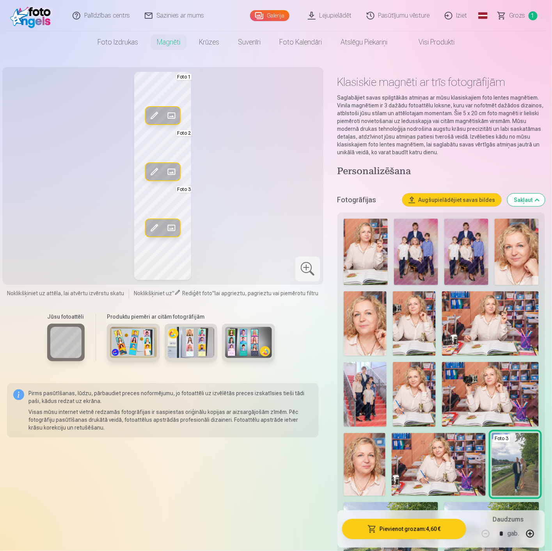
click at [172, 117] on span at bounding box center [171, 115] width 12 height 12
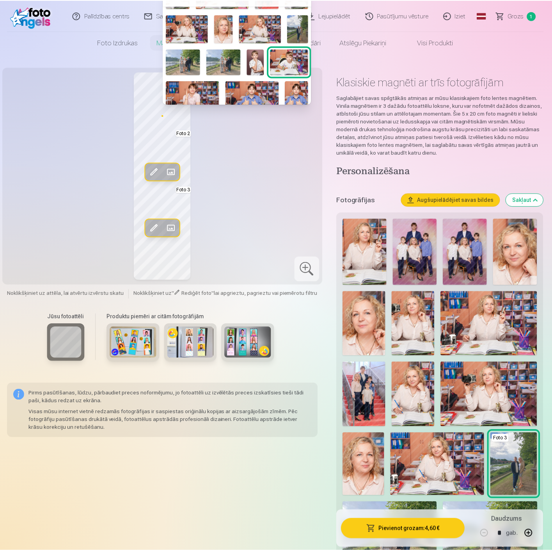
scroll to position [87, 0]
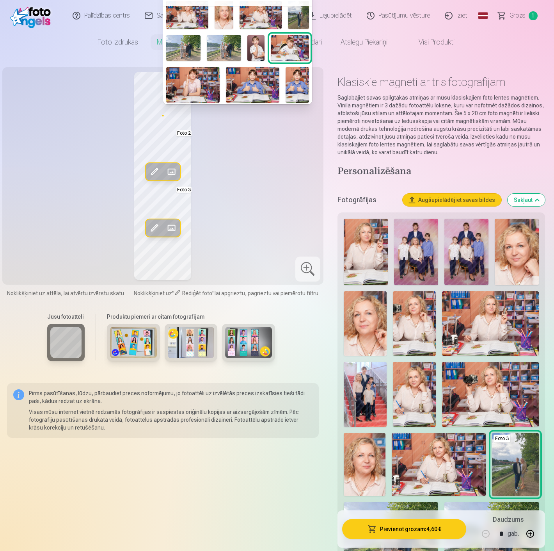
click at [189, 48] on img at bounding box center [183, 48] width 34 height 26
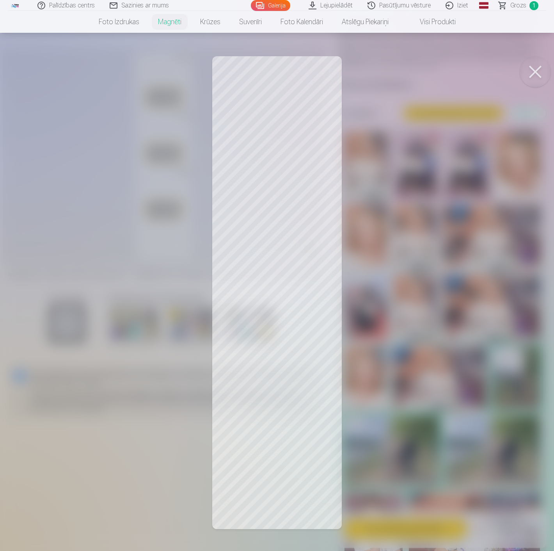
click at [311, 134] on div at bounding box center [277, 275] width 554 height 551
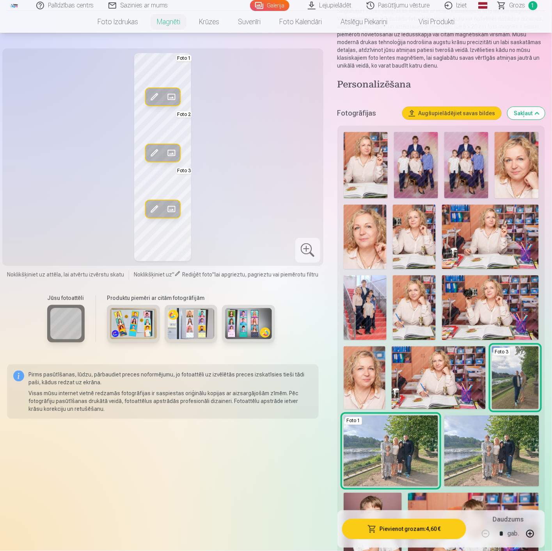
click at [156, 98] on span at bounding box center [154, 97] width 12 height 12
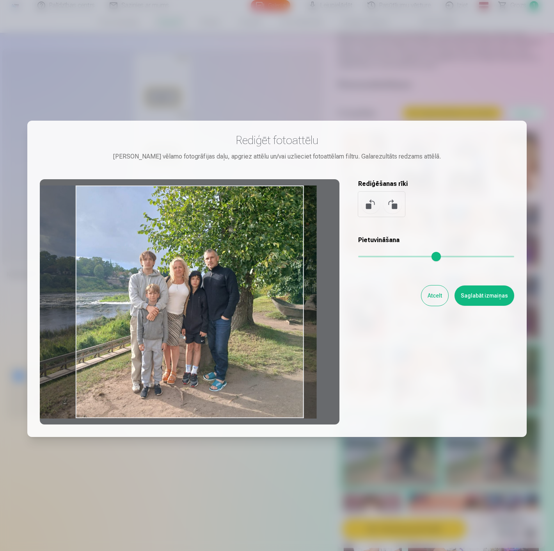
drag, startPoint x: 279, startPoint y: 279, endPoint x: 251, endPoint y: 255, distance: 36.3
click at [251, 255] on div at bounding box center [190, 301] width 300 height 245
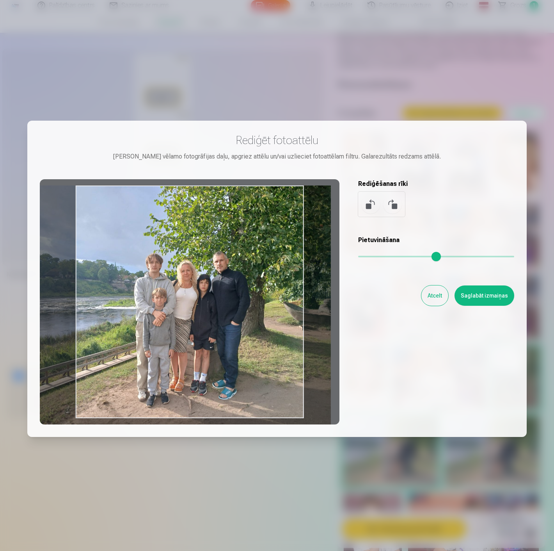
drag, startPoint x: 361, startPoint y: 258, endPoint x: 366, endPoint y: 258, distance: 5.1
click at [366, 257] on input "range" at bounding box center [436, 257] width 156 height 2
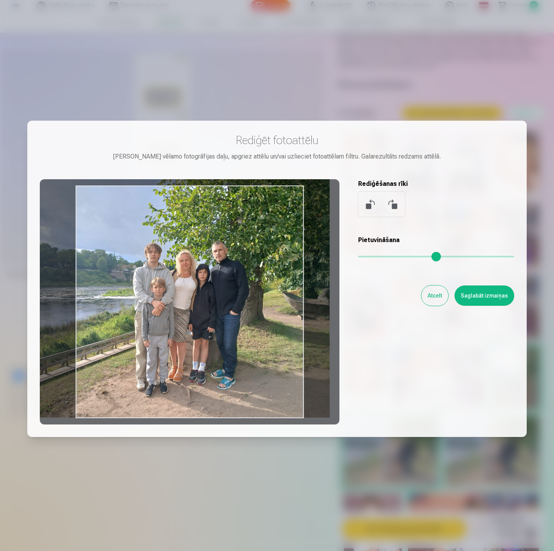
drag, startPoint x: 267, startPoint y: 296, endPoint x: 267, endPoint y: 271, distance: 25.0
click at [267, 271] on div at bounding box center [190, 301] width 300 height 245
type input "****"
click at [484, 297] on button "Saglabāt izmaiņas" at bounding box center [485, 295] width 60 height 20
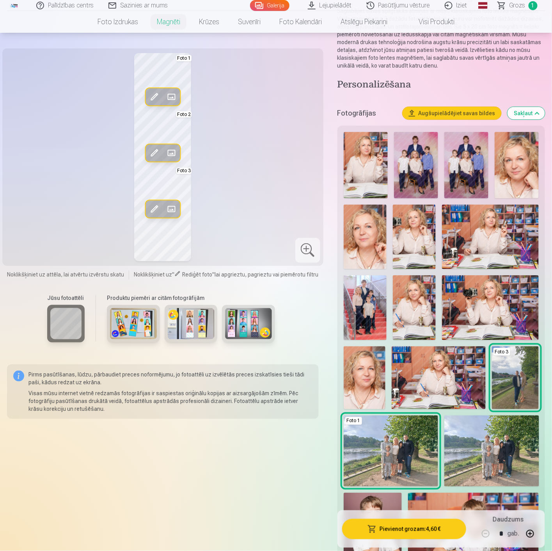
click at [170, 151] on span at bounding box center [171, 153] width 12 height 12
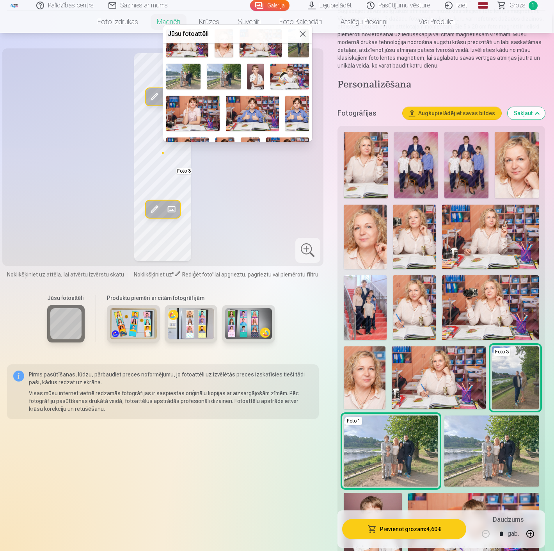
scroll to position [130, 0]
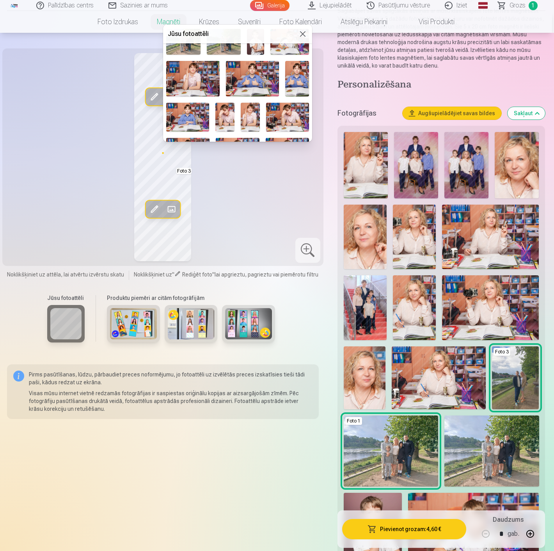
click at [298, 30] on button at bounding box center [302, 33] width 9 height 9
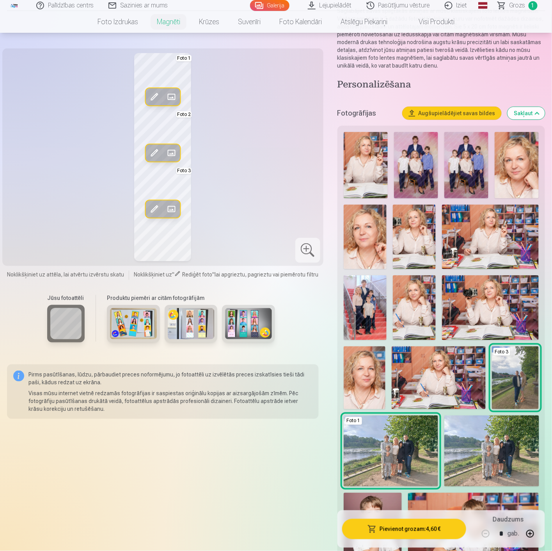
click at [306, 308] on div "Jūsu fotoattēli Produktu piemēri ar citām fotogrāfijām" at bounding box center [163, 322] width 312 height 66
click at [445, 113] on button "Augšupielādējiet savas bildes" at bounding box center [452, 113] width 99 height 12
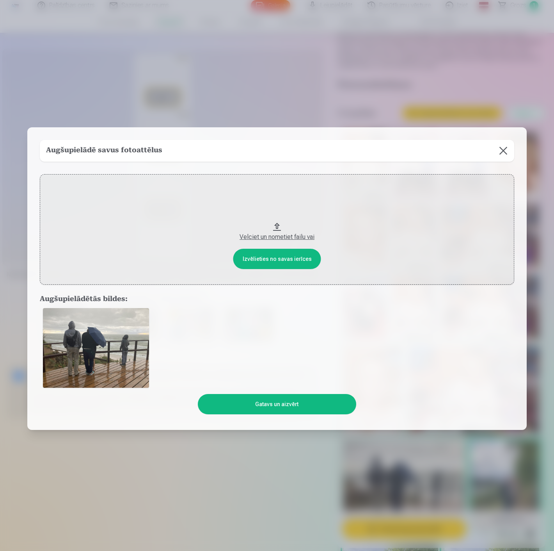
click at [264, 408] on button "Gatavs un aizvērt" at bounding box center [277, 404] width 158 height 20
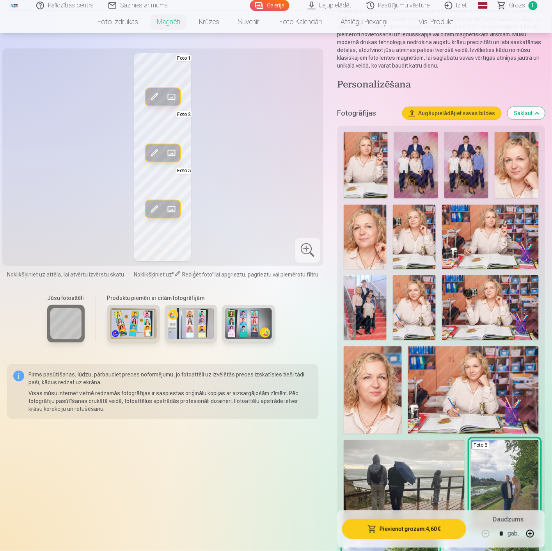
click at [172, 148] on span at bounding box center [171, 153] width 12 height 12
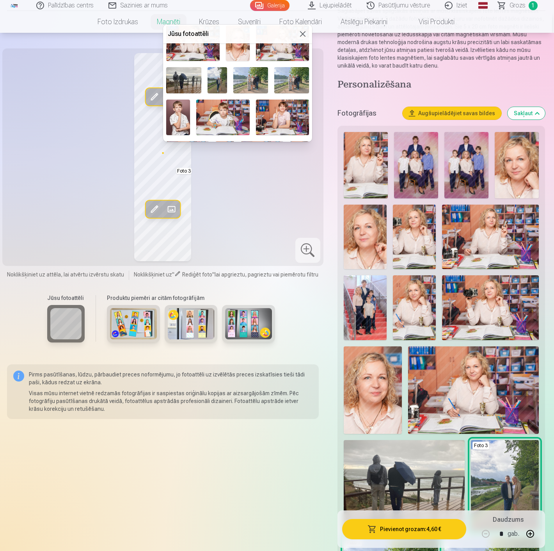
scroll to position [101, 0]
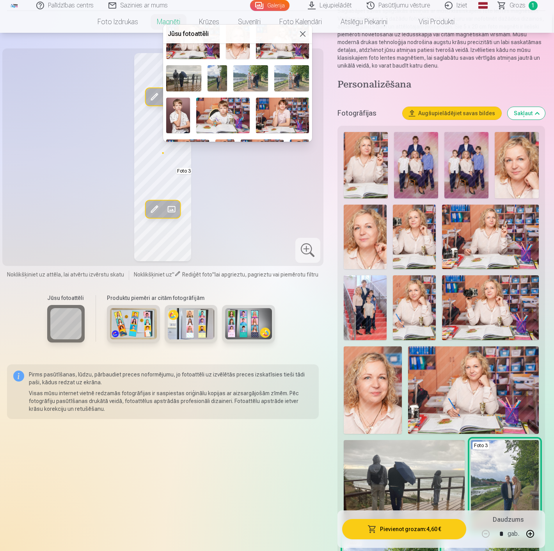
click at [183, 72] on img at bounding box center [183, 78] width 35 height 26
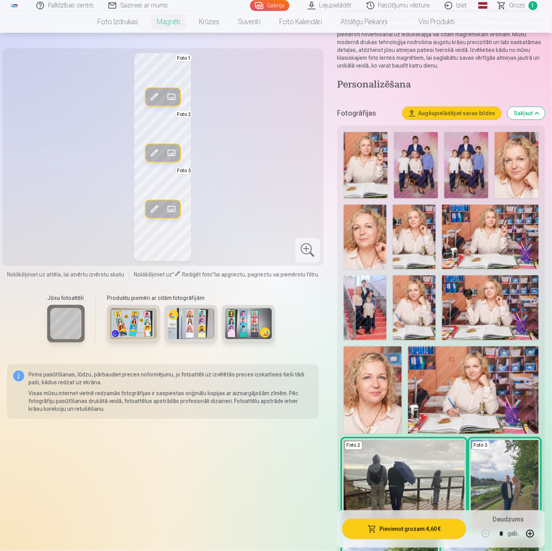
click at [156, 153] on span at bounding box center [154, 153] width 12 height 12
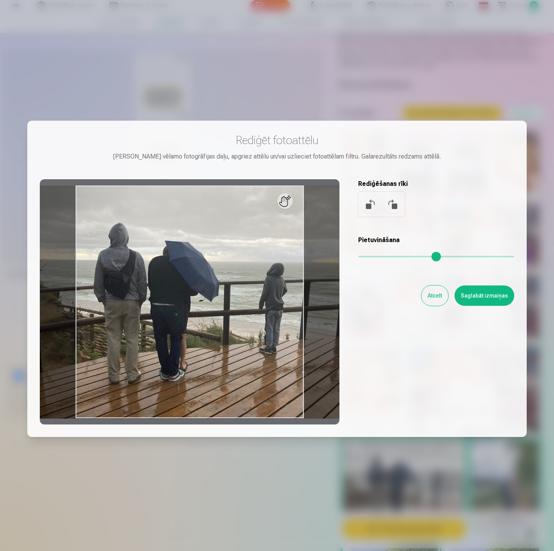
click at [497, 299] on button "Saglabāt izmaiņas" at bounding box center [485, 295] width 60 height 20
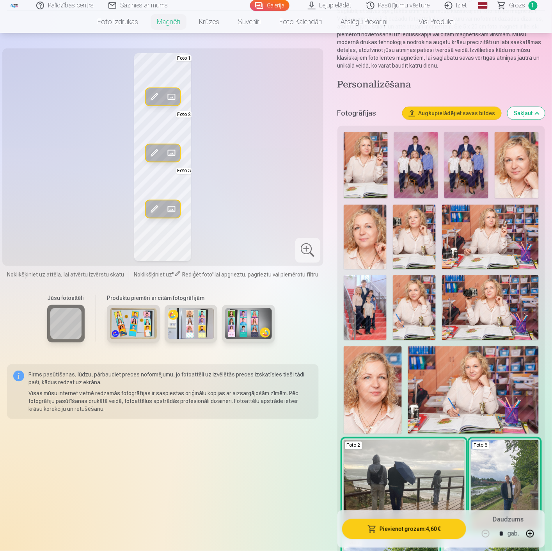
click at [453, 114] on button "Augšupielādējiet savas bildes" at bounding box center [452, 113] width 99 height 12
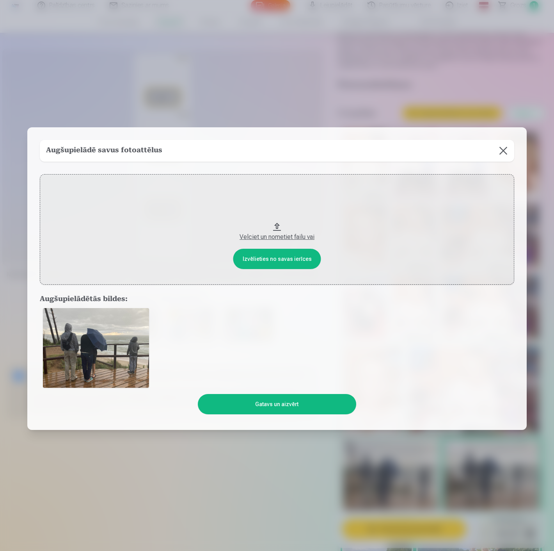
click at [282, 402] on button "Gatavs un aizvērt" at bounding box center [277, 404] width 158 height 20
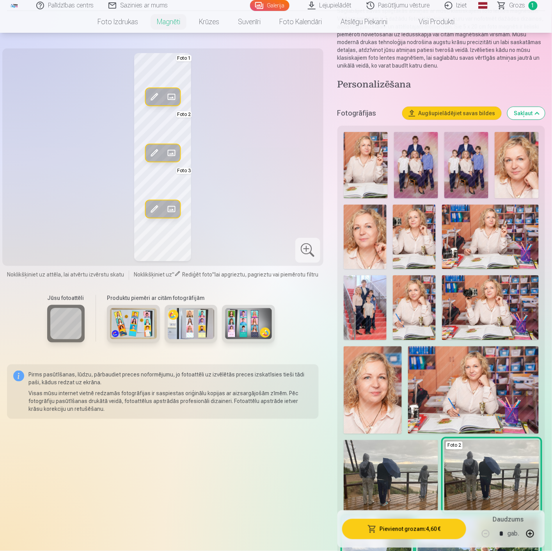
click at [171, 153] on span at bounding box center [171, 153] width 12 height 12
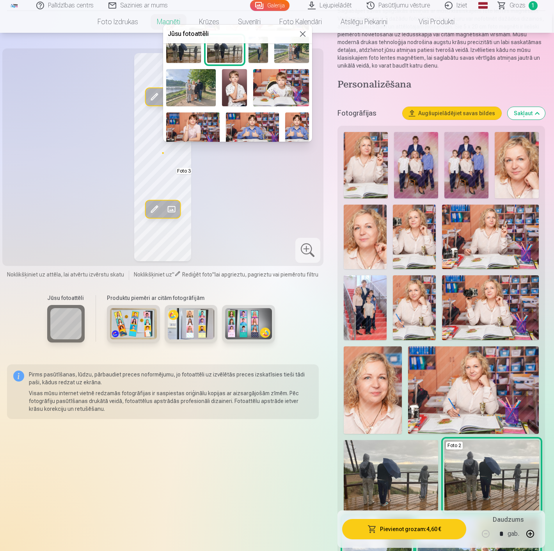
scroll to position [87, 0]
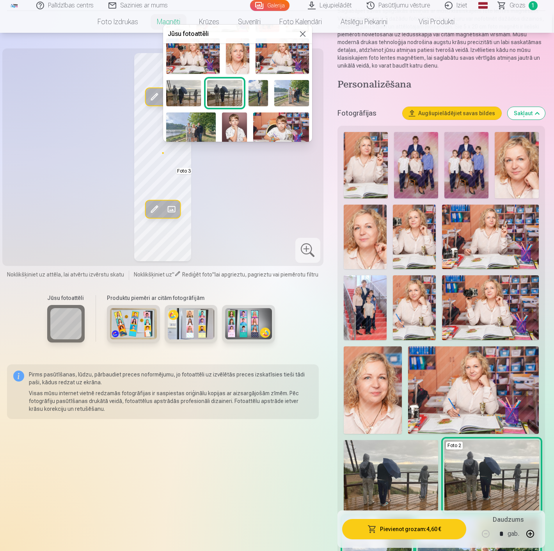
click at [186, 87] on img at bounding box center [183, 93] width 35 height 26
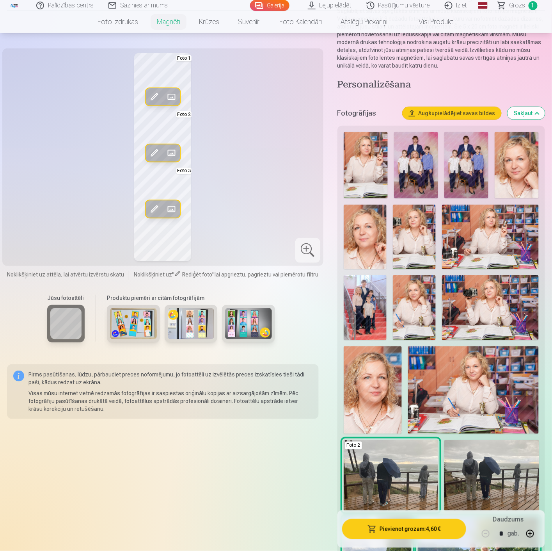
click at [154, 153] on span at bounding box center [154, 153] width 12 height 12
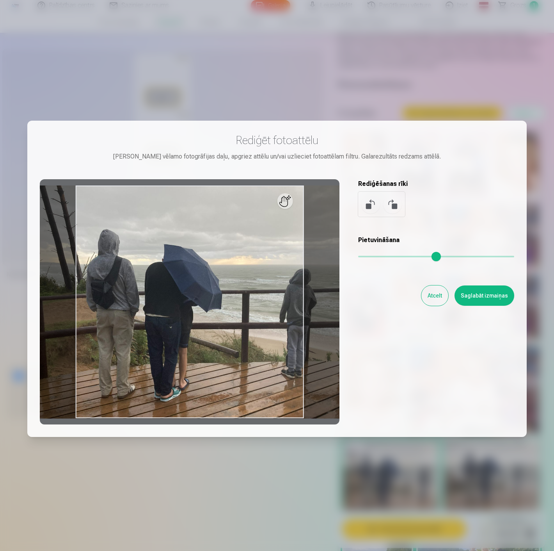
click at [435, 298] on button "Atcelt" at bounding box center [434, 295] width 27 height 20
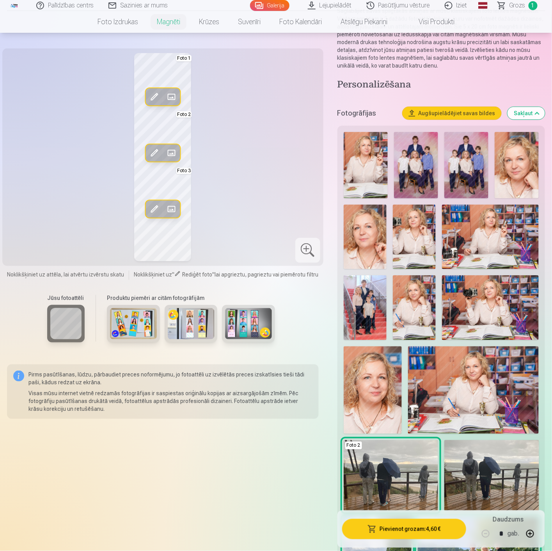
click at [174, 149] on span at bounding box center [171, 153] width 12 height 12
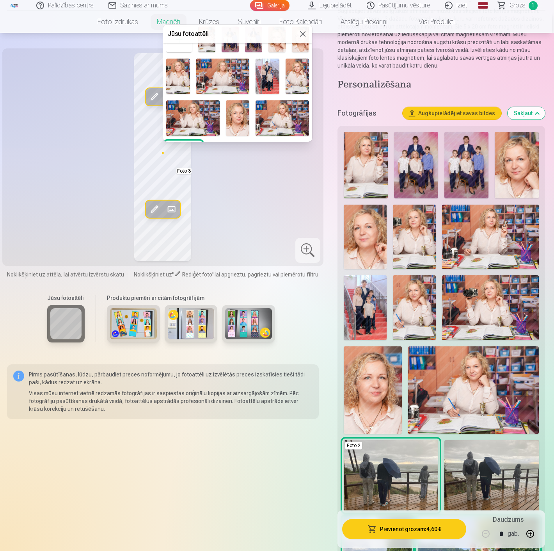
scroll to position [43, 0]
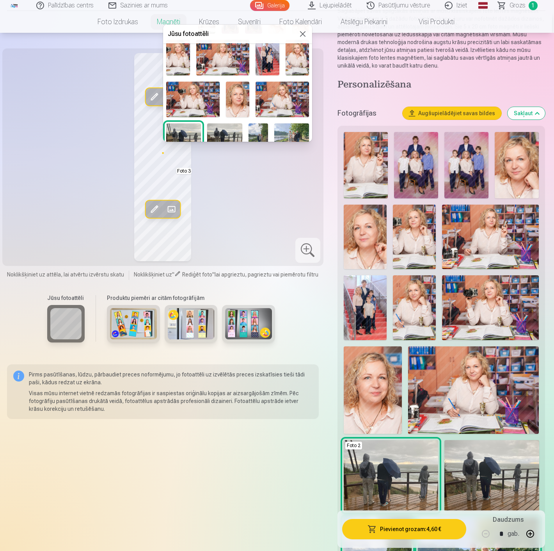
click at [217, 128] on img at bounding box center [224, 136] width 35 height 26
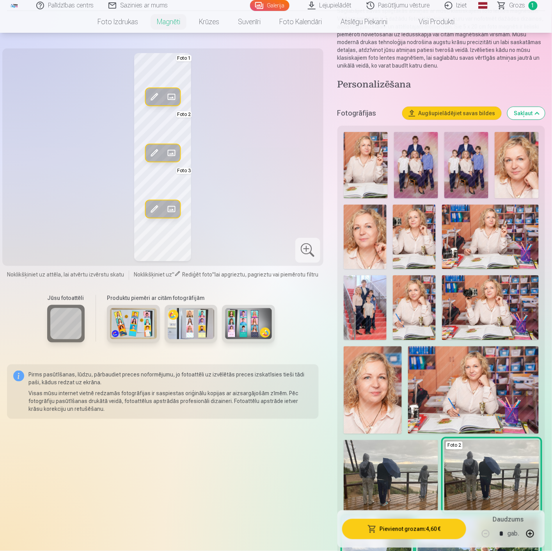
click at [156, 151] on span at bounding box center [154, 153] width 12 height 12
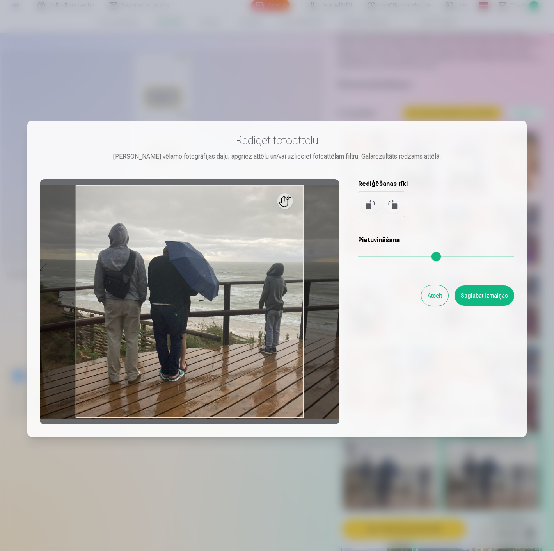
click at [482, 299] on button "Saglabāt izmaiņas" at bounding box center [485, 295] width 60 height 20
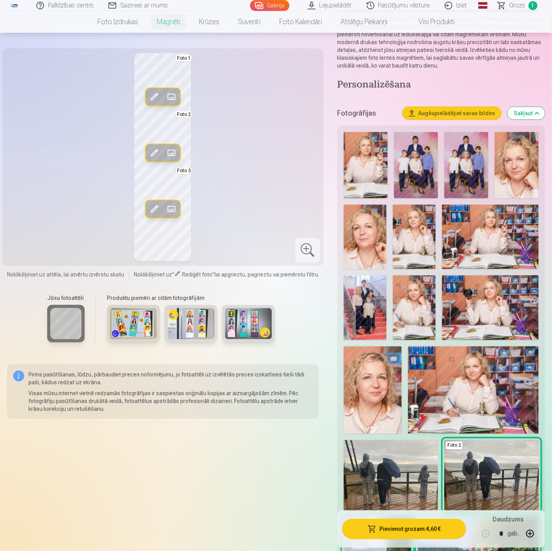
click at [155, 209] on span at bounding box center [154, 209] width 12 height 12
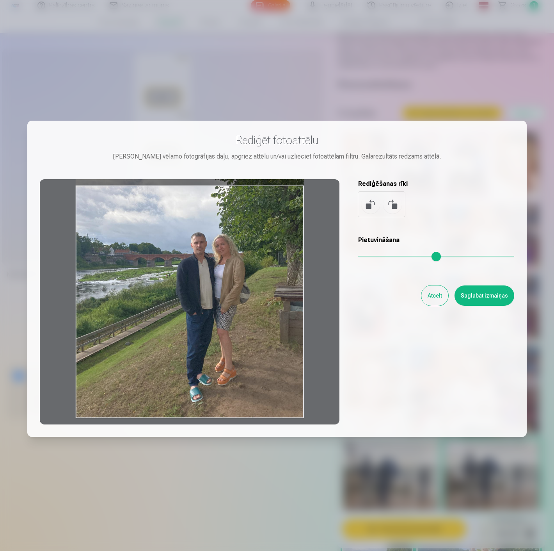
drag, startPoint x: 240, startPoint y: 318, endPoint x: 224, endPoint y: 258, distance: 62.8
click at [197, 228] on div at bounding box center [190, 301] width 300 height 245
drag, startPoint x: 219, startPoint y: 274, endPoint x: 192, endPoint y: 260, distance: 30.4
click at [192, 260] on div at bounding box center [190, 301] width 300 height 245
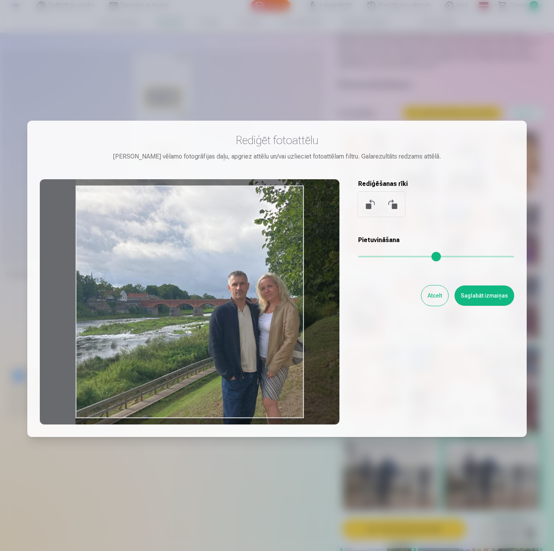
drag, startPoint x: 364, startPoint y: 252, endPoint x: 373, endPoint y: 252, distance: 9.4
click at [373, 256] on input "range" at bounding box center [436, 257] width 156 height 2
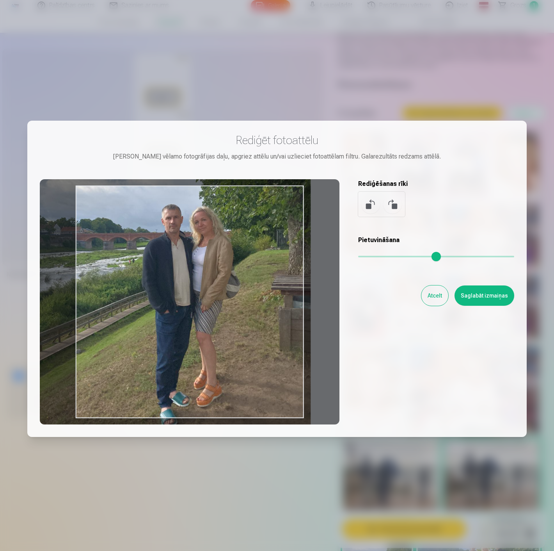
drag, startPoint x: 270, startPoint y: 301, endPoint x: 285, endPoint y: 251, distance: 52.3
click at [205, 233] on div at bounding box center [190, 301] width 300 height 245
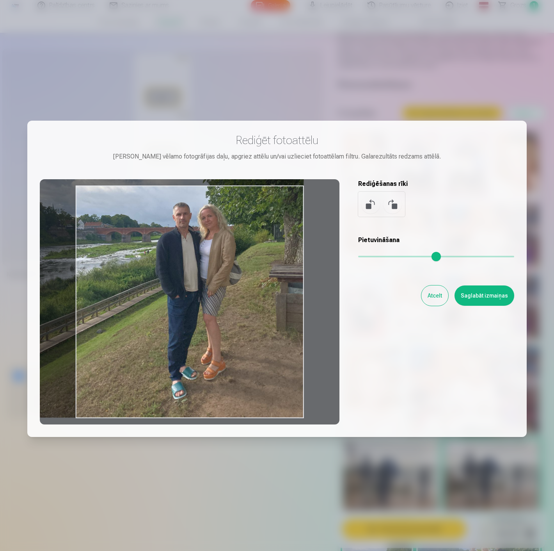
drag, startPoint x: 371, startPoint y: 254, endPoint x: 368, endPoint y: 254, distance: 3.9
click at [368, 256] on input "range" at bounding box center [436, 257] width 156 height 2
type input "****"
click at [486, 300] on button "Saglabāt izmaiņas" at bounding box center [485, 295] width 60 height 20
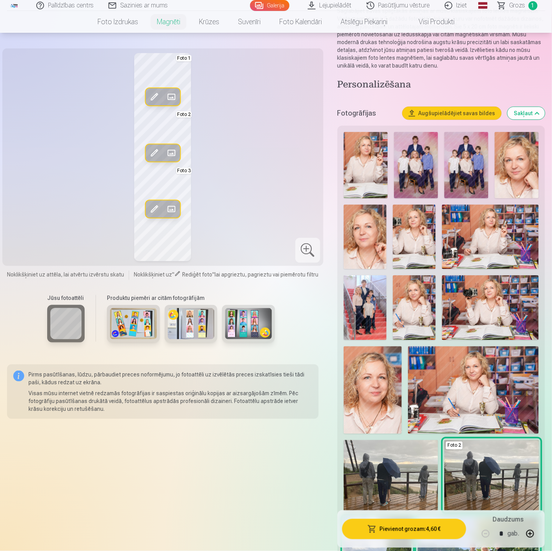
click at [156, 211] on span at bounding box center [154, 209] width 12 height 12
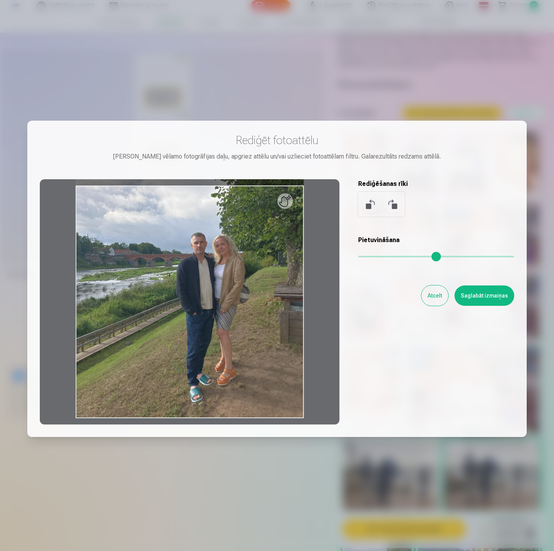
drag, startPoint x: 364, startPoint y: 252, endPoint x: 354, endPoint y: 257, distance: 11.9
click at [360, 257] on input "range" at bounding box center [436, 257] width 156 height 2
drag, startPoint x: 256, startPoint y: 278, endPoint x: 213, endPoint y: 254, distance: 48.9
click at [213, 254] on div at bounding box center [190, 301] width 300 height 245
drag, startPoint x: 219, startPoint y: 282, endPoint x: 167, endPoint y: 252, distance: 59.8
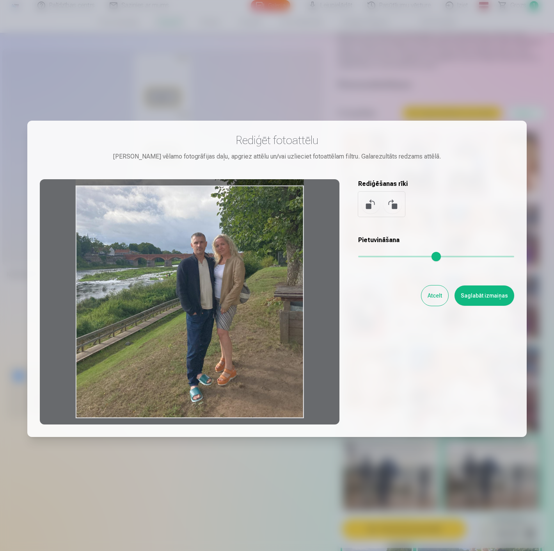
click at [163, 252] on div at bounding box center [190, 301] width 300 height 245
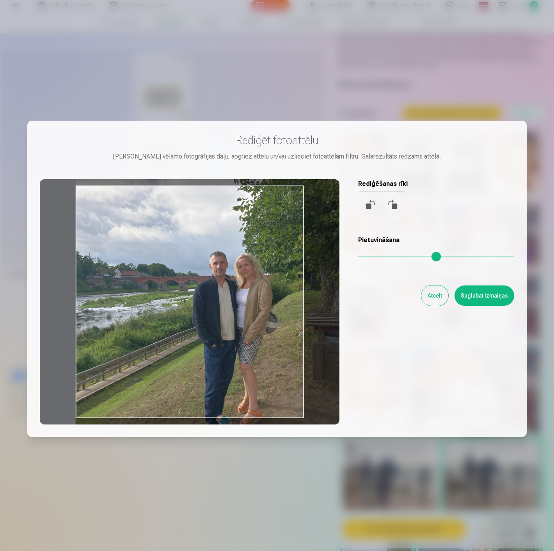
drag, startPoint x: 363, startPoint y: 254, endPoint x: 367, endPoint y: 255, distance: 4.3
click at [367, 256] on input "range" at bounding box center [436, 257] width 156 height 2
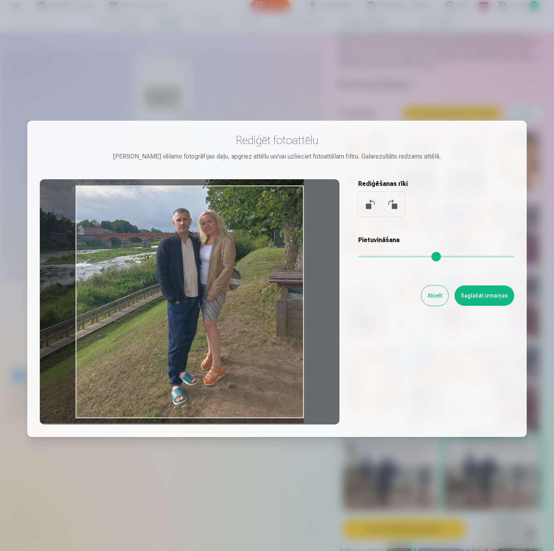
type input "****"
drag, startPoint x: 267, startPoint y: 280, endPoint x: 199, endPoint y: 240, distance: 78.4
click at [199, 240] on div at bounding box center [190, 301] width 300 height 245
click at [488, 297] on button "Saglabāt izmaiņas" at bounding box center [485, 295] width 60 height 20
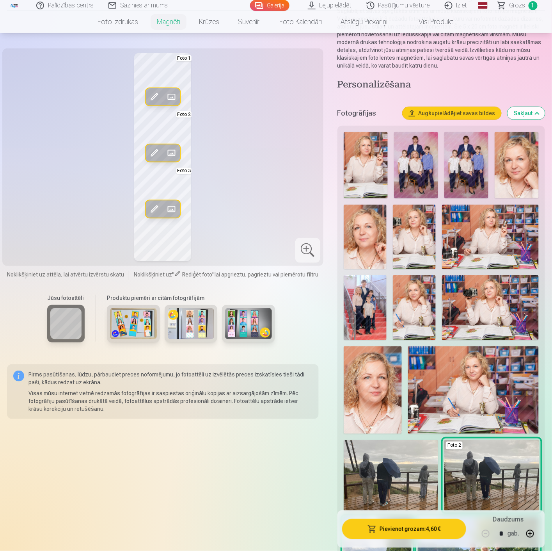
click at [309, 250] on div at bounding box center [307, 250] width 25 height 25
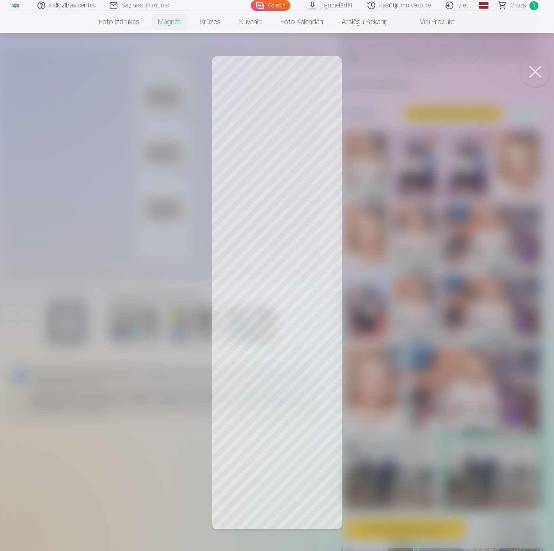
click at [539, 72] on button at bounding box center [535, 71] width 31 height 31
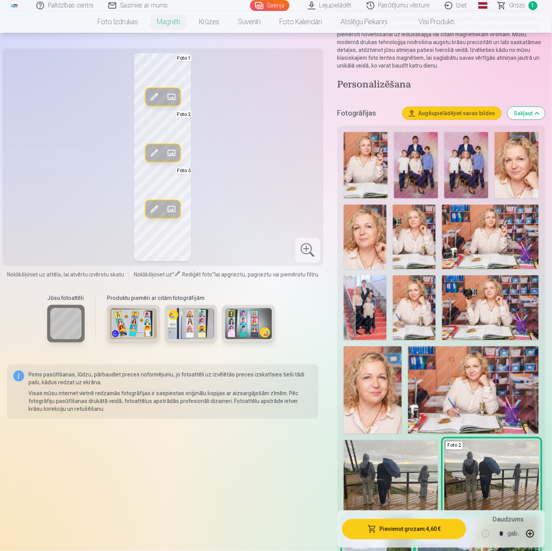
click at [462, 116] on button "Augšupielādējiet savas bildes" at bounding box center [452, 113] width 99 height 12
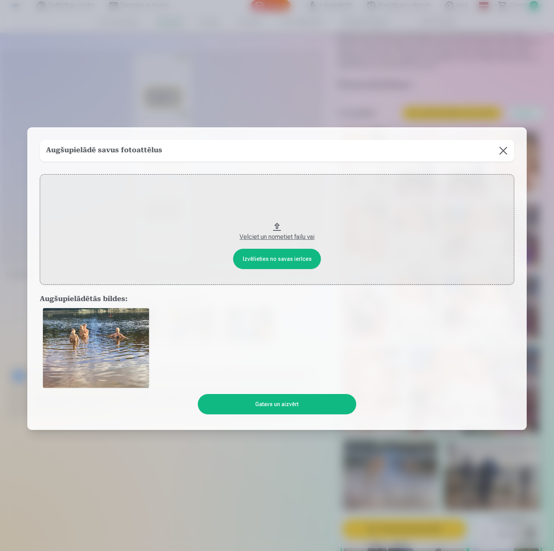
click at [267, 405] on button "Gatavs un aizvērt" at bounding box center [277, 404] width 158 height 20
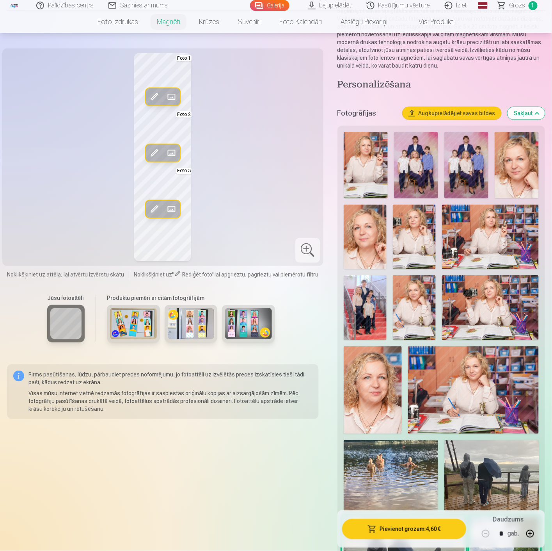
click at [170, 206] on span at bounding box center [171, 209] width 12 height 12
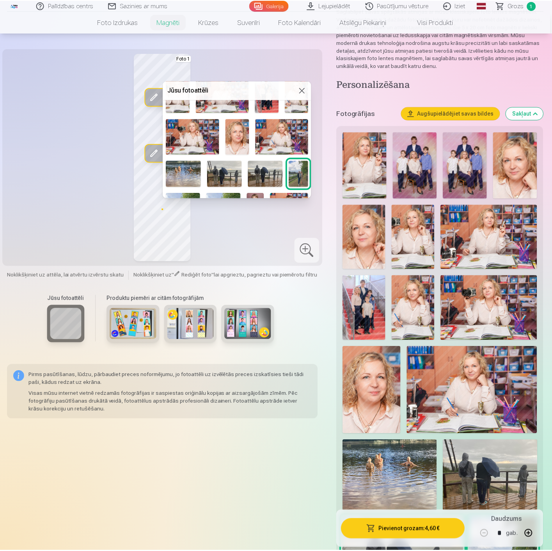
scroll to position [66, 0]
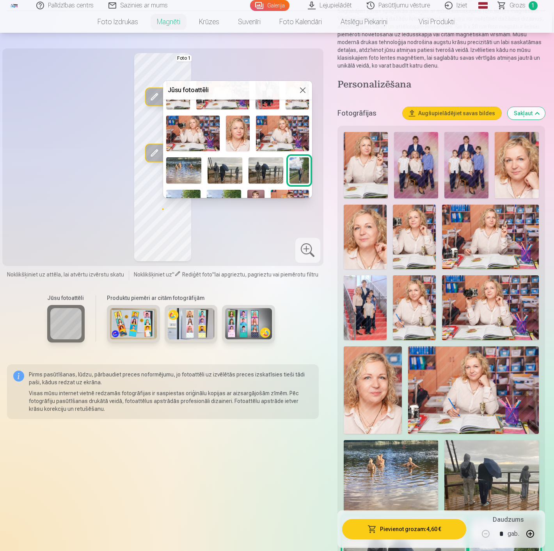
click at [191, 164] on img at bounding box center [183, 170] width 35 height 26
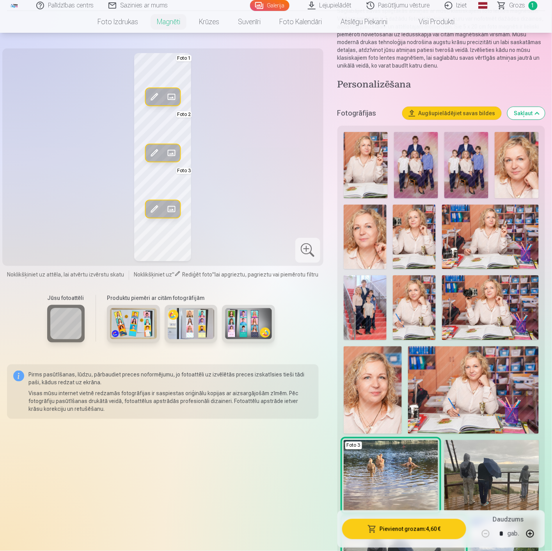
click at [155, 208] on span at bounding box center [154, 209] width 12 height 12
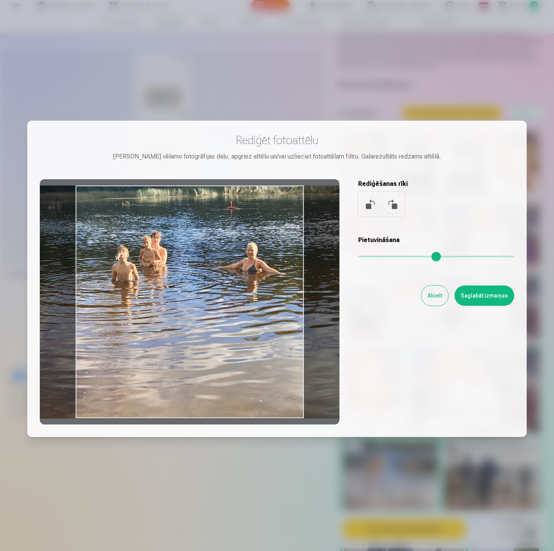
drag, startPoint x: 226, startPoint y: 312, endPoint x: 225, endPoint y: 295, distance: 16.8
click at [225, 295] on div at bounding box center [190, 301] width 300 height 245
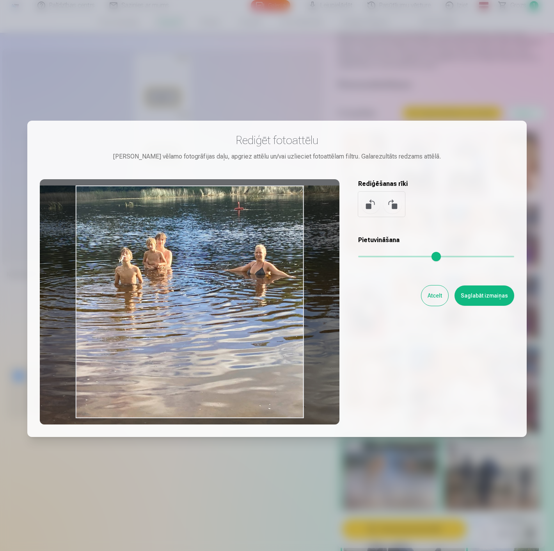
click at [363, 257] on input "range" at bounding box center [436, 257] width 156 height 2
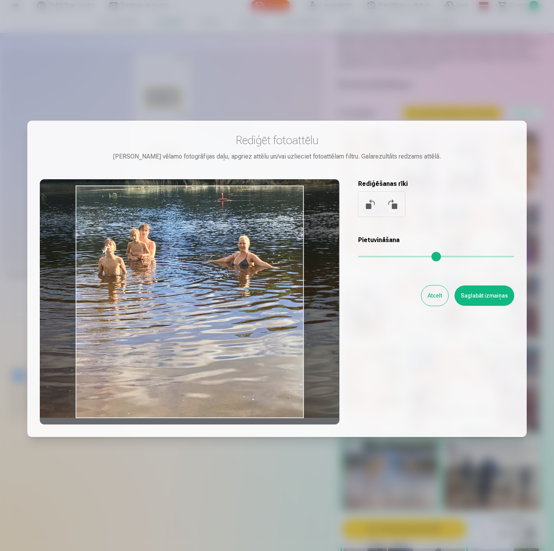
drag, startPoint x: 209, startPoint y: 341, endPoint x: 192, endPoint y: 292, distance: 51.5
click at [192, 292] on div at bounding box center [190, 301] width 300 height 245
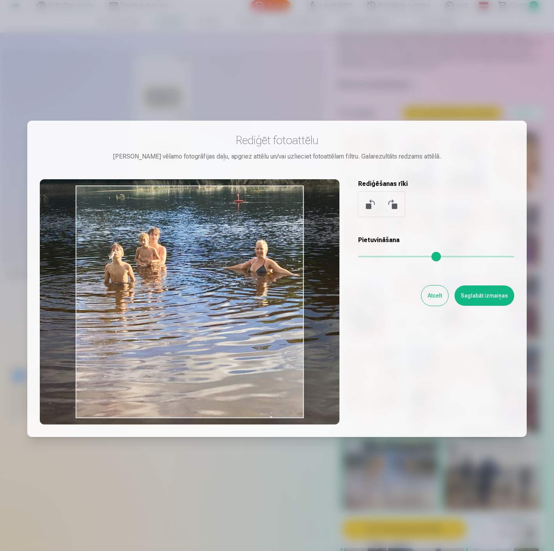
click at [367, 256] on input "range" at bounding box center [436, 257] width 156 height 2
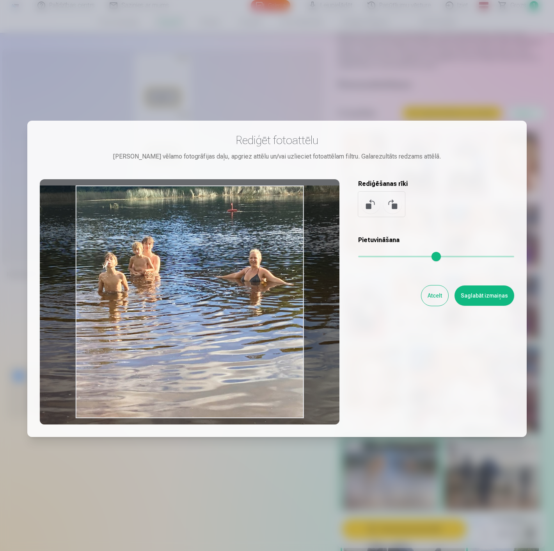
drag, startPoint x: 206, startPoint y: 293, endPoint x: 201, endPoint y: 336, distance: 44.0
click at [201, 336] on div at bounding box center [190, 301] width 300 height 245
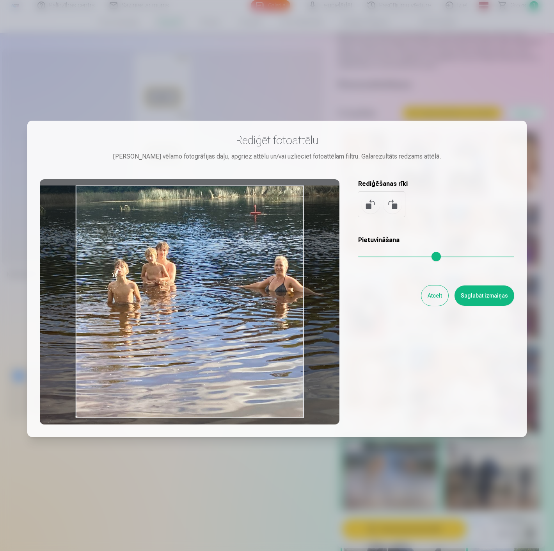
drag, startPoint x: 367, startPoint y: 255, endPoint x: 360, endPoint y: 263, distance: 10.2
click at [371, 256] on input "range" at bounding box center [436, 257] width 156 height 2
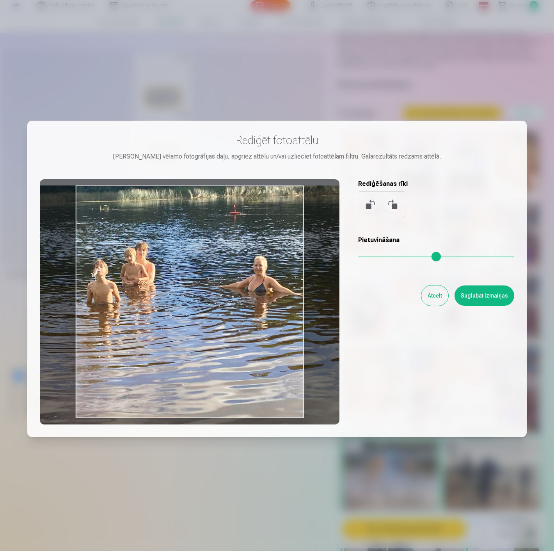
type input "****"
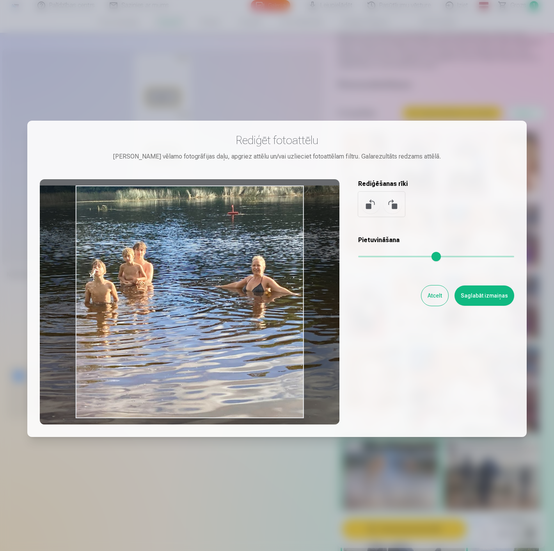
drag, startPoint x: 168, startPoint y: 324, endPoint x: 147, endPoint y: 354, distance: 37.0
click at [147, 354] on div at bounding box center [190, 301] width 300 height 245
click at [485, 301] on button "Saglabāt izmaiņas" at bounding box center [485, 295] width 60 height 20
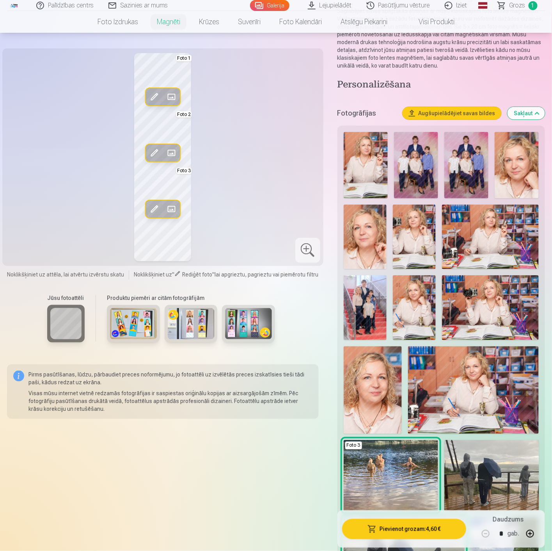
click at [308, 252] on div at bounding box center [307, 250] width 25 height 25
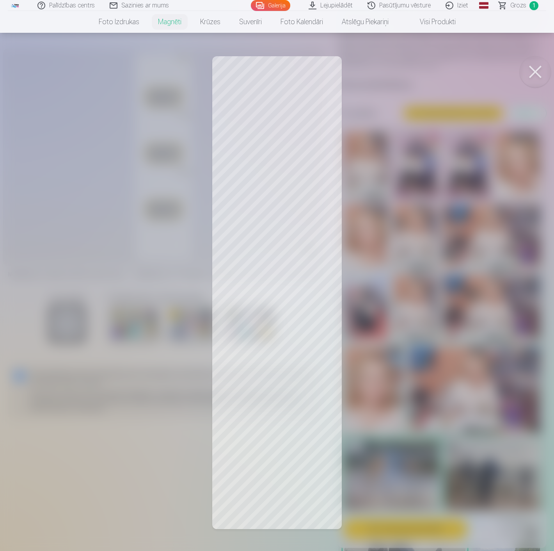
click at [285, 373] on div at bounding box center [277, 275] width 554 height 551
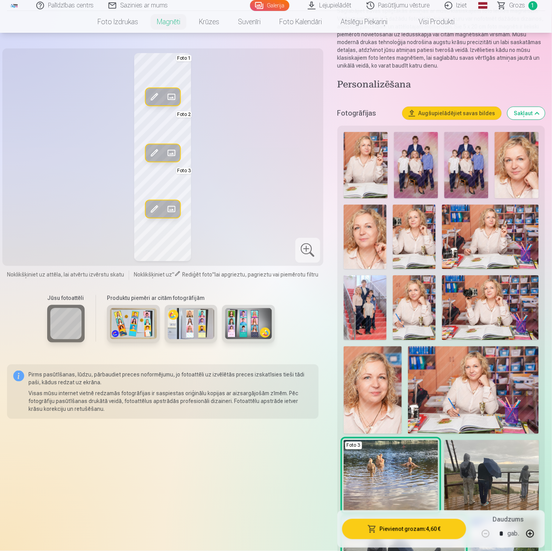
click at [156, 204] on span at bounding box center [154, 209] width 12 height 12
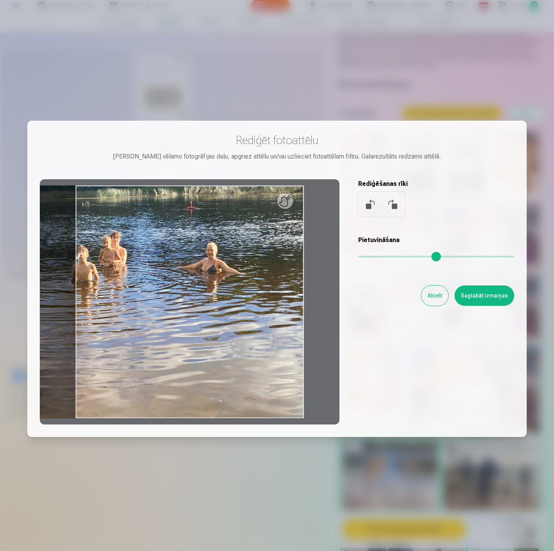
drag, startPoint x: 371, startPoint y: 255, endPoint x: 268, endPoint y: 257, distance: 103.0
type input "*"
click at [358, 256] on input "range" at bounding box center [436, 257] width 156 height 2
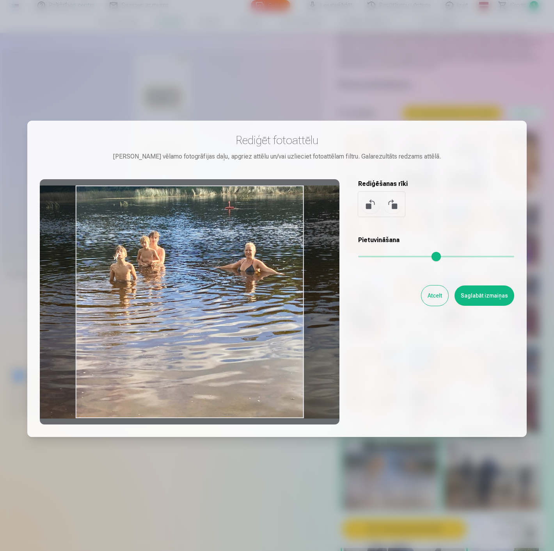
drag, startPoint x: 225, startPoint y: 287, endPoint x: 264, endPoint y: 260, distance: 46.9
click at [263, 260] on div at bounding box center [190, 301] width 300 height 245
click at [488, 298] on button "Saglabāt izmaiņas" at bounding box center [485, 295] width 60 height 20
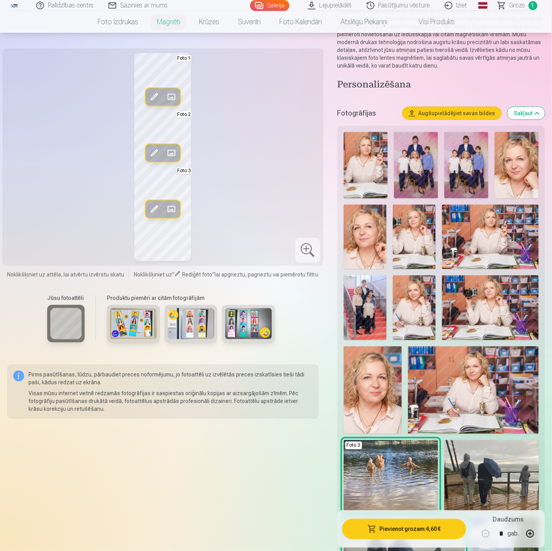
click at [311, 254] on div at bounding box center [307, 250] width 25 height 25
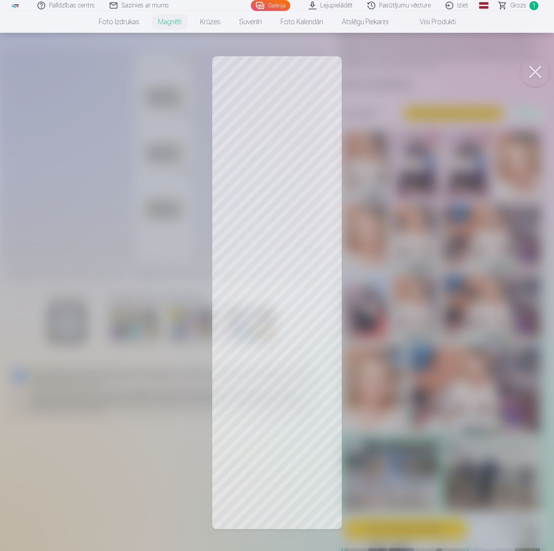
click at [415, 412] on div at bounding box center [277, 275] width 554 height 551
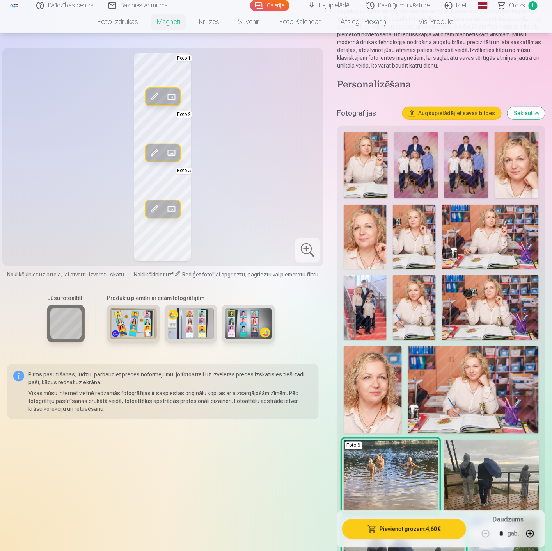
click at [310, 250] on div at bounding box center [307, 250] width 25 height 25
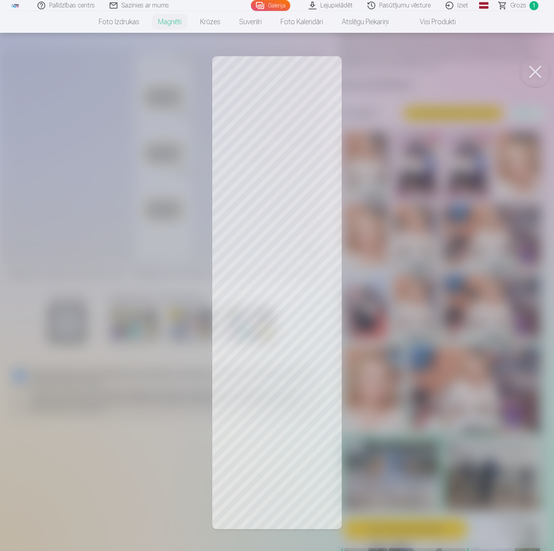
click at [541, 65] on button at bounding box center [535, 71] width 31 height 31
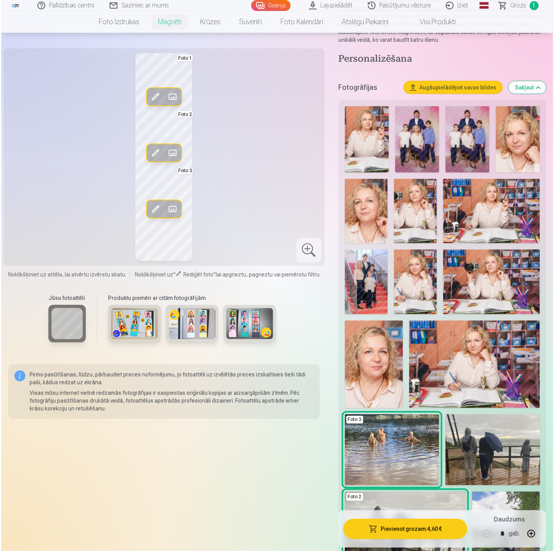
scroll to position [173, 0]
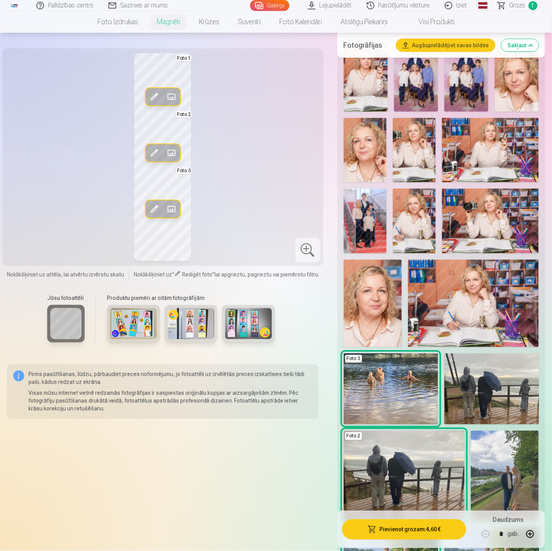
click at [413, 531] on button "Pievienot grozam : 4,60 €" at bounding box center [404, 529] width 124 height 20
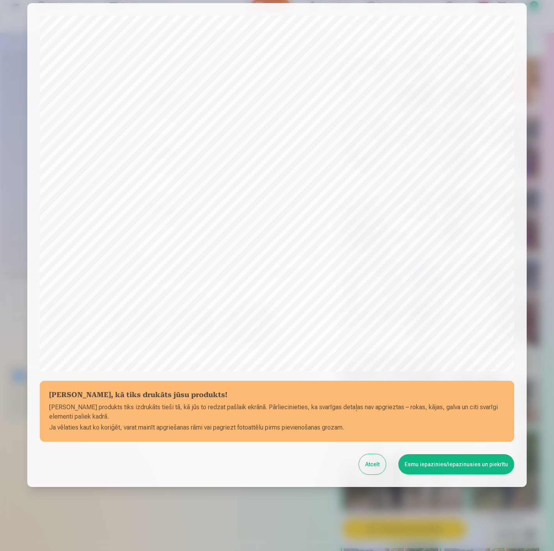
scroll to position [53, 0]
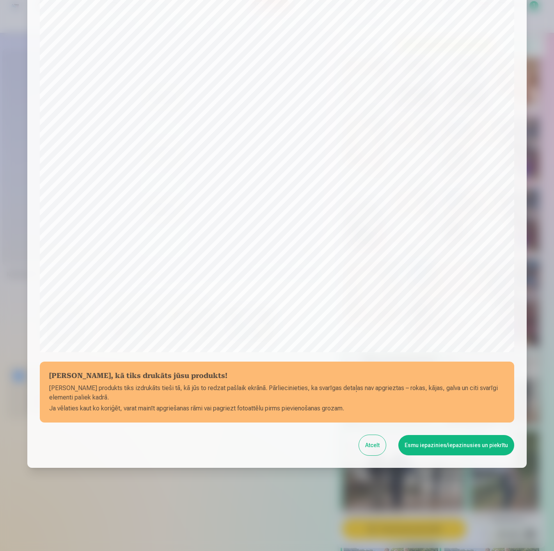
click at [427, 442] on button "Esmu iepazinies/iepazinusies un piekrītu" at bounding box center [456, 445] width 116 height 20
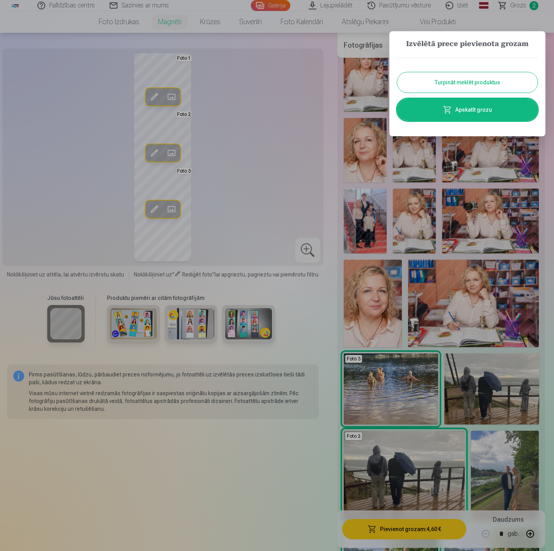
click at [442, 80] on button "Turpināt meklēt produktus" at bounding box center [467, 82] width 140 height 20
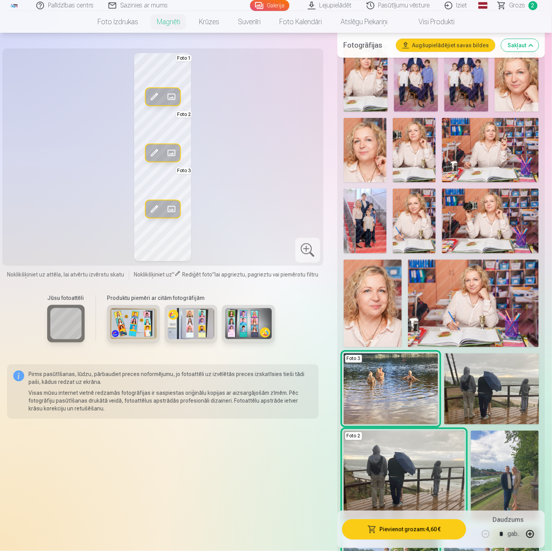
click at [172, 206] on span at bounding box center [171, 209] width 12 height 12
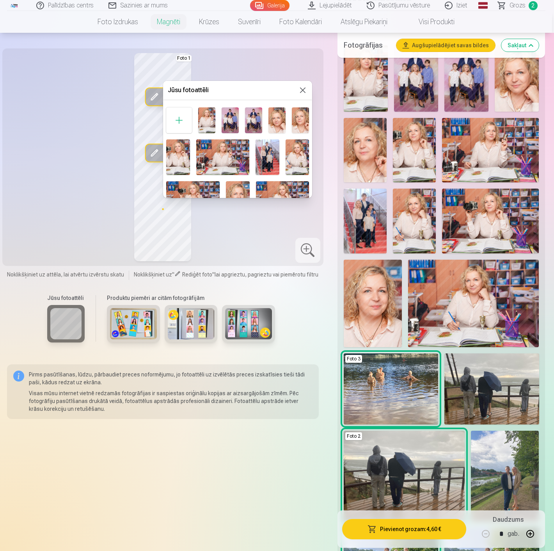
click at [436, 50] on div at bounding box center [277, 275] width 554 height 551
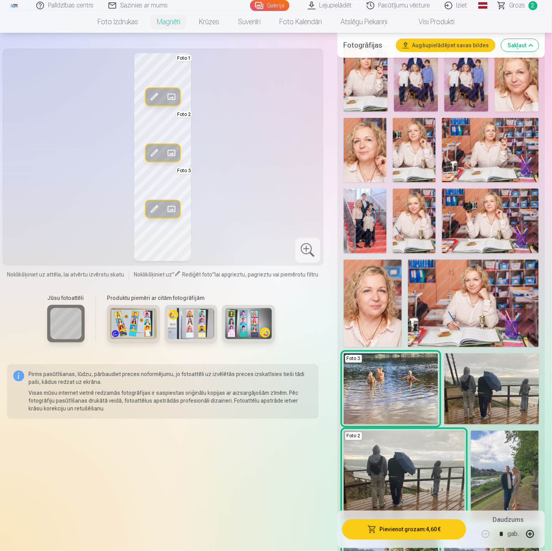
click at [439, 42] on button "Augšupielādējiet savas bildes" at bounding box center [445, 45] width 99 height 12
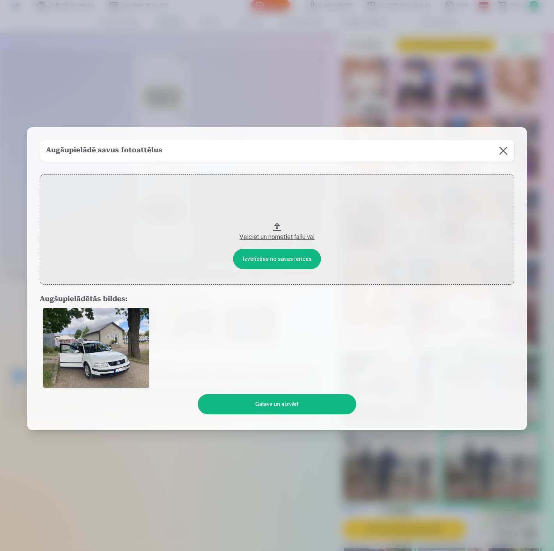
click at [287, 406] on button "Gatavs un aizvērt" at bounding box center [277, 404] width 158 height 20
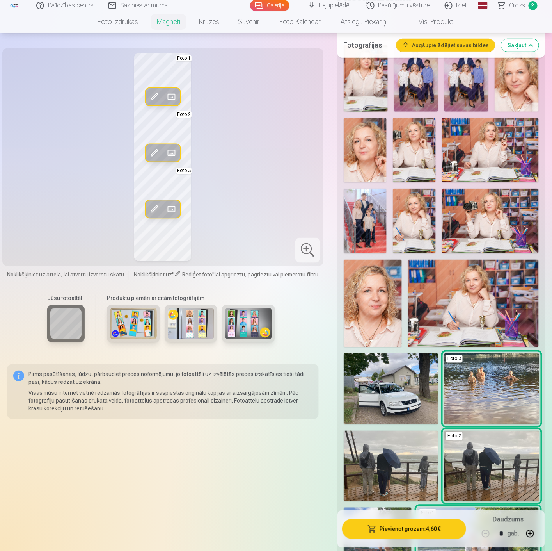
click at [171, 210] on span at bounding box center [171, 209] width 12 height 12
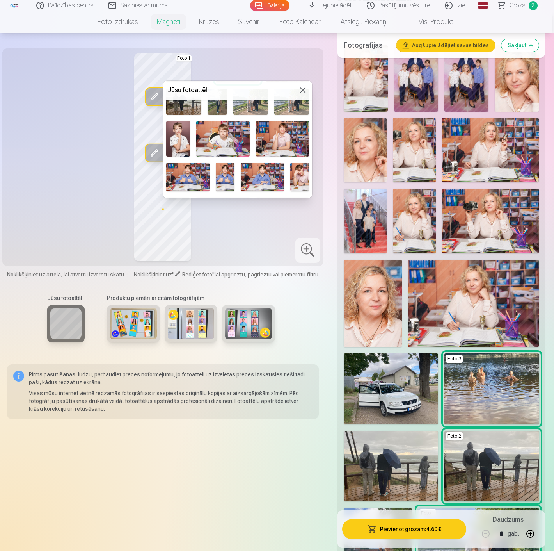
scroll to position [130, 0]
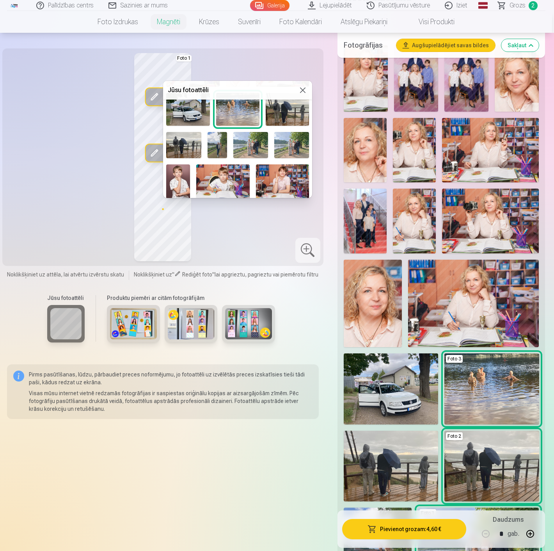
click at [186, 103] on img at bounding box center [187, 109] width 43 height 32
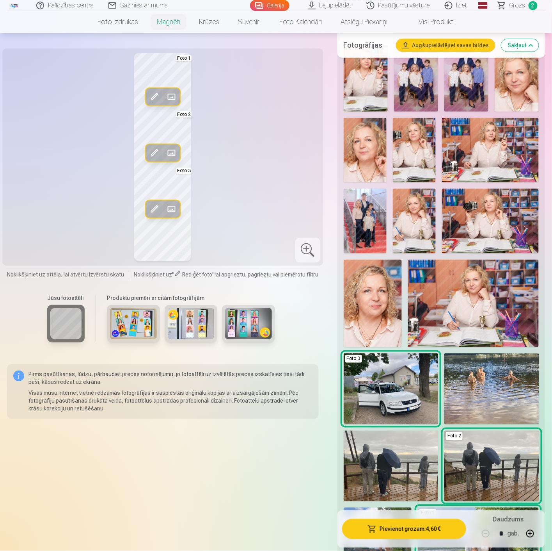
click at [158, 209] on span at bounding box center [154, 209] width 12 height 12
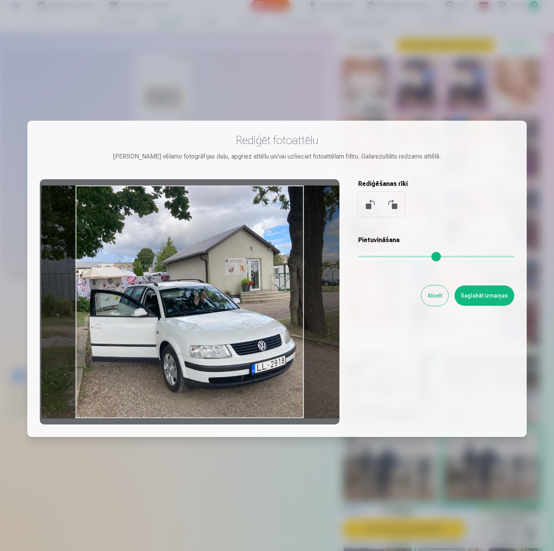
drag, startPoint x: 249, startPoint y: 280, endPoint x: 255, endPoint y: 280, distance: 6.6
click at [255, 280] on div at bounding box center [190, 301] width 300 height 245
click at [489, 297] on button "Saglabāt izmaiņas" at bounding box center [485, 295] width 60 height 20
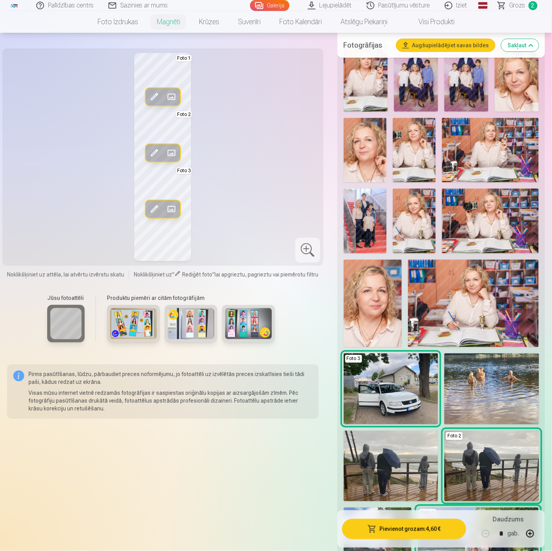
click at [309, 248] on div at bounding box center [307, 250] width 25 height 25
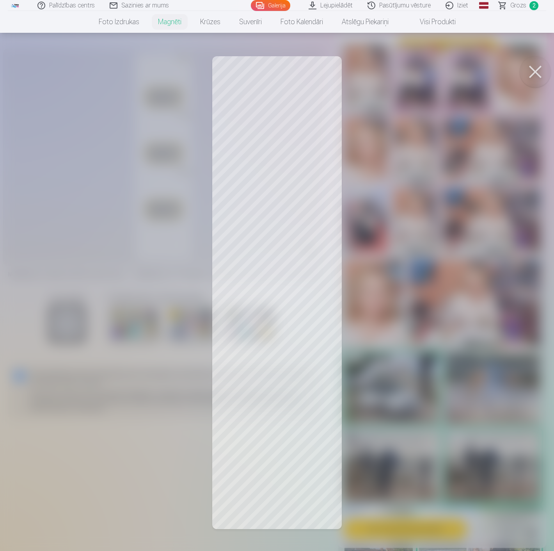
click at [535, 73] on button at bounding box center [535, 71] width 31 height 31
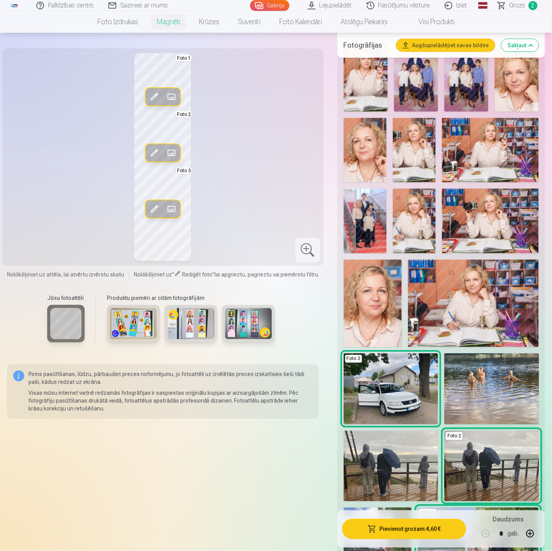
click at [418, 531] on button "Pievienot grozam : 4,60 €" at bounding box center [404, 529] width 124 height 20
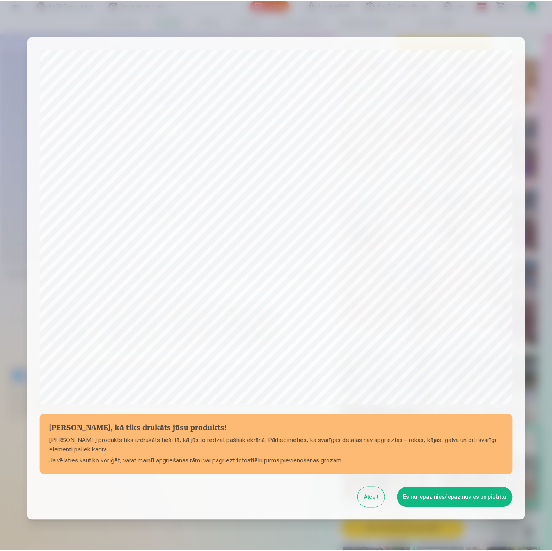
scroll to position [53, 0]
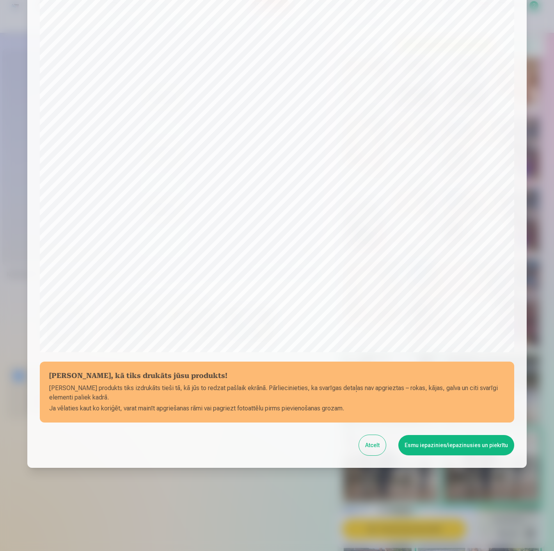
click at [455, 446] on button "Esmu iepazinies/iepazinusies un piekrītu" at bounding box center [456, 445] width 116 height 20
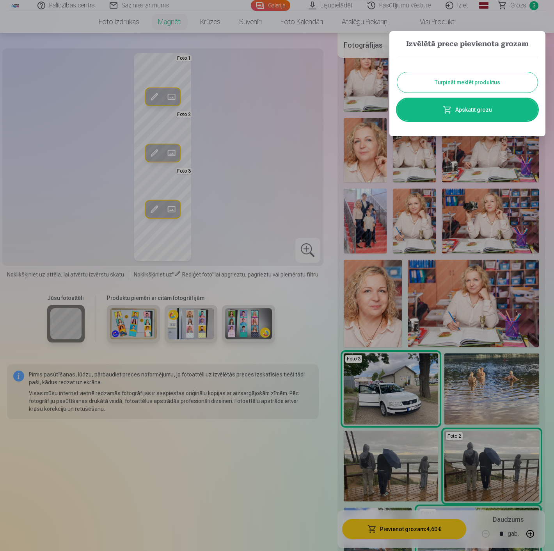
click at [471, 81] on button "Turpināt meklēt produktus" at bounding box center [467, 82] width 140 height 20
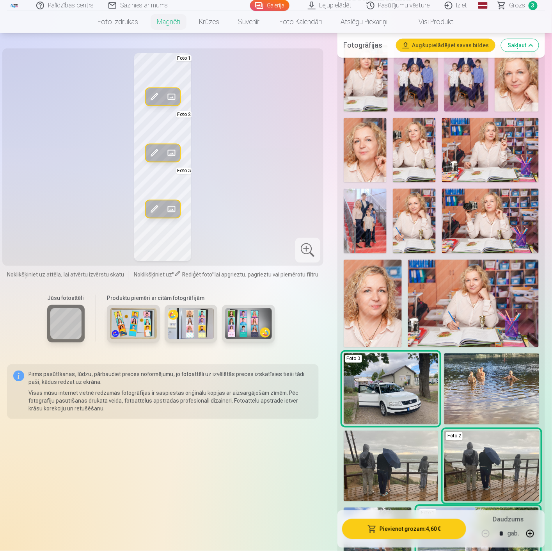
click at [509, 2] on link "Grozs 3" at bounding box center [518, 5] width 55 height 11
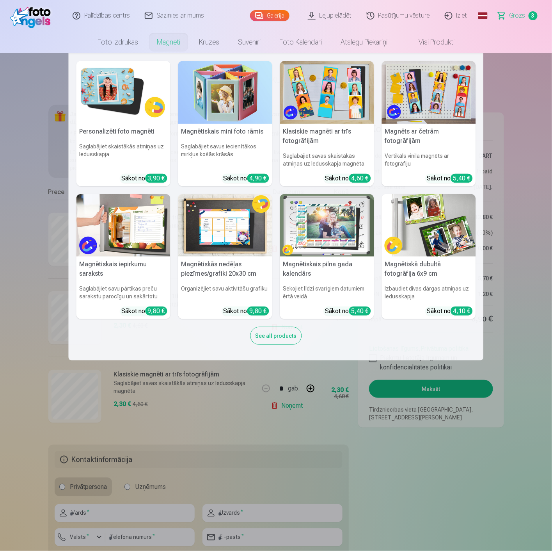
click at [174, 43] on link "Magnēti" at bounding box center [169, 42] width 42 height 22
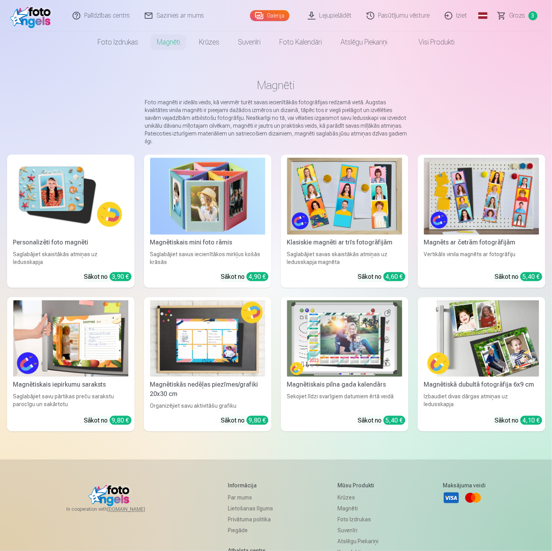
click at [328, 199] on img at bounding box center [344, 196] width 115 height 77
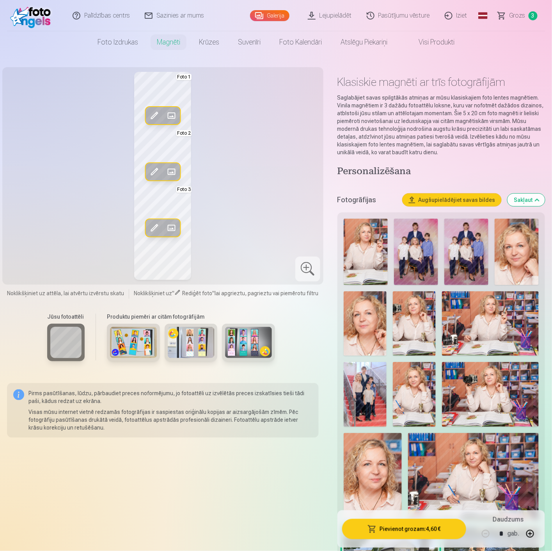
click at [158, 229] on span at bounding box center [154, 228] width 12 height 12
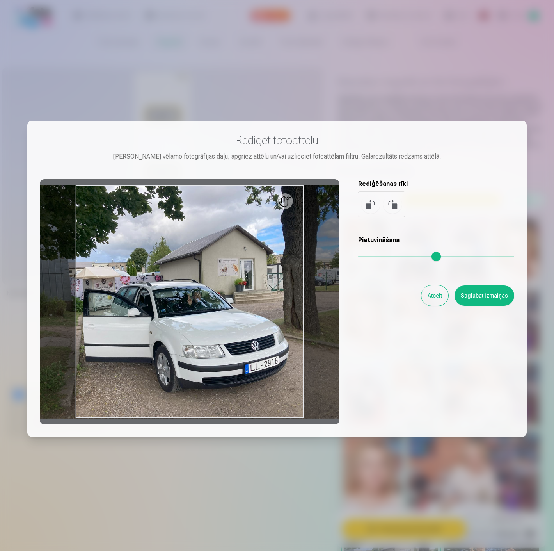
click at [442, 303] on button "Atcelt" at bounding box center [434, 295] width 27 height 20
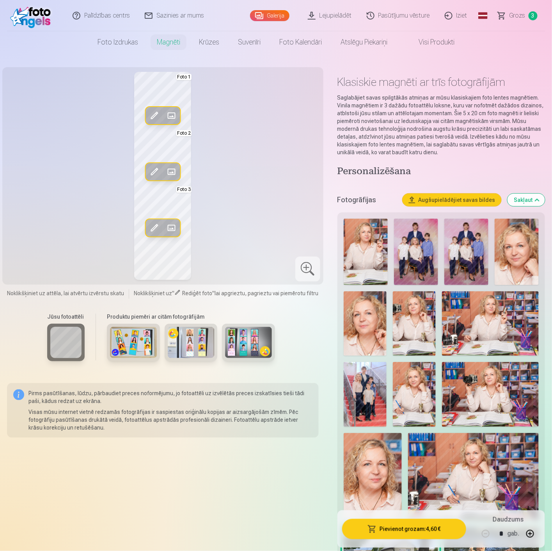
click at [174, 228] on span at bounding box center [171, 228] width 12 height 12
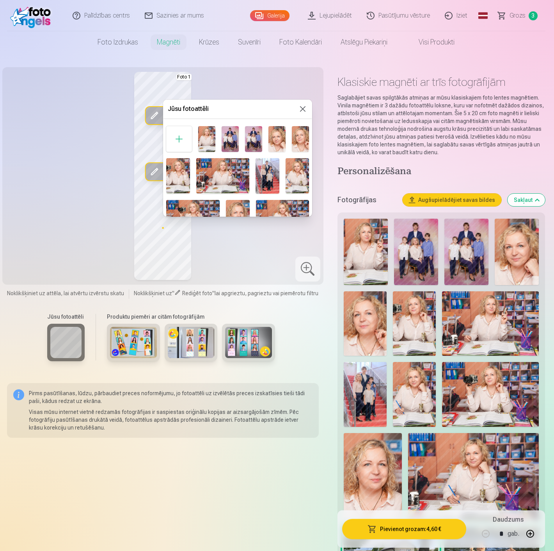
drag, startPoint x: 469, startPoint y: 66, endPoint x: 503, endPoint y: 41, distance: 42.4
click at [470, 66] on div at bounding box center [277, 275] width 554 height 551
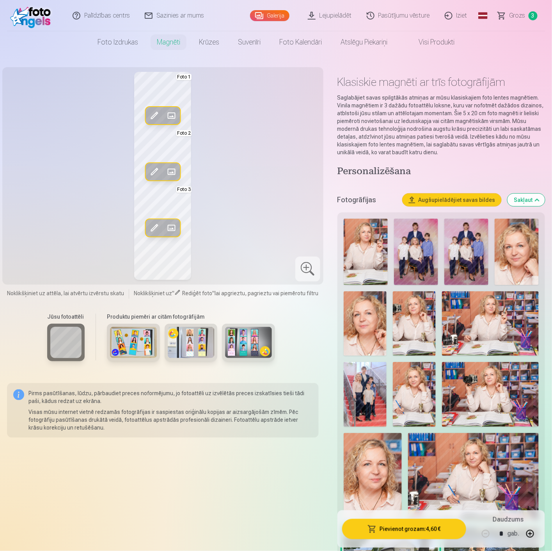
click at [512, 16] on span "Grozs" at bounding box center [518, 15] width 16 height 9
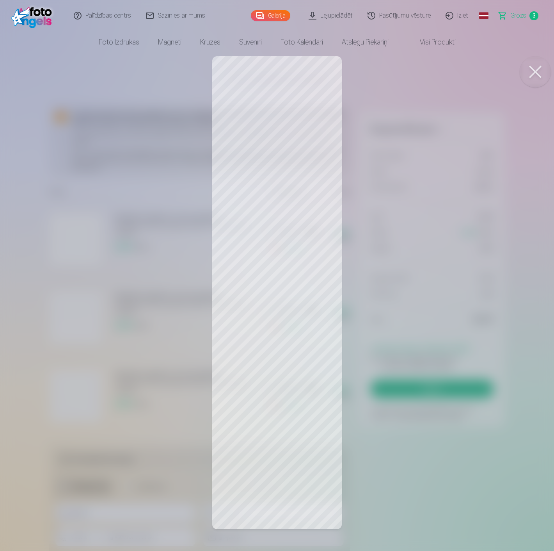
click at [532, 76] on button at bounding box center [535, 71] width 31 height 31
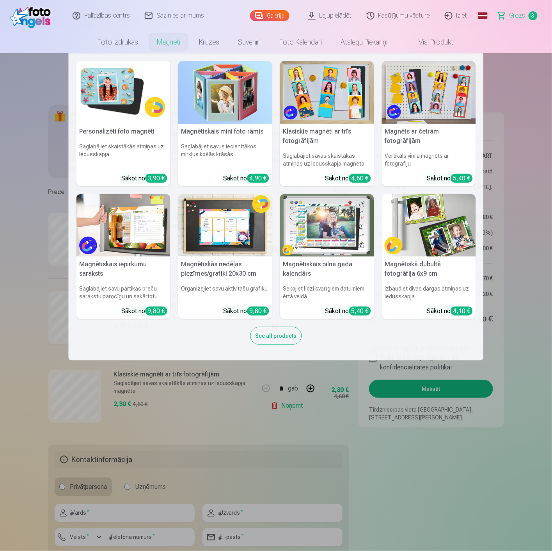
click at [171, 44] on link "Magnēti" at bounding box center [169, 42] width 42 height 22
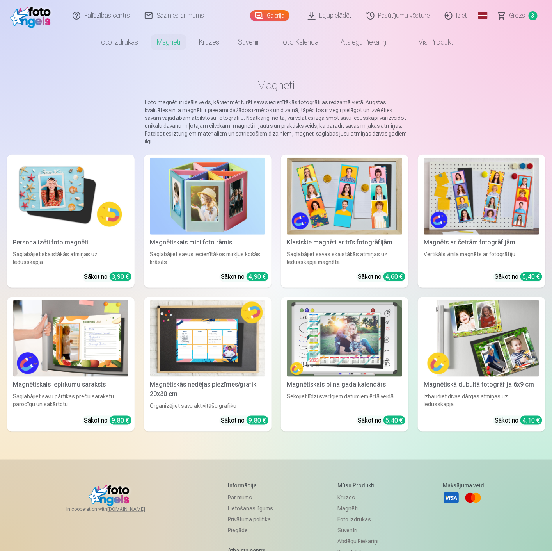
click at [343, 198] on img at bounding box center [344, 196] width 115 height 77
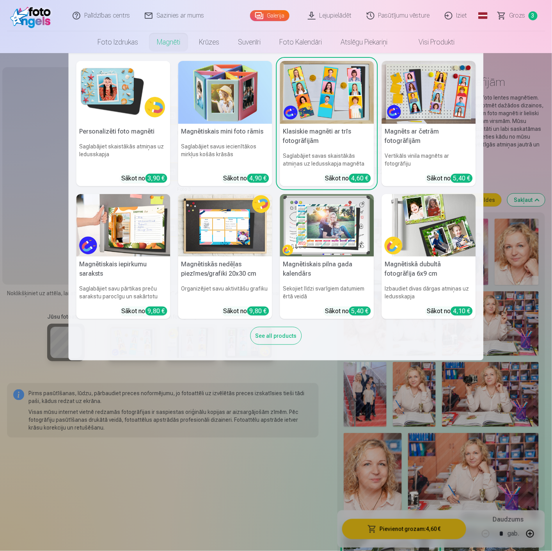
click at [174, 44] on link "Magnēti" at bounding box center [169, 42] width 42 height 22
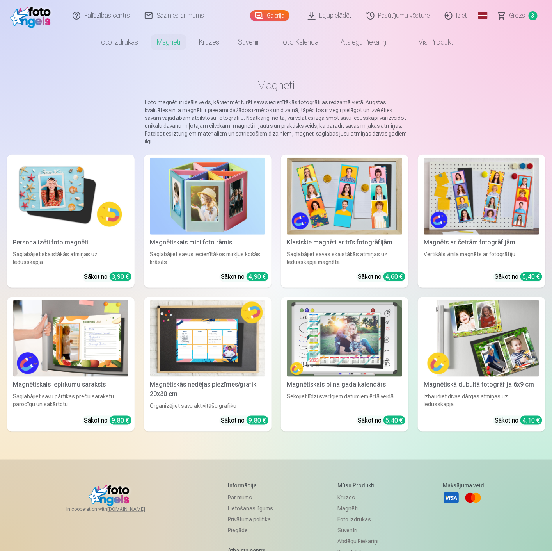
click at [170, 44] on link "Magnēti" at bounding box center [169, 42] width 42 height 22
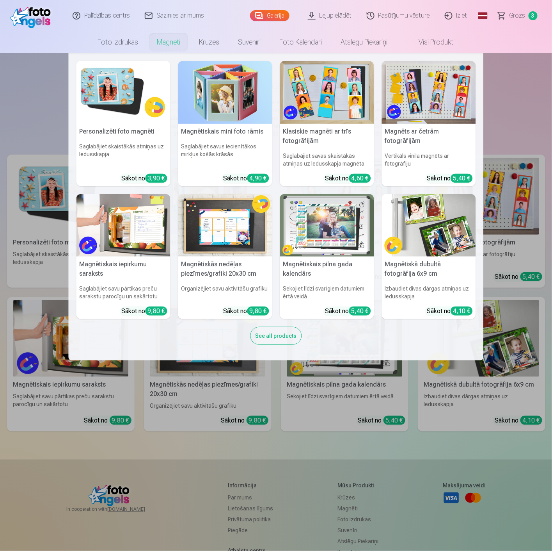
click at [314, 100] on img at bounding box center [327, 92] width 94 height 63
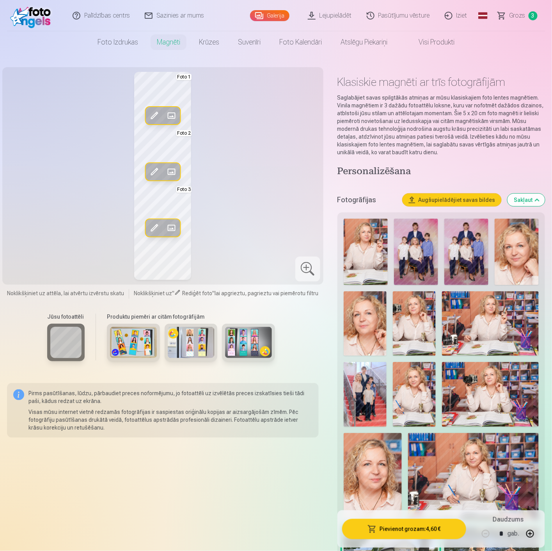
click at [172, 225] on span at bounding box center [171, 228] width 12 height 12
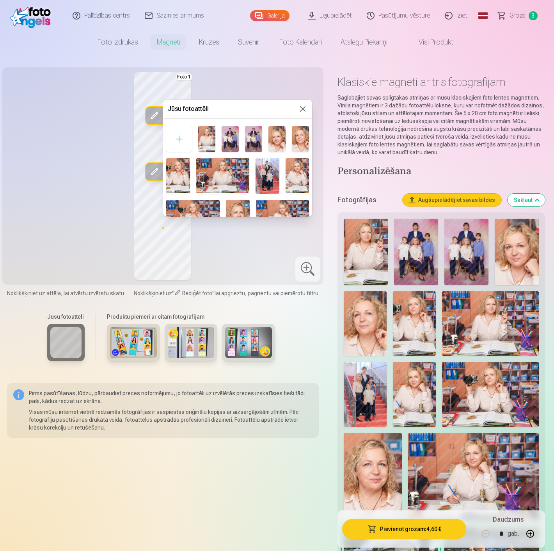
click at [226, 134] on img at bounding box center [230, 139] width 17 height 26
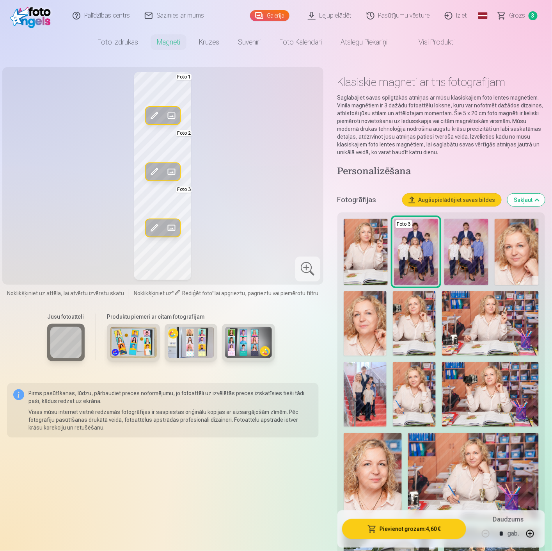
click at [308, 272] on div at bounding box center [307, 268] width 25 height 25
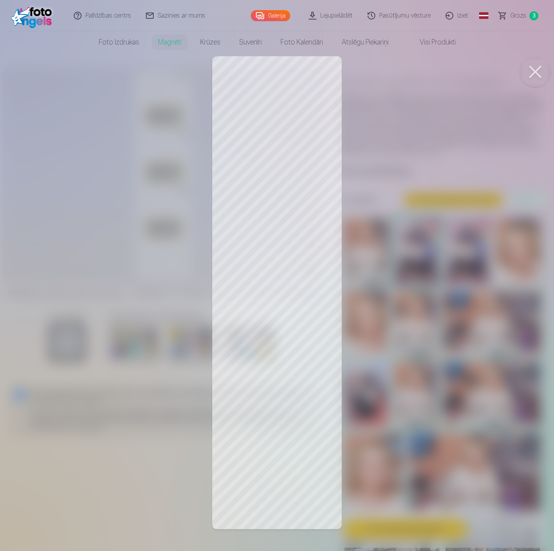
click at [285, 362] on div at bounding box center [277, 275] width 554 height 551
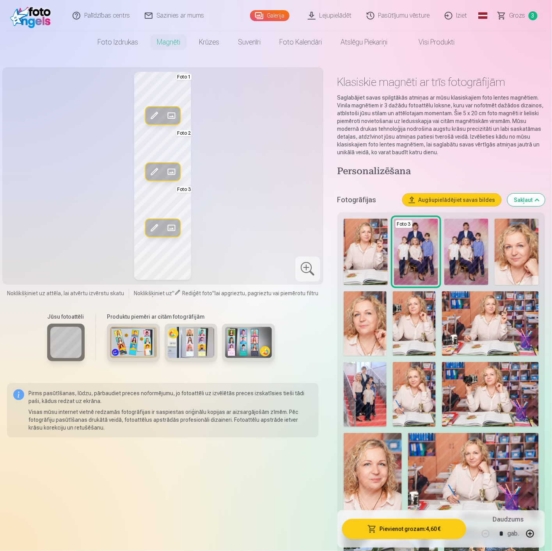
click at [159, 223] on span at bounding box center [154, 228] width 12 height 12
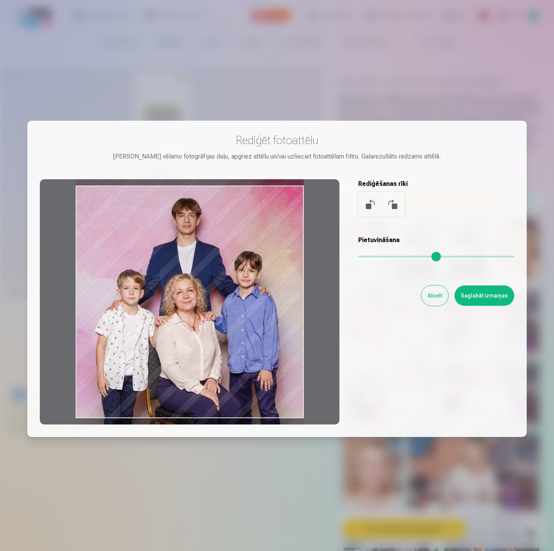
drag, startPoint x: 240, startPoint y: 232, endPoint x: 242, endPoint y: 238, distance: 6.8
click at [242, 238] on div at bounding box center [190, 301] width 300 height 245
click at [478, 296] on button "Saglabāt izmaiņas" at bounding box center [485, 295] width 60 height 20
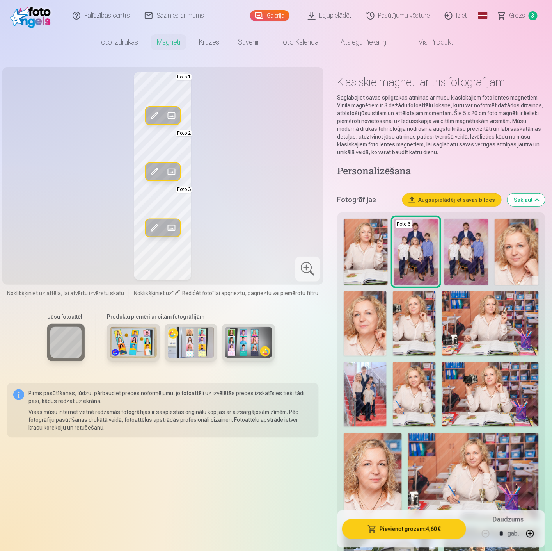
click at [169, 112] on span at bounding box center [171, 115] width 12 height 12
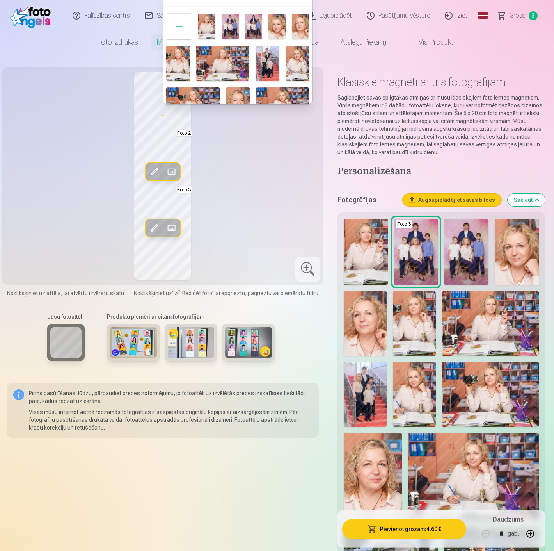
click at [233, 23] on img at bounding box center [230, 27] width 17 height 26
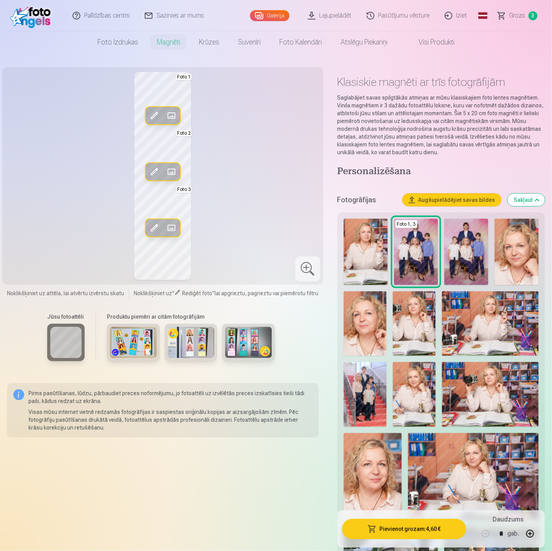
click at [157, 115] on span at bounding box center [154, 115] width 12 height 12
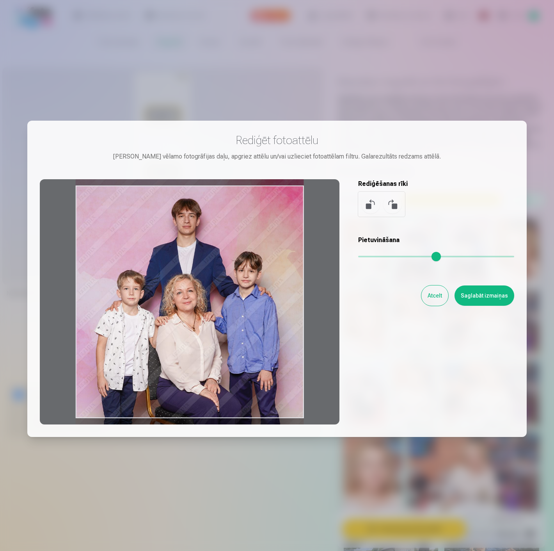
drag, startPoint x: 275, startPoint y: 250, endPoint x: 285, endPoint y: 257, distance: 11.8
click at [285, 257] on div at bounding box center [190, 301] width 300 height 245
click at [486, 299] on button "Saglabāt izmaiņas" at bounding box center [485, 295] width 60 height 20
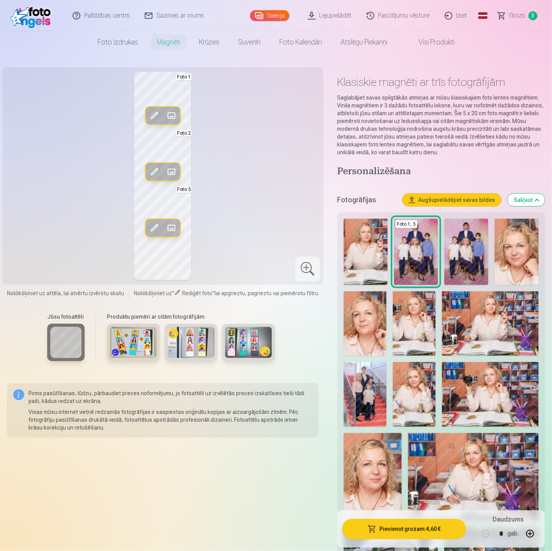
click at [154, 228] on span at bounding box center [154, 228] width 12 height 12
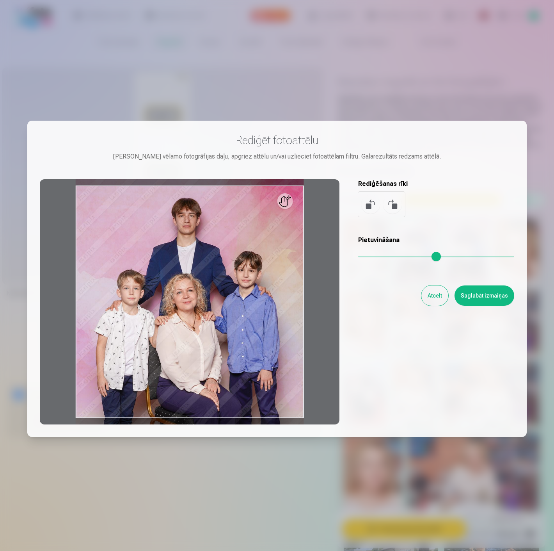
click at [438, 293] on button "Atcelt" at bounding box center [434, 295] width 27 height 20
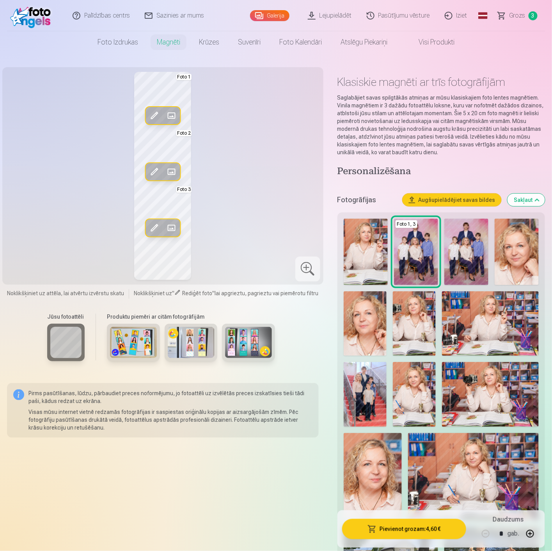
click at [172, 225] on span at bounding box center [171, 228] width 12 height 12
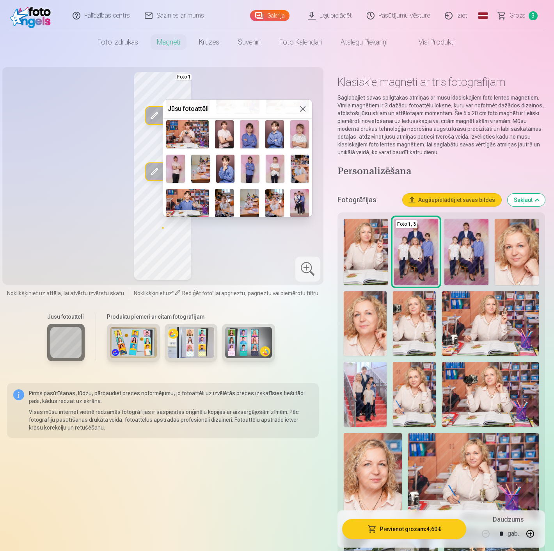
scroll to position [347, 0]
click at [298, 192] on img at bounding box center [299, 202] width 19 height 28
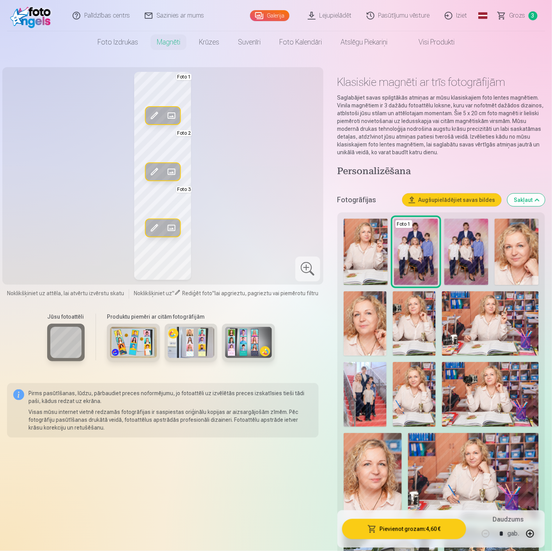
click at [156, 229] on span at bounding box center [154, 228] width 12 height 12
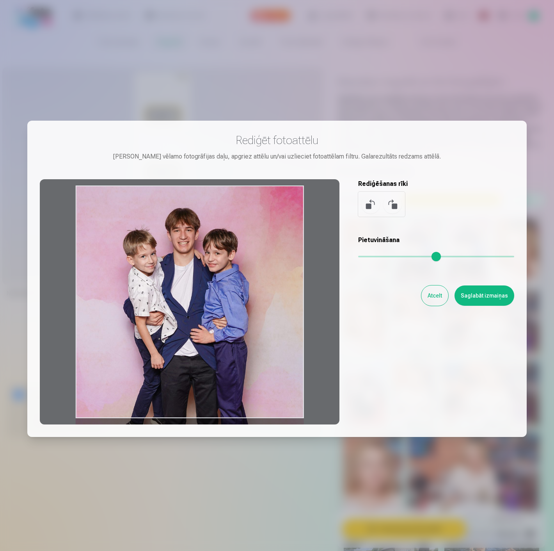
drag, startPoint x: 266, startPoint y: 272, endPoint x: 301, endPoint y: 285, distance: 37.8
click at [301, 285] on div at bounding box center [190, 301] width 300 height 245
click at [432, 295] on button "Atcelt" at bounding box center [434, 295] width 27 height 20
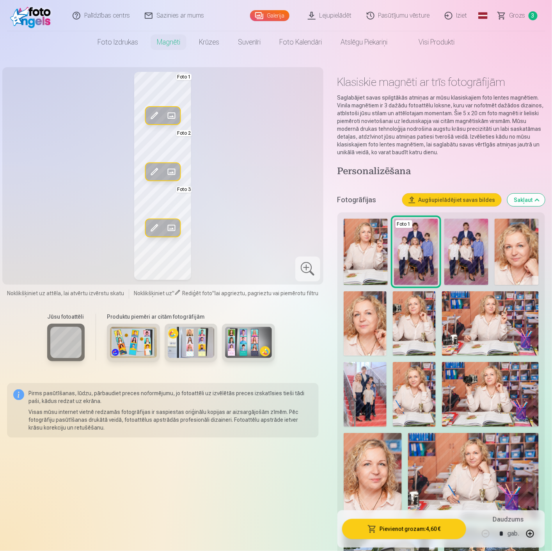
click at [172, 168] on span at bounding box center [171, 171] width 12 height 12
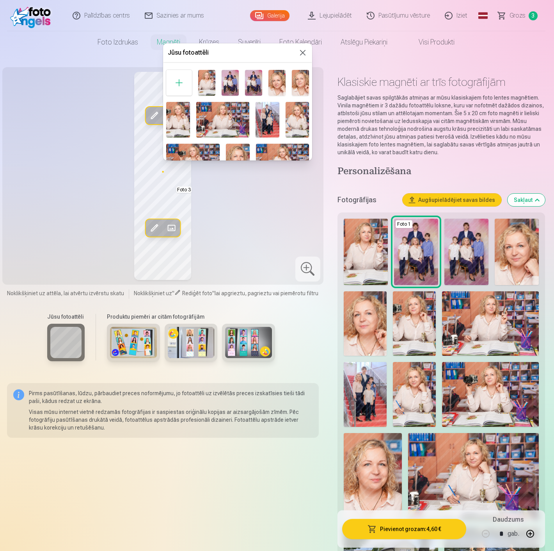
click at [264, 111] on img at bounding box center [268, 120] width 24 height 36
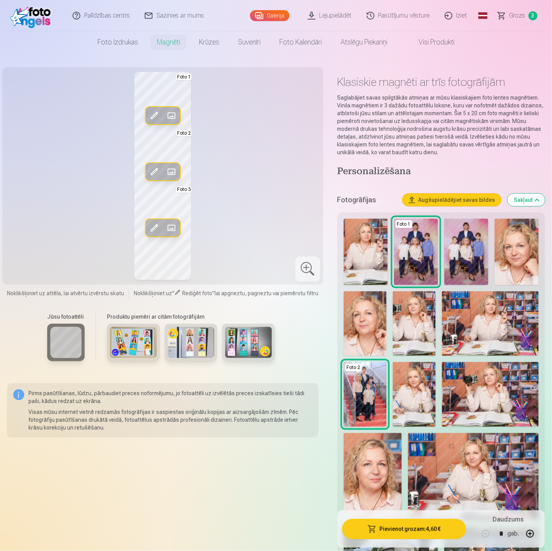
click at [153, 169] on span at bounding box center [154, 171] width 12 height 12
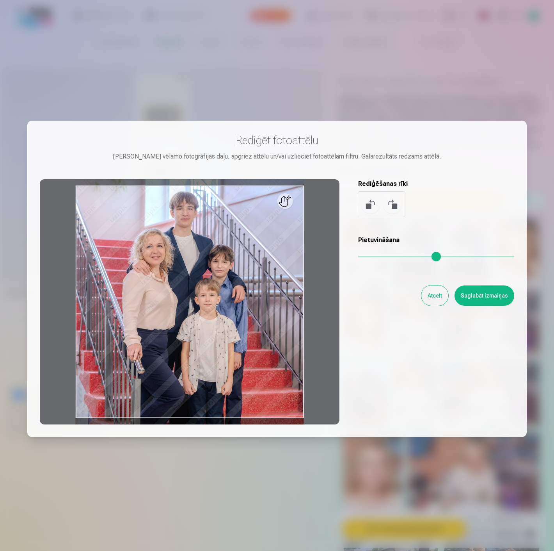
click at [470, 298] on button "Saglabāt izmaiņas" at bounding box center [485, 295] width 60 height 20
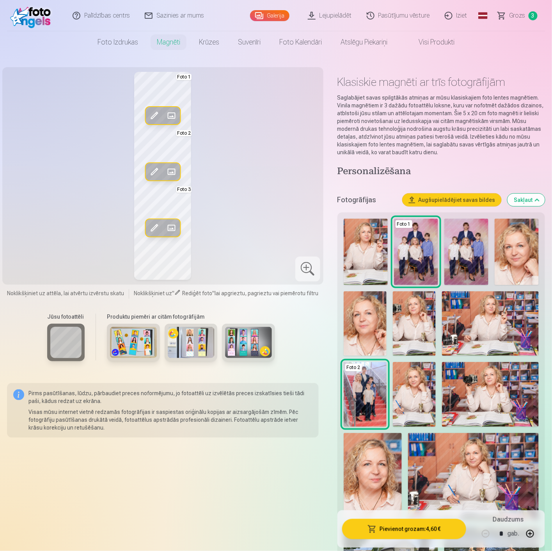
click at [159, 172] on span at bounding box center [154, 171] width 12 height 12
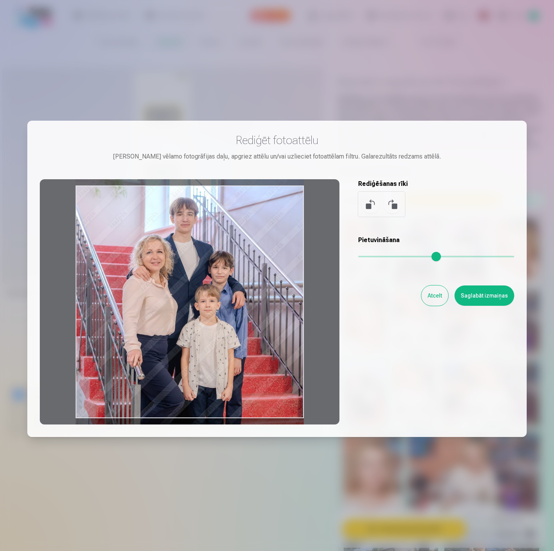
drag, startPoint x: 231, startPoint y: 239, endPoint x: 253, endPoint y: 250, distance: 24.1
click at [236, 245] on div at bounding box center [190, 301] width 300 height 245
click at [482, 295] on button "Saglabāt izmaiņas" at bounding box center [485, 295] width 60 height 20
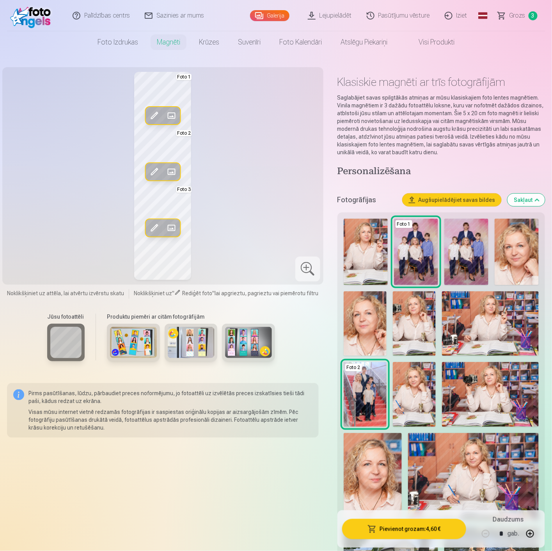
click at [304, 259] on div at bounding box center [307, 268] width 25 height 25
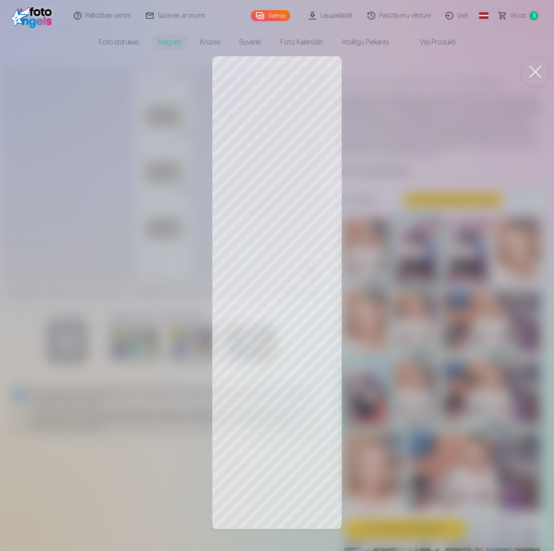
click at [533, 73] on button at bounding box center [535, 71] width 31 height 31
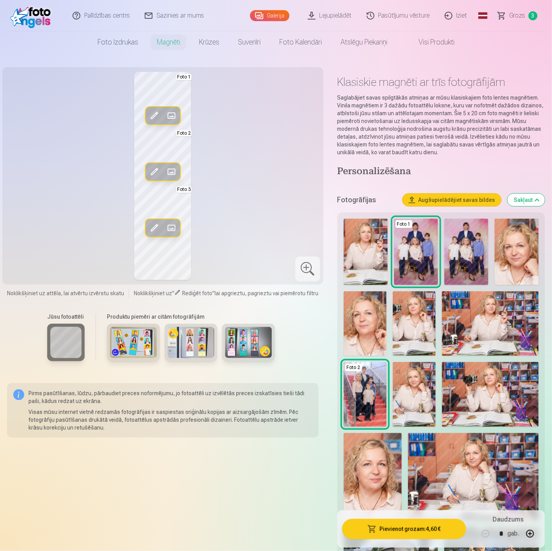
click at [393, 525] on button "Pievienot grozam : 4,60 €" at bounding box center [404, 529] width 124 height 20
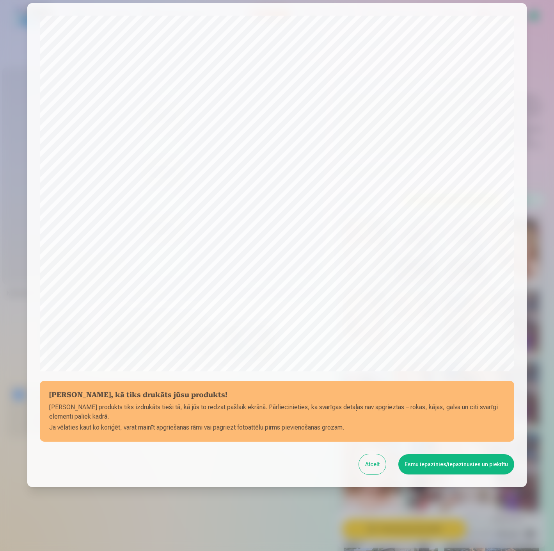
scroll to position [53, 0]
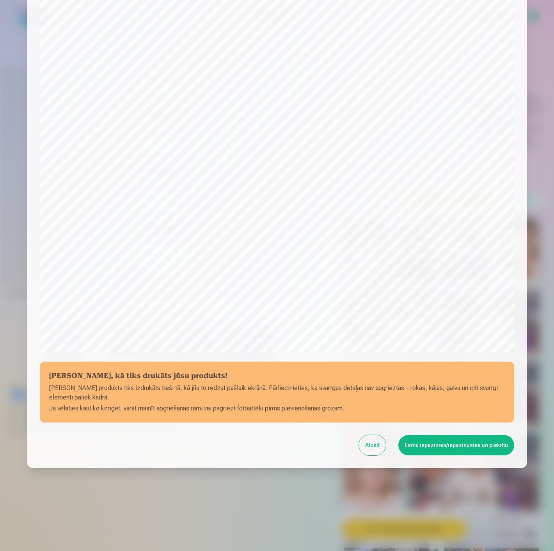
click at [431, 447] on button "Esmu iepazinies/iepazinusies un piekrītu" at bounding box center [456, 445] width 116 height 20
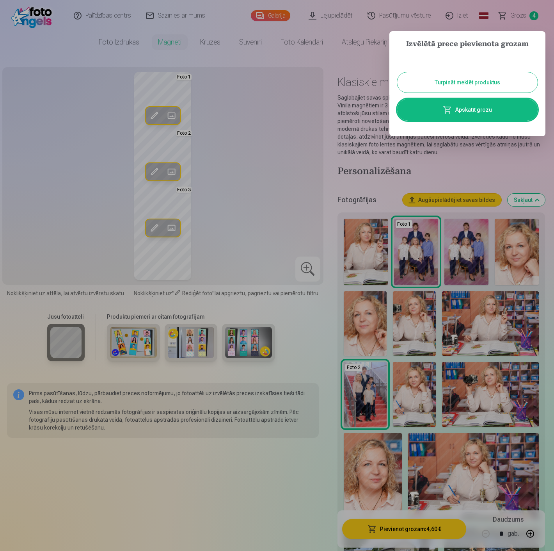
click at [252, 224] on div at bounding box center [277, 275] width 554 height 551
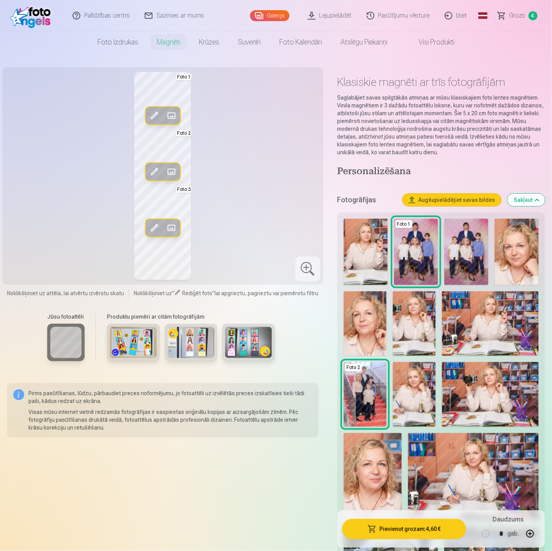
click at [514, 18] on span "Grozs" at bounding box center [518, 15] width 16 height 9
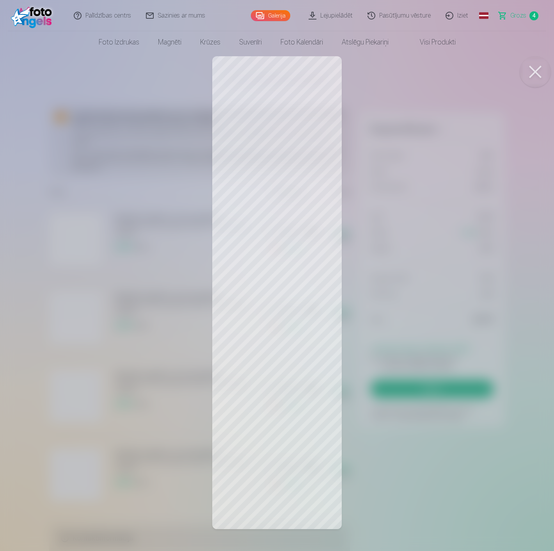
drag, startPoint x: 540, startPoint y: 69, endPoint x: 450, endPoint y: 110, distance: 98.7
click at [540, 70] on button at bounding box center [535, 71] width 31 height 31
click at [526, 69] on button at bounding box center [535, 71] width 31 height 31
click at [531, 69] on button at bounding box center [535, 71] width 31 height 31
click at [539, 77] on button at bounding box center [535, 71] width 31 height 31
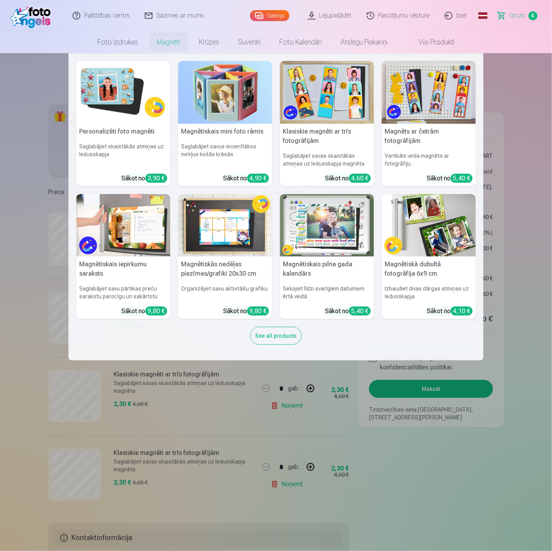
click at [167, 41] on link "Magnēti" at bounding box center [169, 42] width 42 height 22
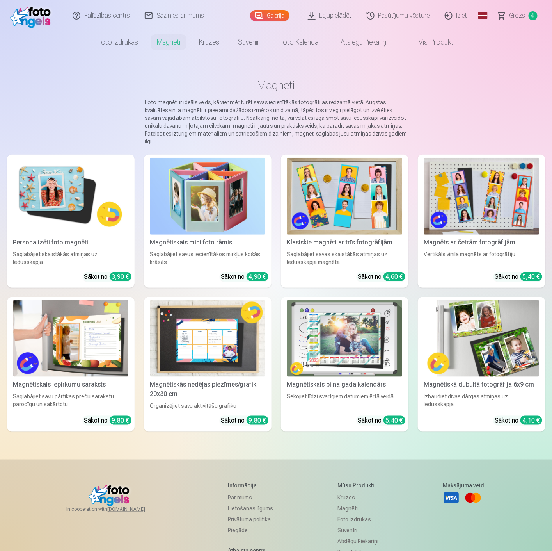
click at [322, 201] on img at bounding box center [344, 196] width 115 height 77
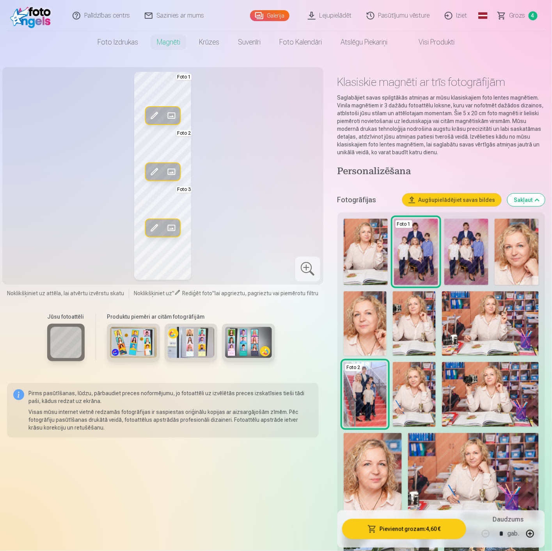
click at [173, 229] on span at bounding box center [171, 228] width 12 height 12
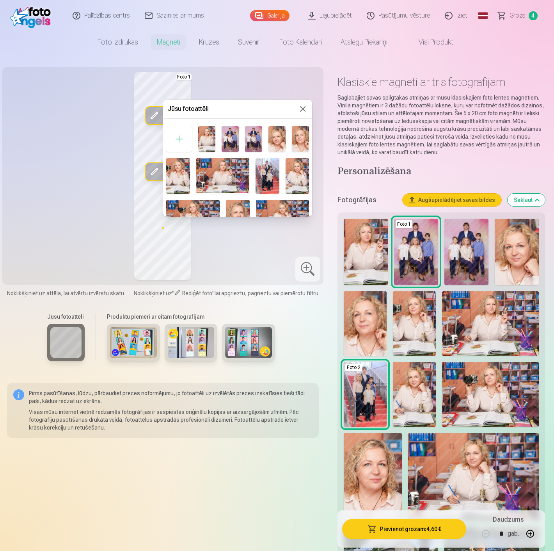
click at [447, 200] on div at bounding box center [277, 275] width 554 height 551
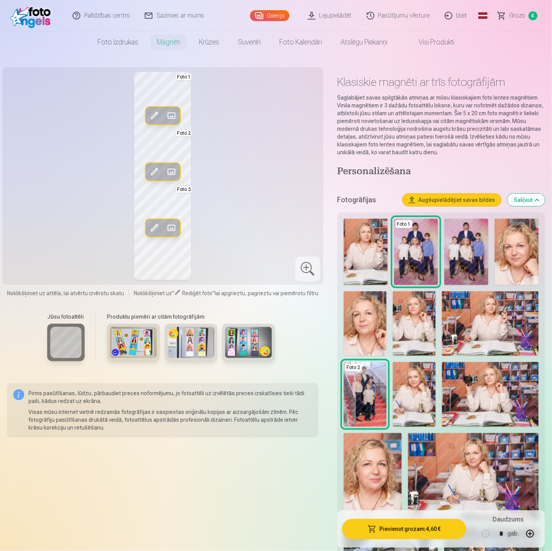
click at [451, 202] on button "Augšupielādējiet savas bildes" at bounding box center [452, 200] width 99 height 12
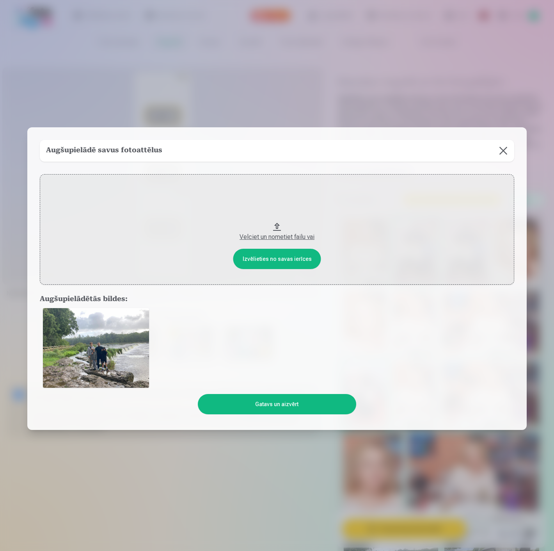
click at [283, 401] on button "Gatavs un aizvērt" at bounding box center [277, 404] width 158 height 20
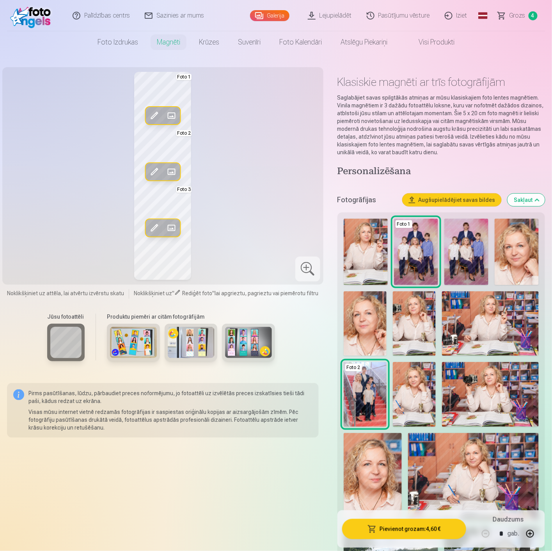
click at [169, 228] on span at bounding box center [171, 228] width 12 height 12
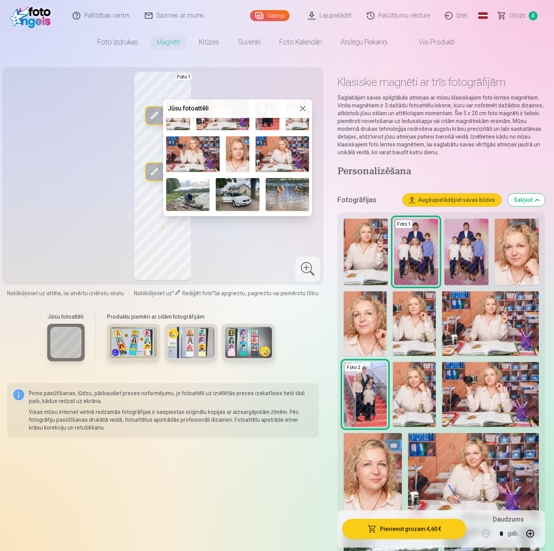
scroll to position [87, 0]
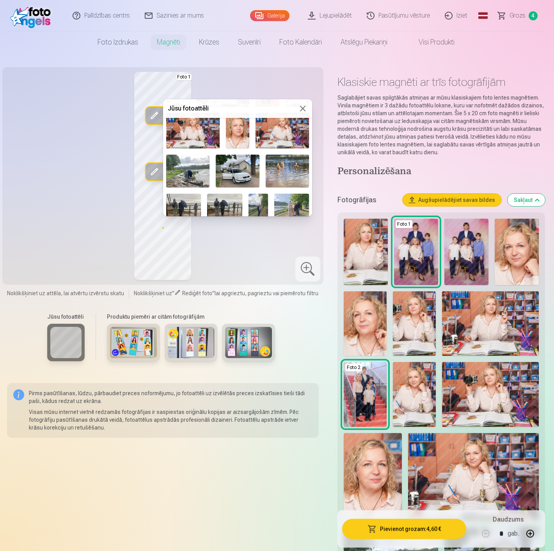
click at [201, 163] on img at bounding box center [187, 171] width 43 height 32
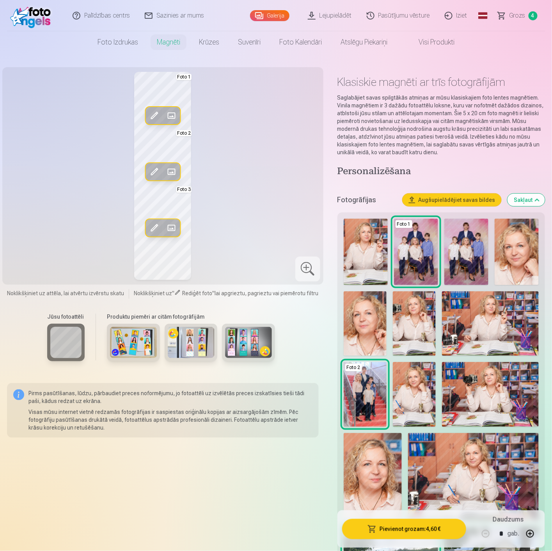
click at [153, 228] on span at bounding box center [154, 228] width 12 height 12
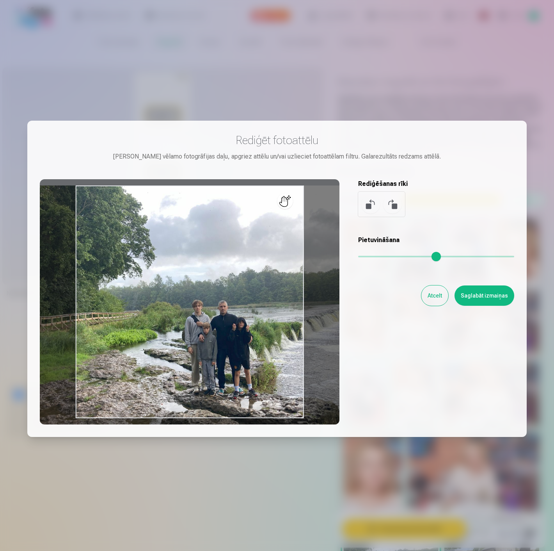
click at [368, 256] on input "range" at bounding box center [436, 257] width 156 height 2
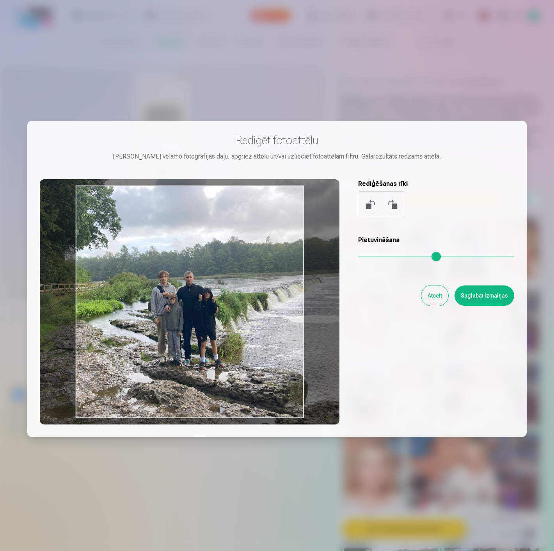
drag, startPoint x: 216, startPoint y: 286, endPoint x: 184, endPoint y: 260, distance: 41.1
click at [184, 260] on div at bounding box center [190, 301] width 300 height 245
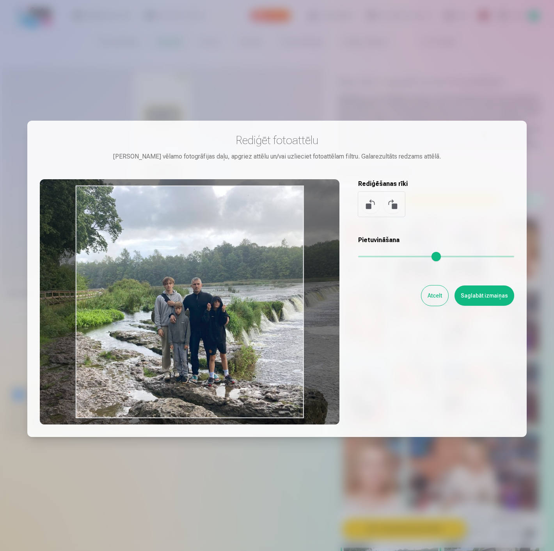
drag, startPoint x: 368, startPoint y: 256, endPoint x: 263, endPoint y: 266, distance: 105.0
click at [372, 257] on input "range" at bounding box center [436, 257] width 156 height 2
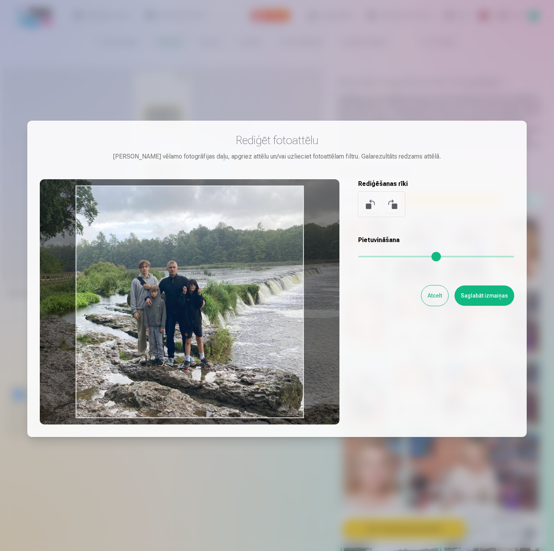
drag, startPoint x: 235, startPoint y: 271, endPoint x: 214, endPoint y: 256, distance: 26.1
click at [214, 256] on div at bounding box center [190, 301] width 300 height 245
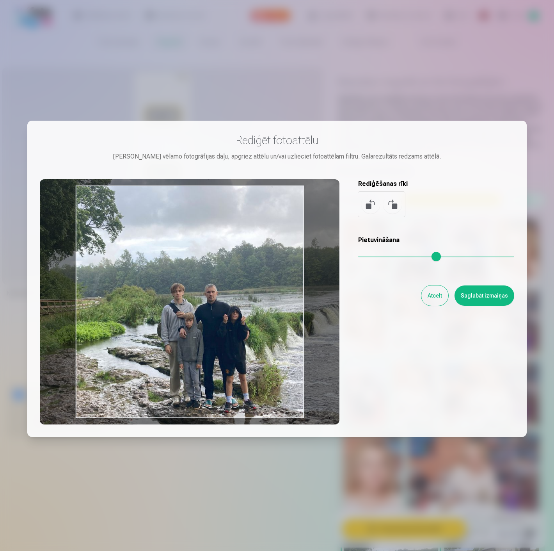
drag, startPoint x: 373, startPoint y: 258, endPoint x: 334, endPoint y: 282, distance: 45.3
click at [382, 257] on input "range" at bounding box center [436, 257] width 156 height 2
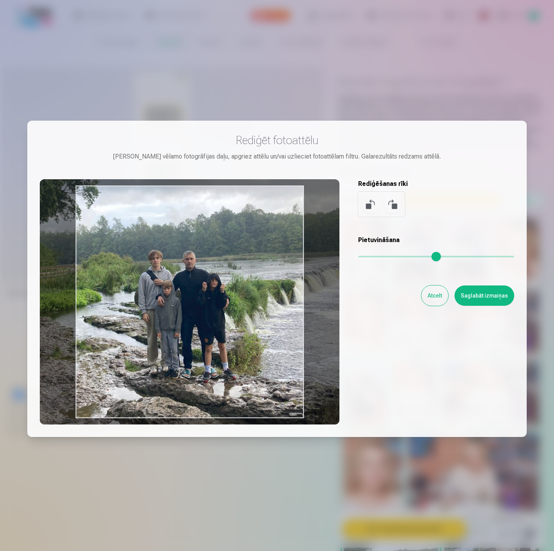
drag, startPoint x: 210, startPoint y: 302, endPoint x: 185, endPoint y: 264, distance: 46.2
click at [185, 264] on div at bounding box center [190, 301] width 300 height 245
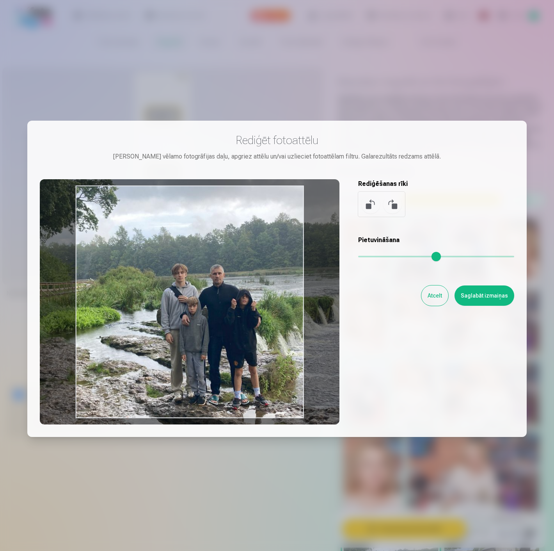
drag, startPoint x: 382, startPoint y: 253, endPoint x: 389, endPoint y: 254, distance: 6.8
type input "****"
click at [389, 256] on input "range" at bounding box center [436, 257] width 156 height 2
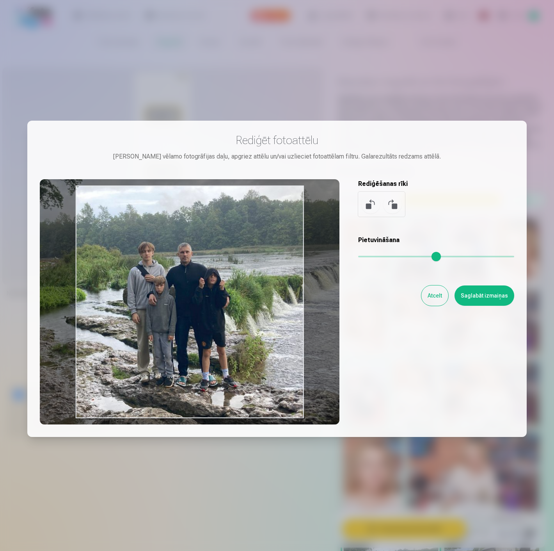
drag, startPoint x: 244, startPoint y: 287, endPoint x: 206, endPoint y: 263, distance: 44.9
click at [206, 263] on div at bounding box center [190, 301] width 300 height 245
click at [438, 298] on button "Atcelt" at bounding box center [434, 295] width 27 height 20
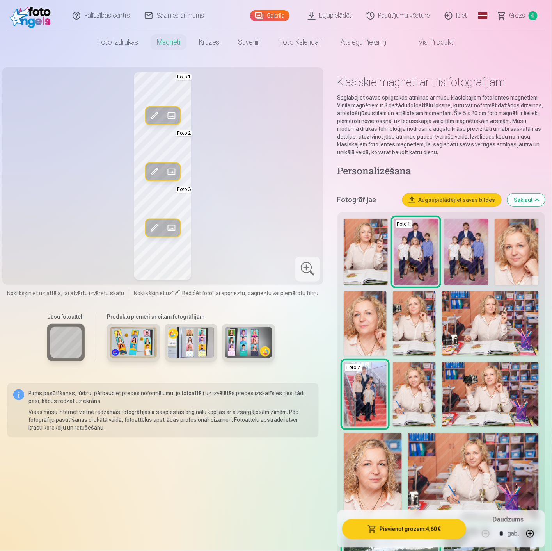
click at [447, 198] on button "Augšupielādējiet savas bildes" at bounding box center [452, 200] width 99 height 12
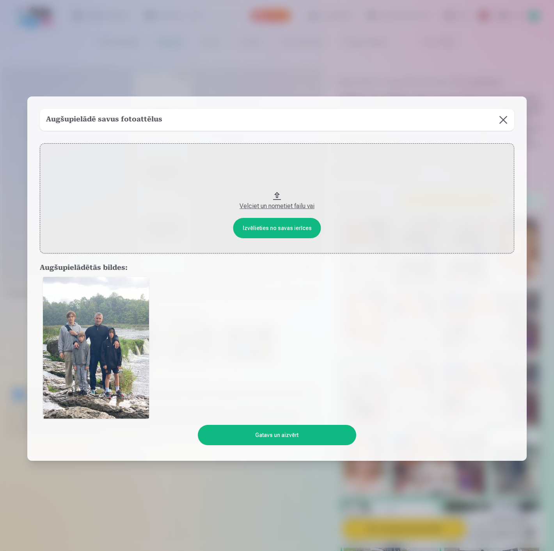
click at [261, 434] on button "Gatavs un aizvērt" at bounding box center [277, 435] width 158 height 20
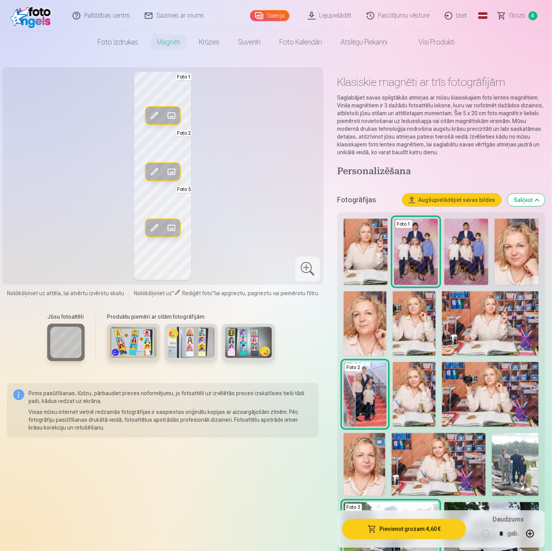
click at [172, 224] on span at bounding box center [171, 228] width 12 height 12
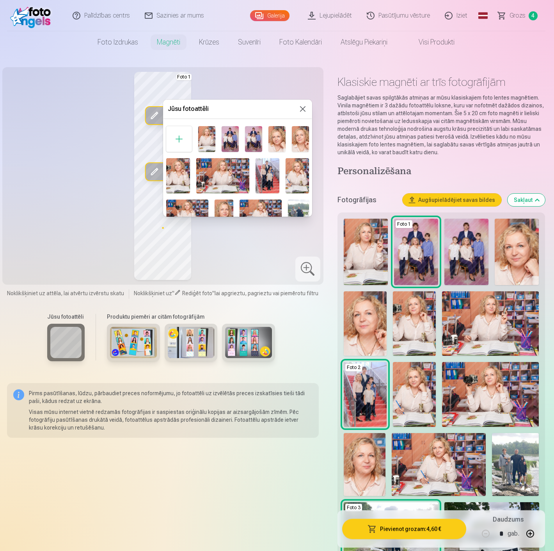
scroll to position [43, 0]
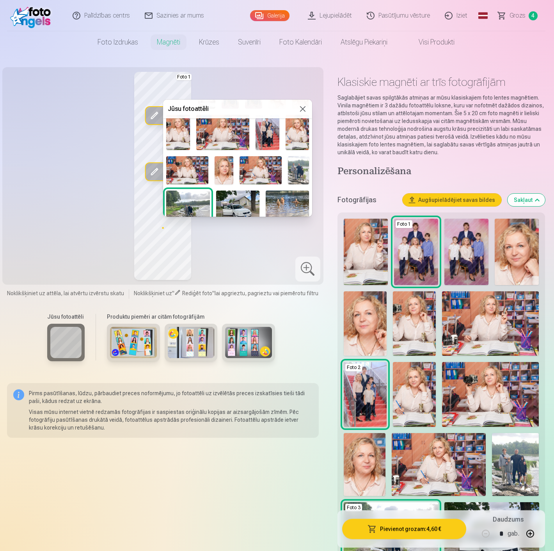
click at [295, 160] on img at bounding box center [298, 170] width 21 height 28
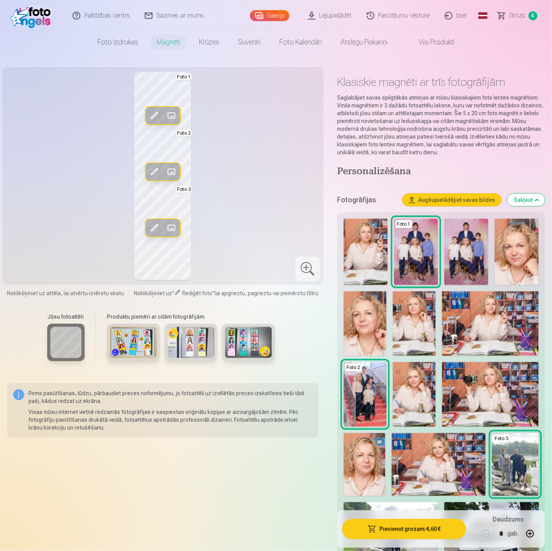
click at [151, 228] on span at bounding box center [154, 228] width 12 height 12
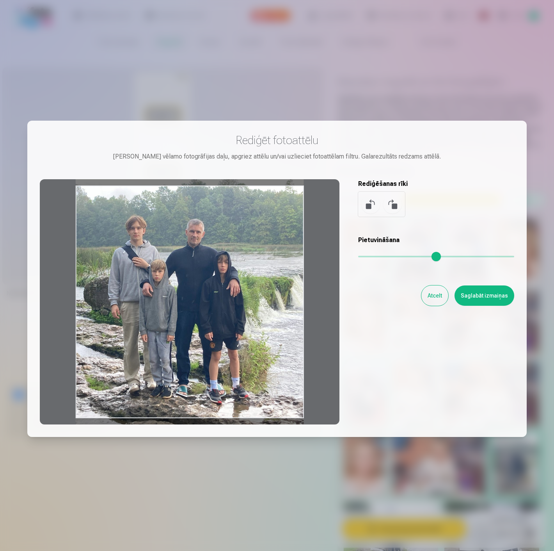
drag, startPoint x: 238, startPoint y: 307, endPoint x: 242, endPoint y: 264, distance: 43.1
click at [242, 264] on div at bounding box center [190, 301] width 300 height 245
click at [473, 294] on button "Saglabāt izmaiņas" at bounding box center [485, 295] width 60 height 20
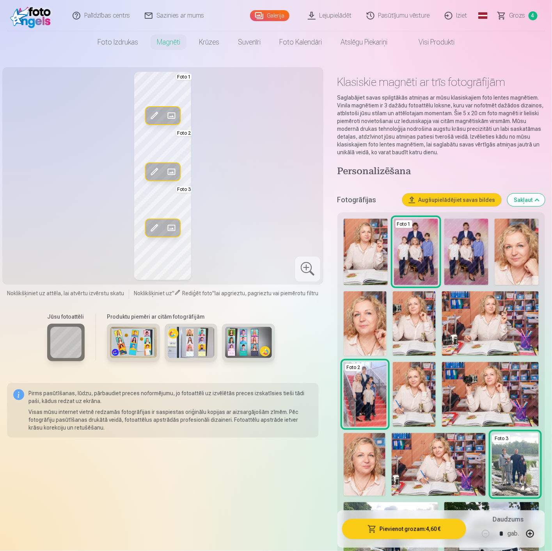
click at [172, 171] on span at bounding box center [171, 171] width 12 height 12
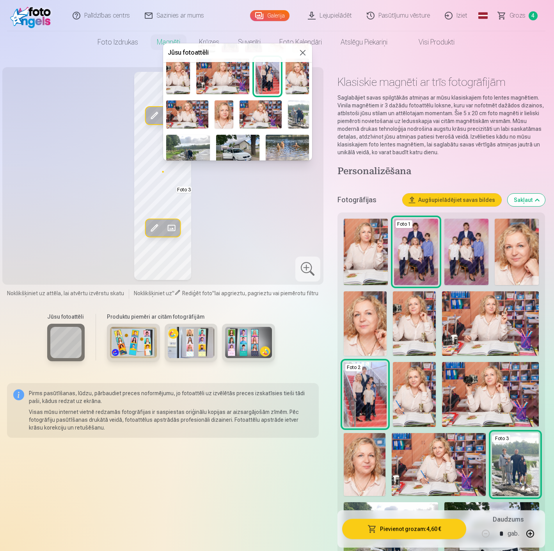
scroll to position [87, 0]
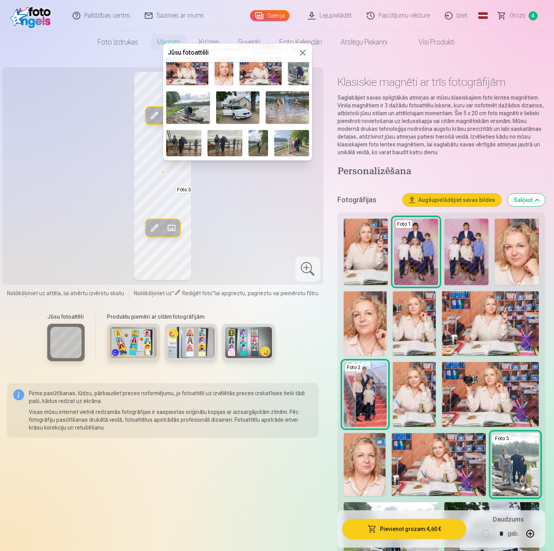
click at [227, 139] on img at bounding box center [225, 143] width 35 height 26
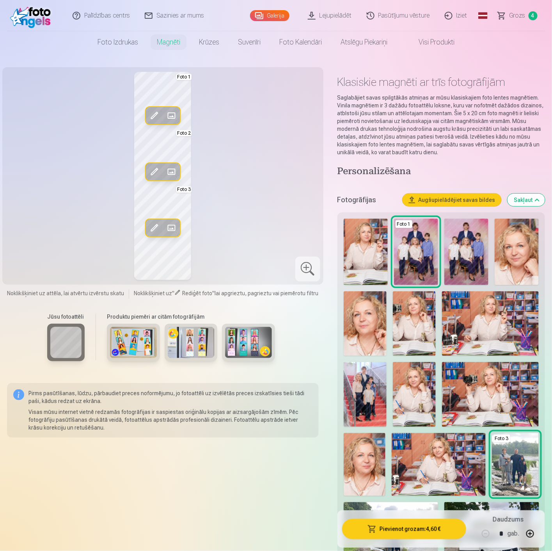
click at [174, 168] on span at bounding box center [171, 171] width 12 height 12
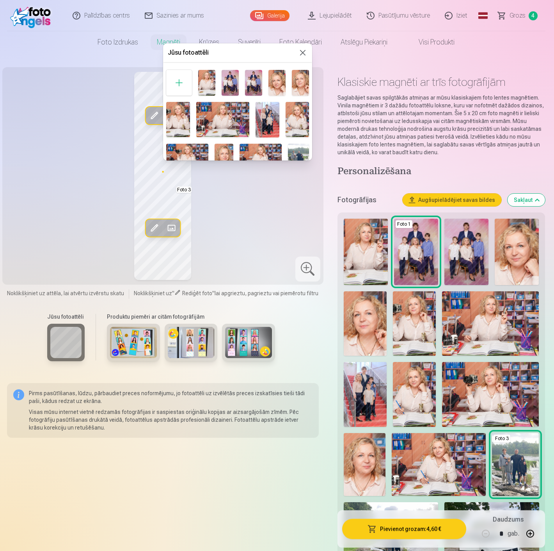
click at [234, 192] on div at bounding box center [277, 275] width 554 height 551
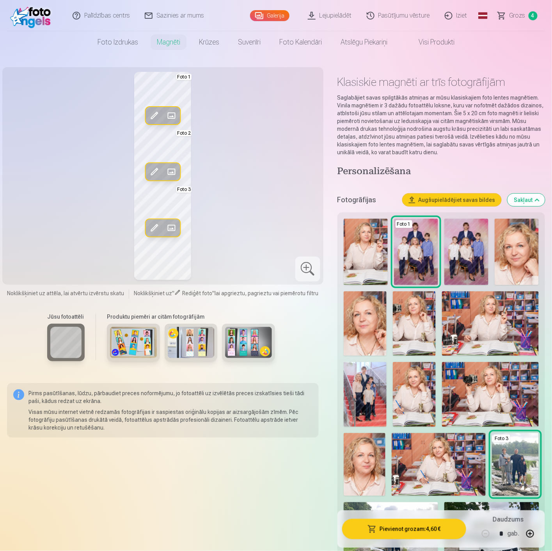
click at [158, 172] on span at bounding box center [154, 171] width 12 height 12
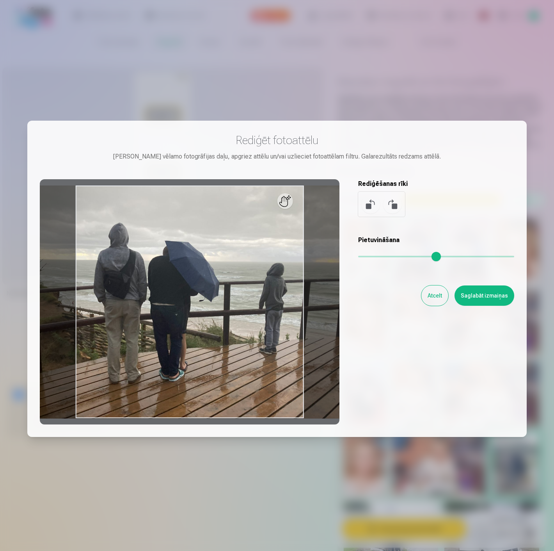
click at [473, 290] on button "Saglabāt izmaiņas" at bounding box center [485, 295] width 60 height 20
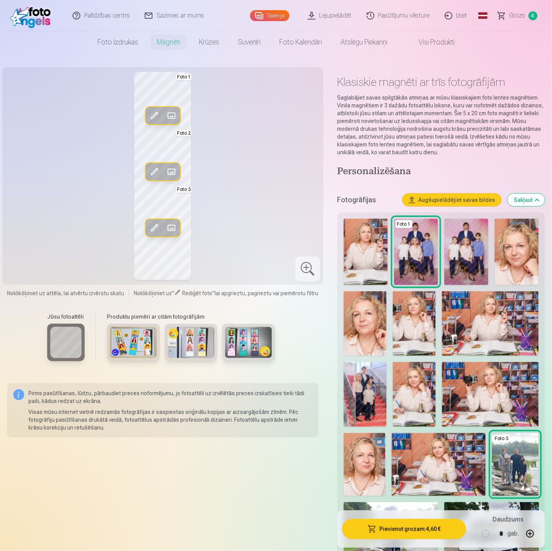
click at [173, 116] on span at bounding box center [171, 115] width 12 height 12
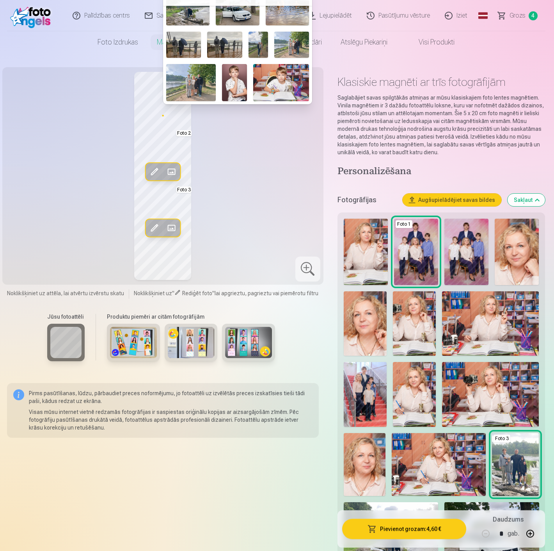
scroll to position [130, 0]
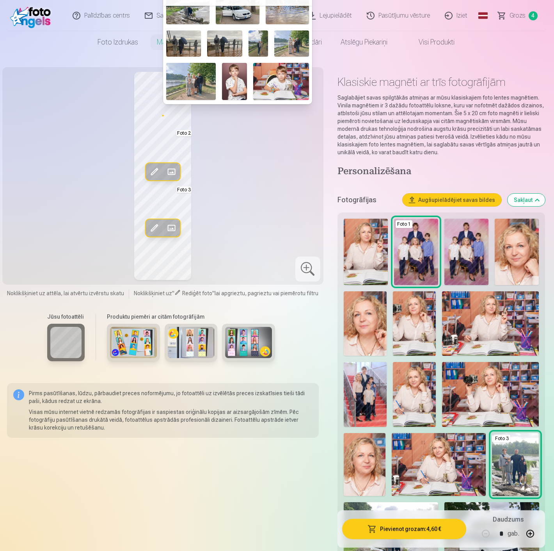
click at [203, 76] on img at bounding box center [191, 81] width 50 height 37
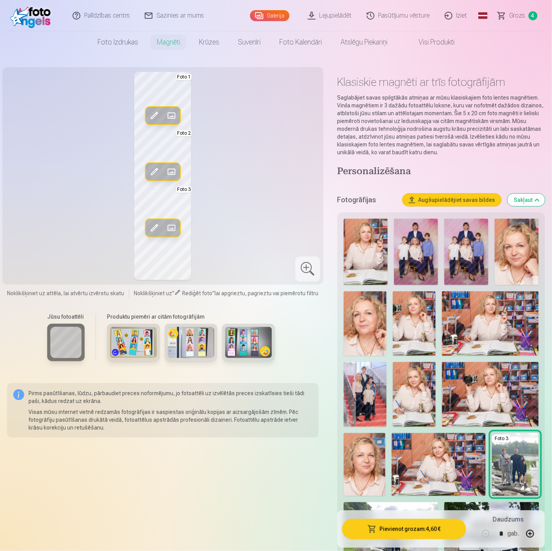
click at [155, 116] on span at bounding box center [154, 115] width 12 height 12
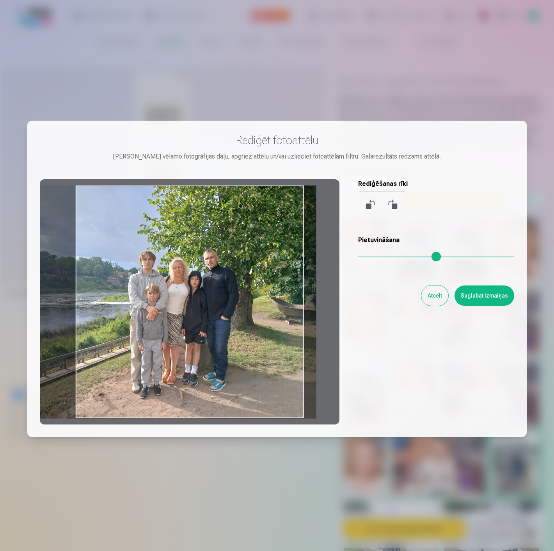
drag, startPoint x: 248, startPoint y: 281, endPoint x: 220, endPoint y: 255, distance: 38.4
click at [220, 255] on div at bounding box center [190, 301] width 300 height 245
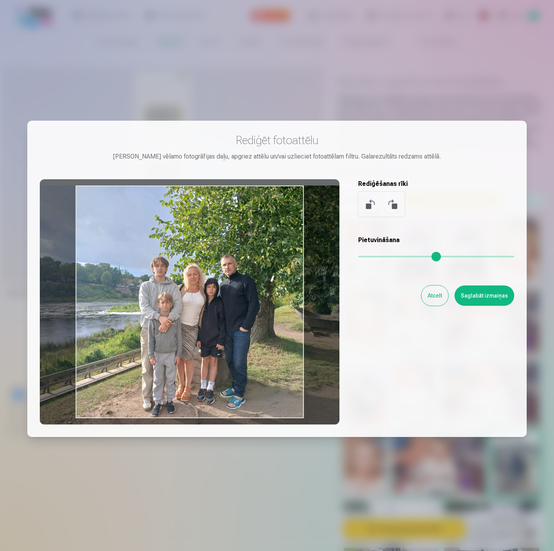
drag, startPoint x: 362, startPoint y: 252, endPoint x: 371, endPoint y: 254, distance: 9.1
click at [371, 256] on input "range" at bounding box center [436, 257] width 156 height 2
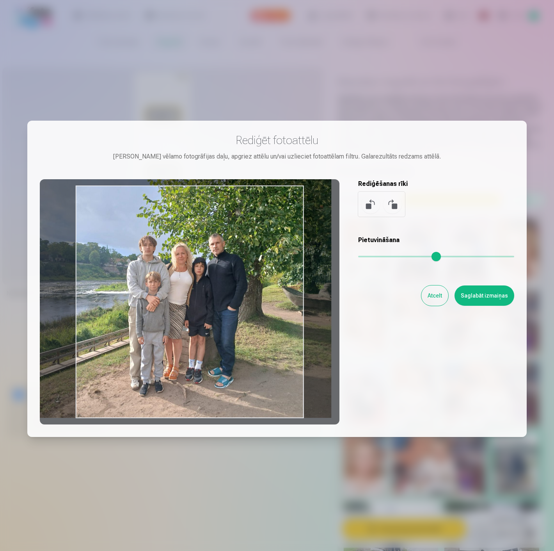
drag, startPoint x: 247, startPoint y: 272, endPoint x: 270, endPoint y: 244, distance: 36.1
click at [237, 236] on div at bounding box center [190, 301] width 300 height 245
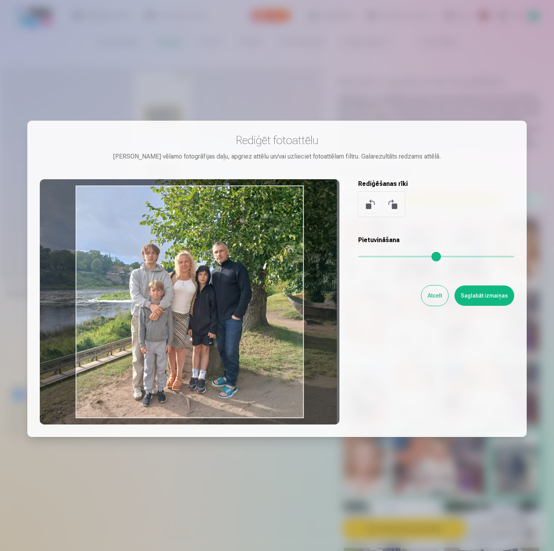
drag, startPoint x: 368, startPoint y: 257, endPoint x: 372, endPoint y: 258, distance: 4.4
click at [372, 257] on input "range" at bounding box center [436, 257] width 156 height 2
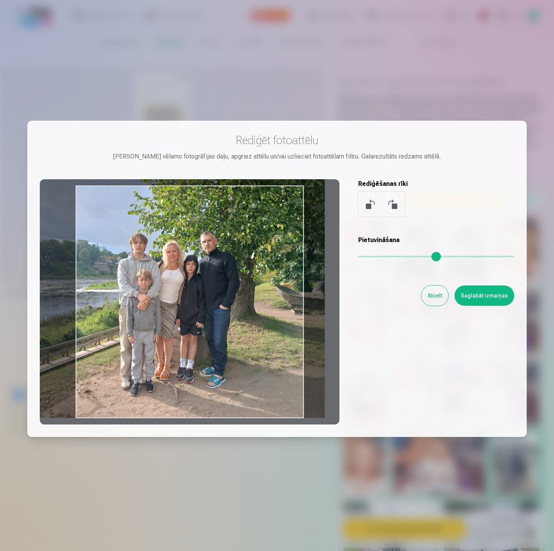
drag, startPoint x: 262, startPoint y: 285, endPoint x: 250, endPoint y: 260, distance: 27.4
click at [250, 260] on div at bounding box center [190, 301] width 300 height 245
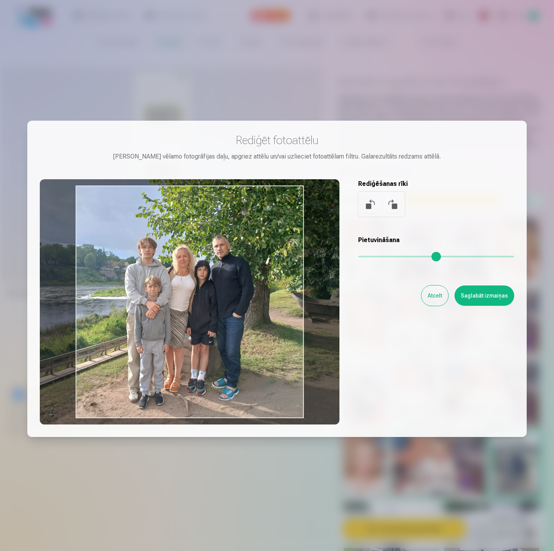
drag, startPoint x: 372, startPoint y: 255, endPoint x: 377, endPoint y: 256, distance: 4.7
click at [378, 256] on input "range" at bounding box center [436, 257] width 156 height 2
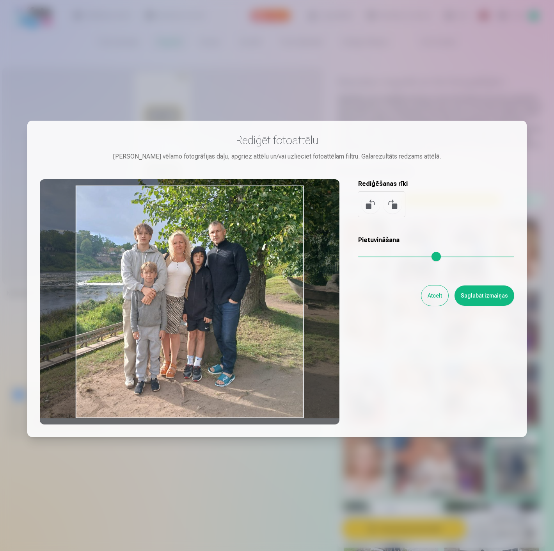
type input "****"
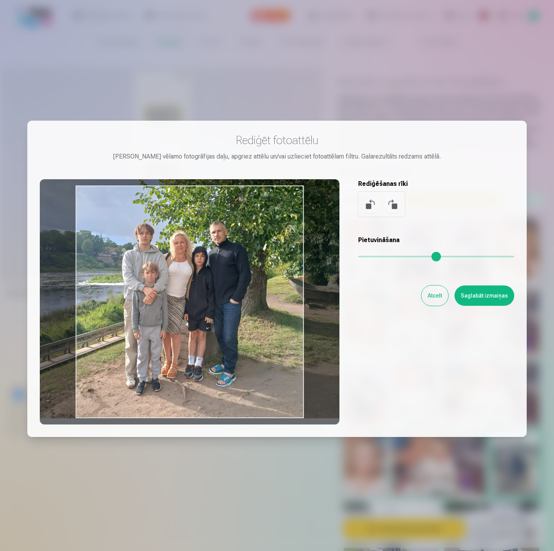
drag, startPoint x: 251, startPoint y: 272, endPoint x: 255, endPoint y: 259, distance: 13.7
click at [255, 259] on div at bounding box center [190, 301] width 300 height 245
click at [473, 295] on button "Saglabāt izmaiņas" at bounding box center [485, 295] width 60 height 20
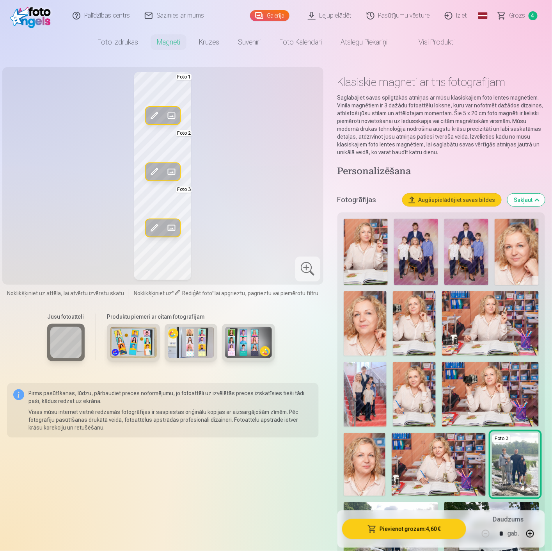
click at [406, 528] on button "Pievienot grozam : 4,60 €" at bounding box center [404, 529] width 124 height 20
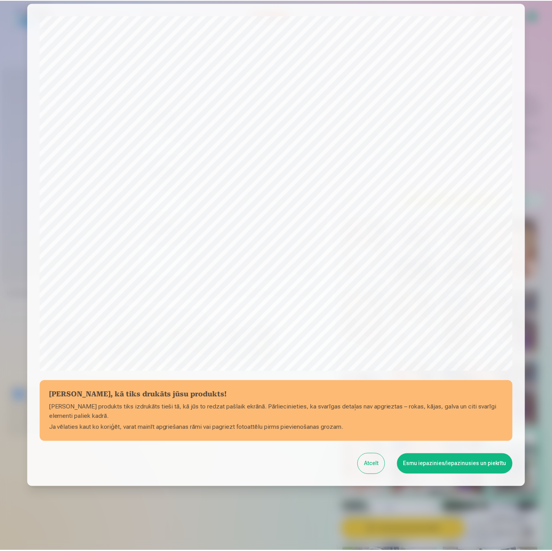
scroll to position [53, 0]
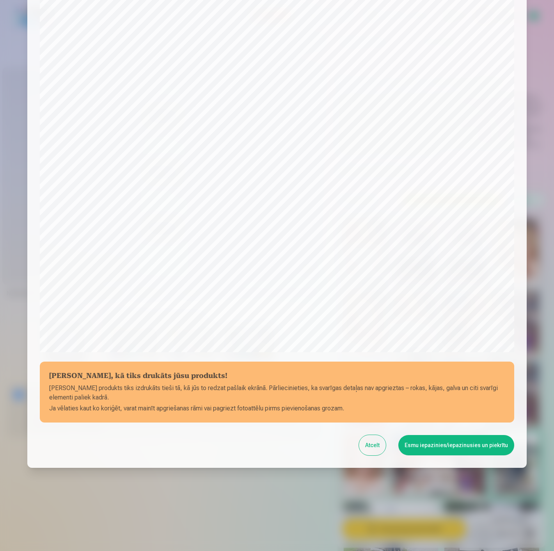
click at [443, 443] on button "Esmu iepazinies/iepazinusies un piekrītu" at bounding box center [456, 445] width 116 height 20
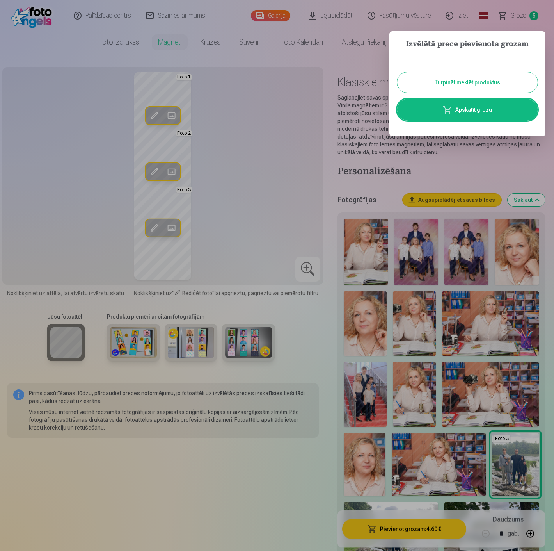
click at [477, 85] on button "Turpināt meklēt produktus" at bounding box center [467, 82] width 140 height 20
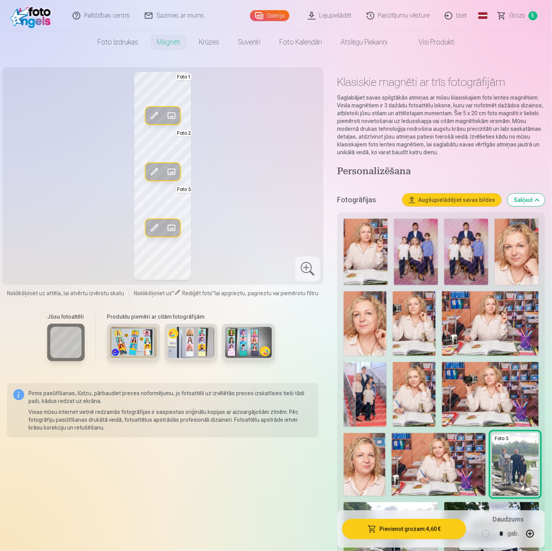
click at [522, 18] on span "Grozs" at bounding box center [518, 15] width 16 height 9
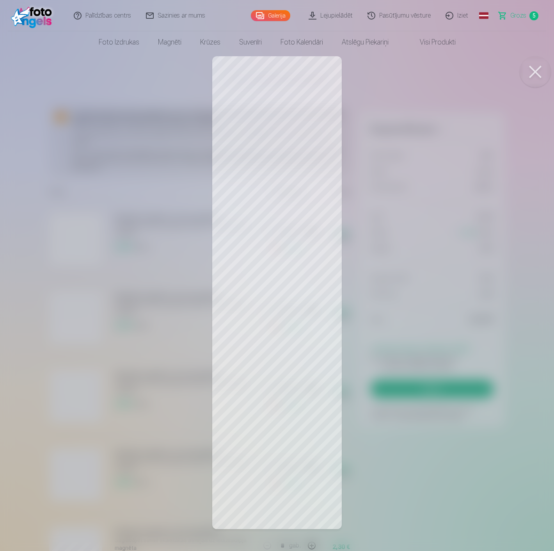
click at [534, 71] on button at bounding box center [535, 71] width 31 height 31
click at [535, 68] on button at bounding box center [535, 71] width 31 height 31
click at [533, 71] on button at bounding box center [535, 71] width 31 height 31
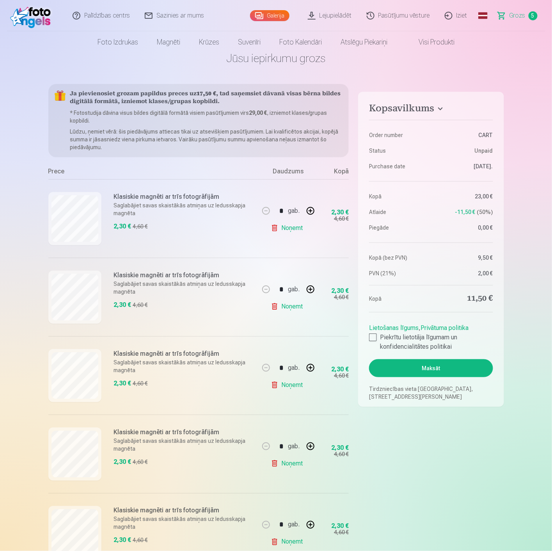
scroll to position [43, 0]
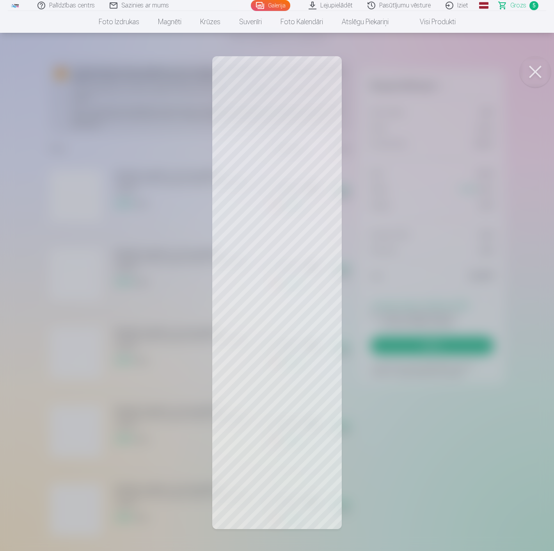
click at [531, 70] on button at bounding box center [535, 71] width 31 height 31
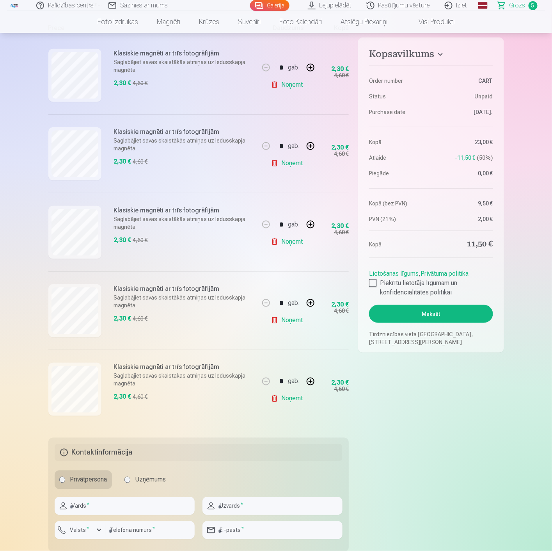
scroll to position [173, 0]
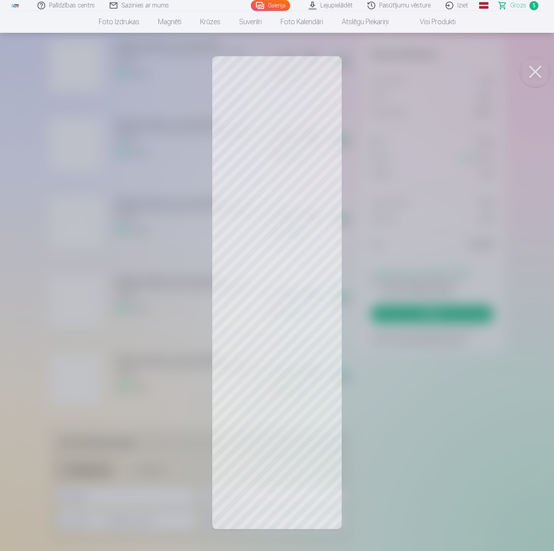
click at [535, 72] on button at bounding box center [535, 71] width 31 height 31
click at [541, 75] on button at bounding box center [535, 71] width 31 height 31
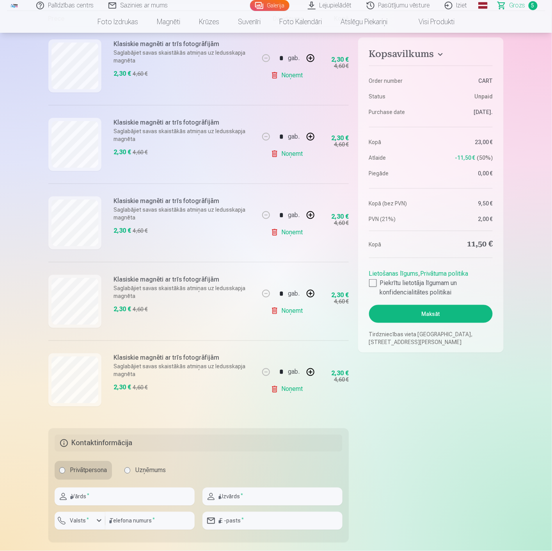
click at [467, 473] on fieldset "Kopsavilkums Order number CART Status Unpaid Purchase date [DATE]. Kopā 23,00 €…" at bounding box center [431, 313] width 146 height 748
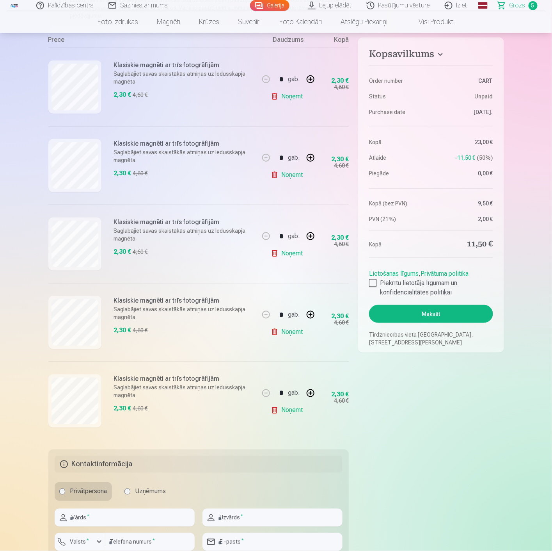
scroll to position [130, 0]
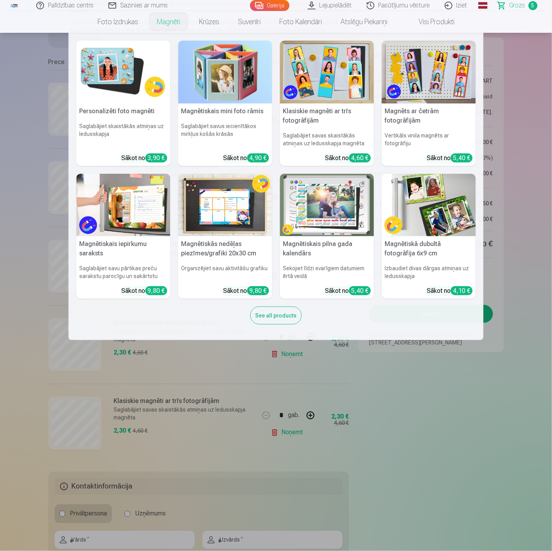
click at [172, 25] on link "Magnēti" at bounding box center [169, 22] width 42 height 22
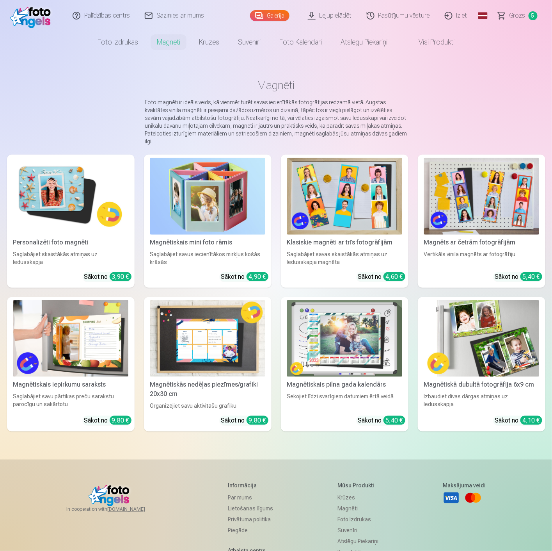
click at [321, 201] on img at bounding box center [344, 196] width 115 height 77
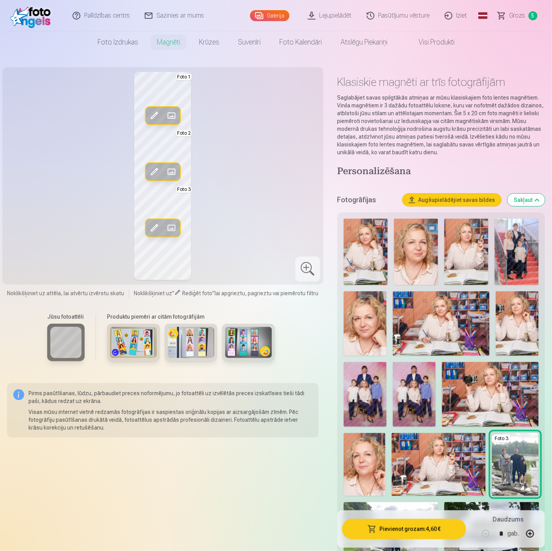
click at [446, 199] on button "Augšupielādējiet savas bildes" at bounding box center [452, 200] width 99 height 12
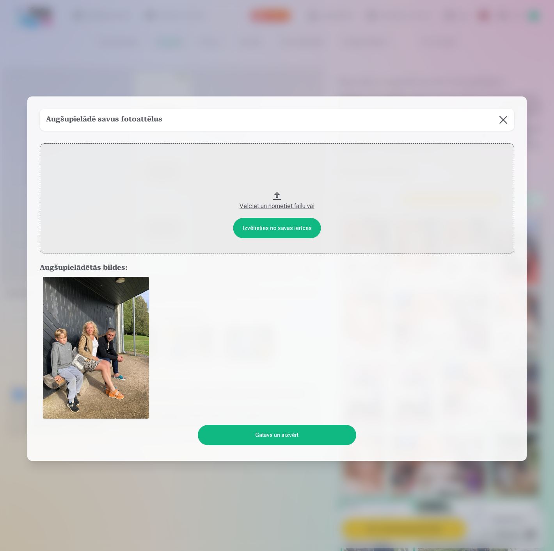
click at [297, 433] on button "Gatavs un aizvērt" at bounding box center [277, 435] width 158 height 20
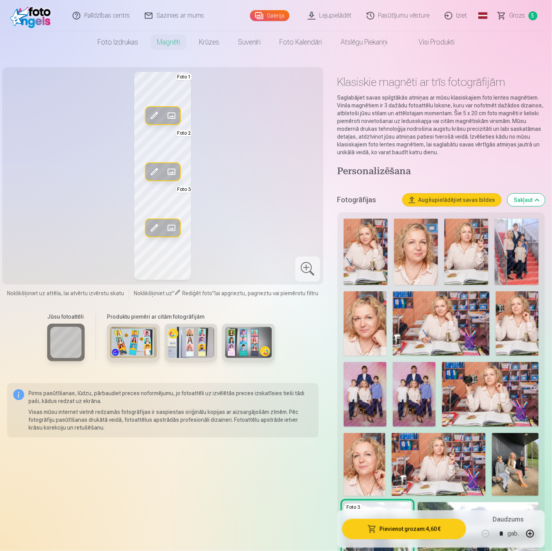
click at [521, 12] on span "Grozs" at bounding box center [518, 15] width 16 height 9
